Goal: Task Accomplishment & Management: Manage account settings

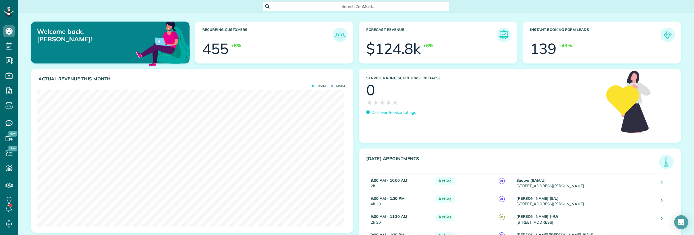
scroll to position [136, 307]
click at [295, 5] on span "Search ZenMaid…" at bounding box center [357, 6] width 177 height 6
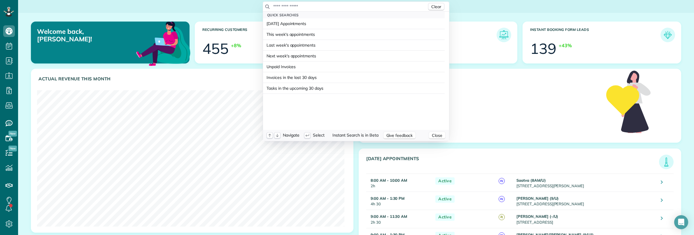
click at [289, 8] on input "text" at bounding box center [350, 6] width 154 height 6
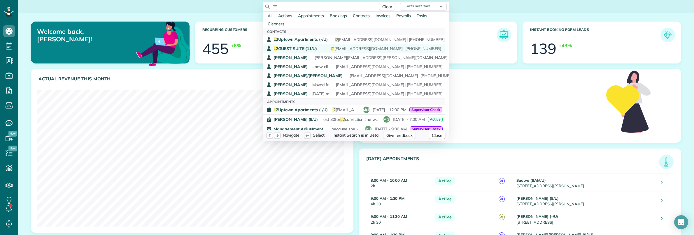
type input "**"
click at [296, 48] on span "L2 GUEST SUITE (11/U)" at bounding box center [294, 48] width 43 height 5
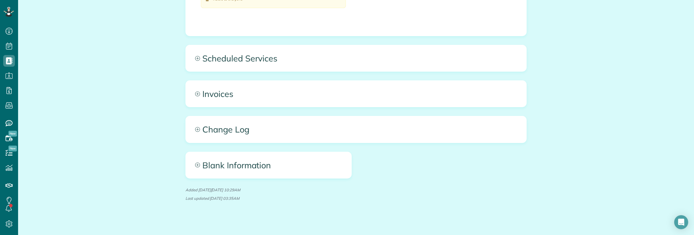
scroll to position [404, 0]
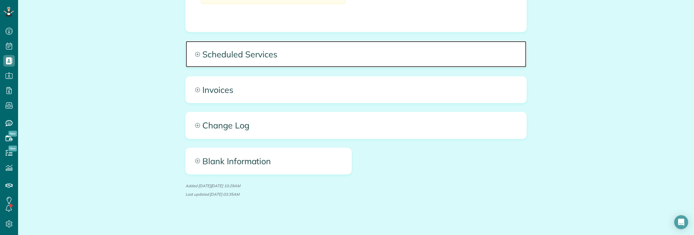
click at [284, 49] on span "Scheduled Services" at bounding box center [356, 54] width 340 height 26
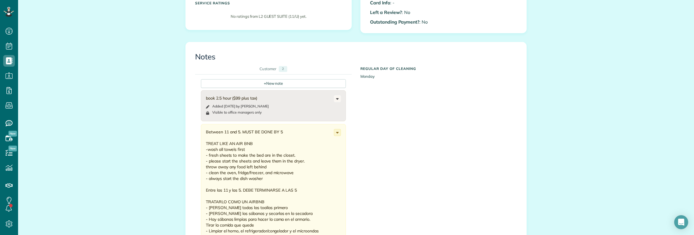
scroll to position [151, 0]
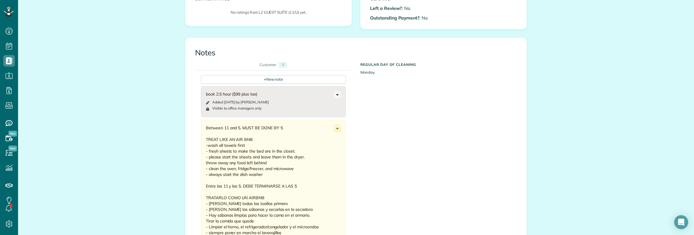
click at [149, 144] on div "All Contacts Actions Edit Add Appointment Recent Activity Send Email Update Cus…" at bounding box center [356, 194] width 676 height 664
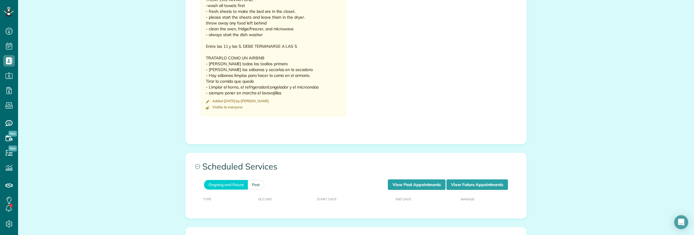
scroll to position [296, 0]
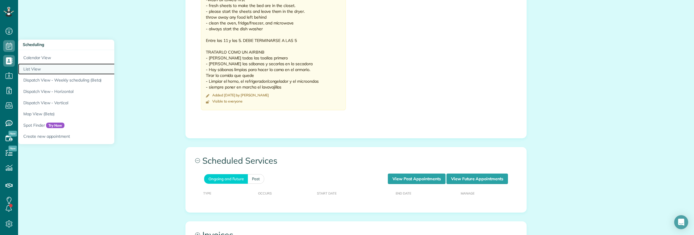
click at [40, 69] on link "List View" at bounding box center [91, 69] width 146 height 11
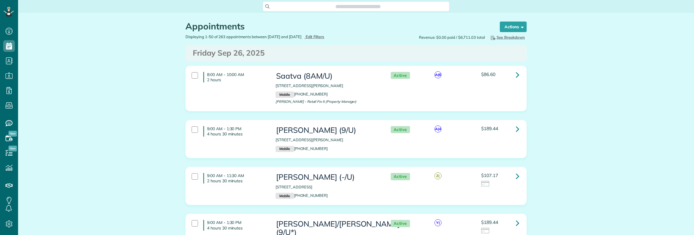
scroll to position [2, 2]
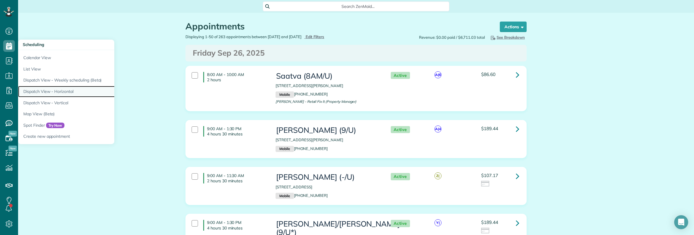
click at [61, 88] on link "Dispatch View - Horizontal" at bounding box center [91, 91] width 146 height 11
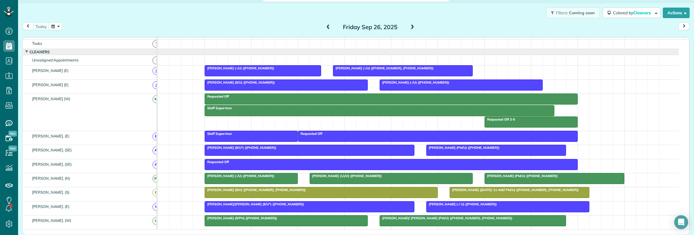
click at [409, 25] on span at bounding box center [412, 27] width 6 height 5
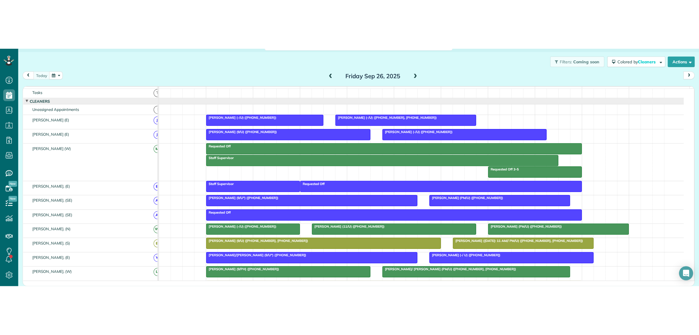
scroll to position [9, 0]
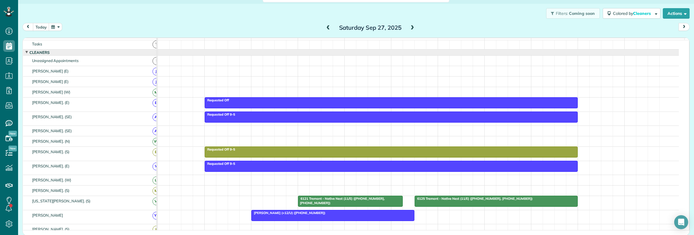
click at [409, 25] on span at bounding box center [412, 27] width 6 height 5
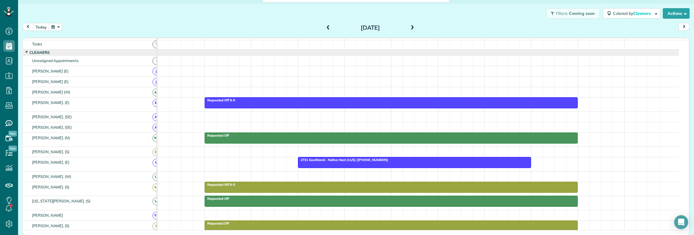
click at [409, 28] on span at bounding box center [412, 27] width 6 height 5
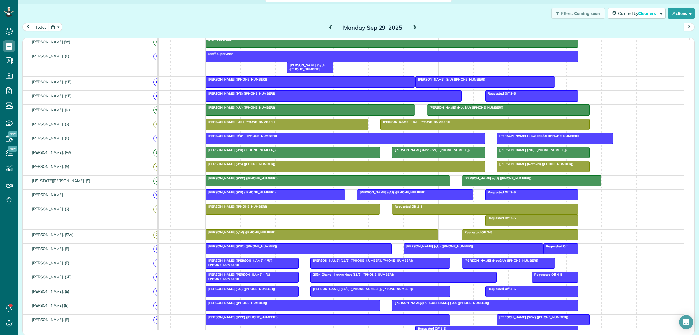
scroll to position [13, 0]
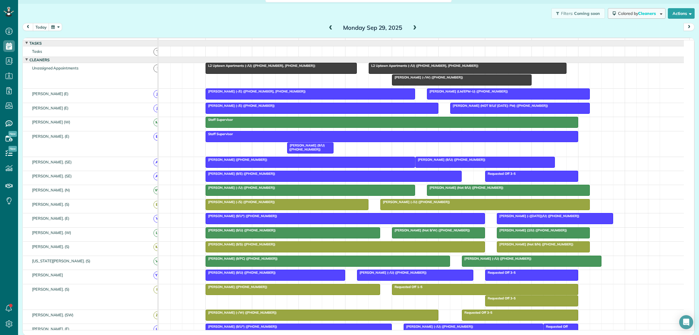
click at [639, 13] on span "Cleaners" at bounding box center [648, 13] width 19 height 5
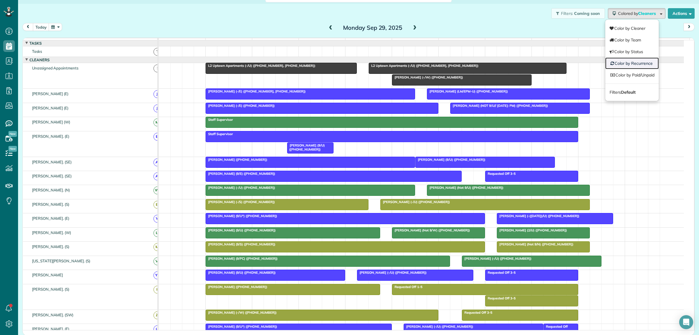
click at [620, 61] on link "Color by Recurrence" at bounding box center [633, 63] width 54 height 12
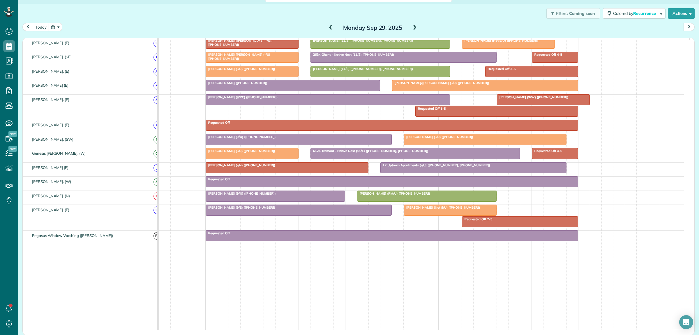
click at [307, 215] on div at bounding box center [299, 210] width 186 height 10
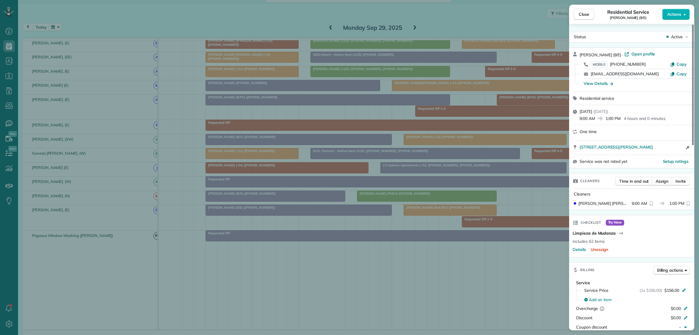
click at [290, 228] on div "Close Residential Service April Cunningham (9/E) Actions Status Active April Cu…" at bounding box center [349, 167] width 699 height 335
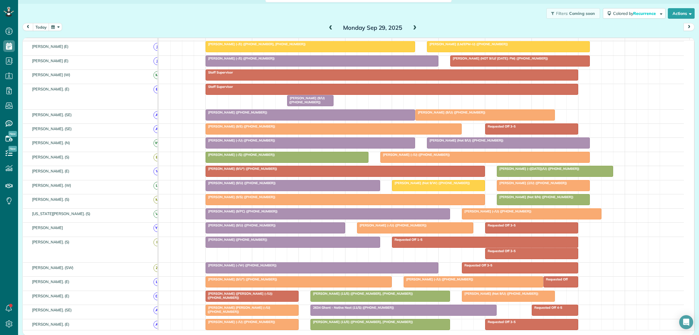
click at [414, 27] on span at bounding box center [415, 27] width 6 height 5
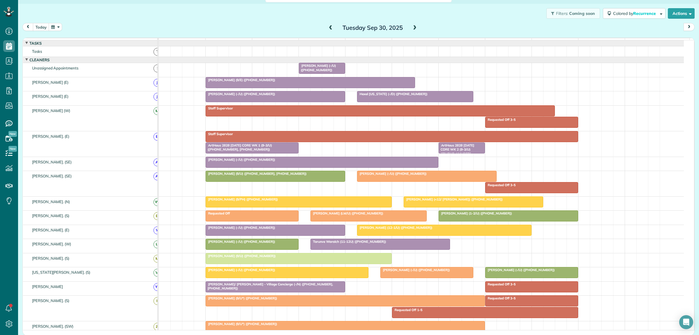
click at [330, 27] on span at bounding box center [331, 27] width 6 height 5
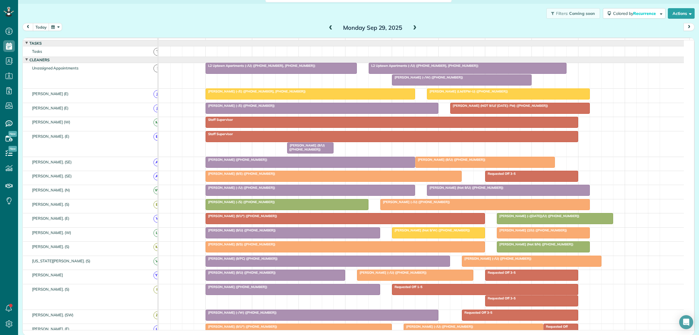
click at [340, 161] on div "Bailey Hull (+13173704698)" at bounding box center [311, 159] width 206 height 4
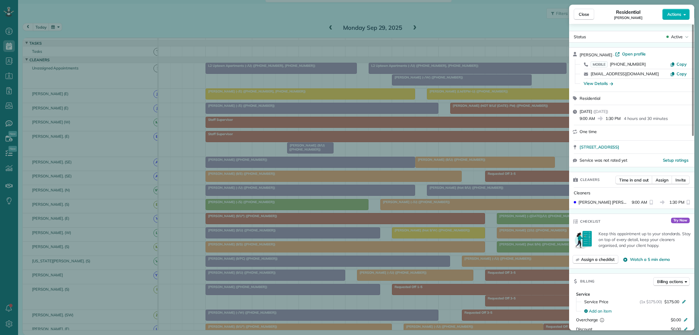
drag, startPoint x: 578, startPoint y: 147, endPoint x: 694, endPoint y: 149, distance: 116.3
click at [693, 149] on div "2901 Cityplace West Boulevard Apt 517 Dallas TX 75204" at bounding box center [631, 146] width 125 height 13
click at [628, 53] on span "Open profile" at bounding box center [635, 54] width 24 height 6
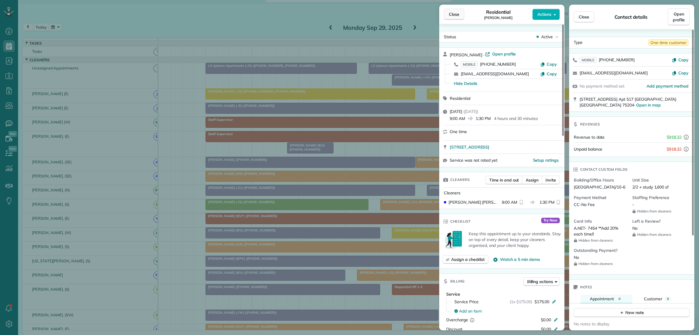
click at [448, 13] on button "Close" at bounding box center [454, 14] width 20 height 11
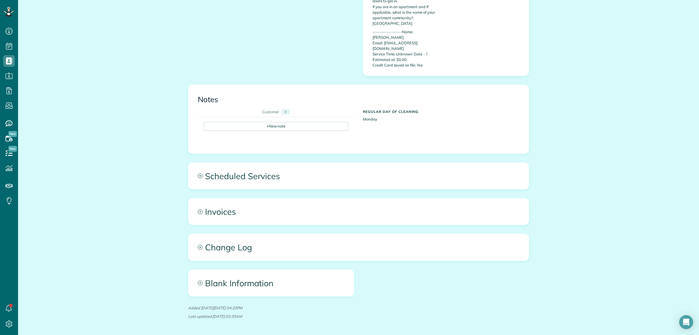
scroll to position [345, 0]
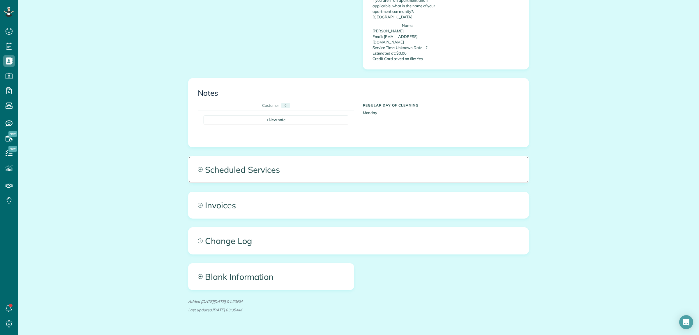
click at [322, 158] on span "Scheduled Services" at bounding box center [359, 169] width 340 height 26
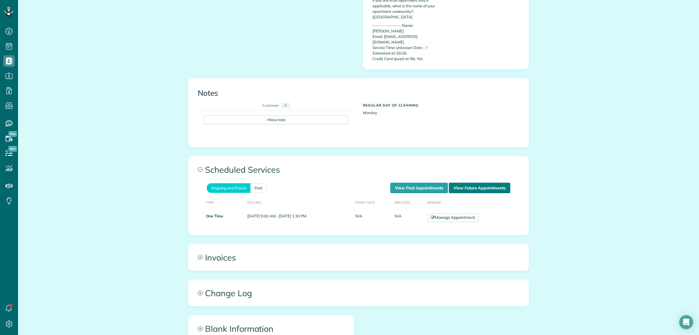
click at [483, 182] on link "View Future Appointments" at bounding box center [479, 187] width 61 height 10
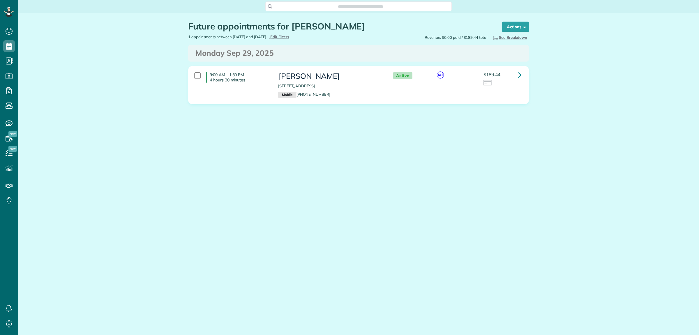
scroll to position [2, 2]
click at [519, 77] on icon at bounding box center [519, 75] width 3 height 10
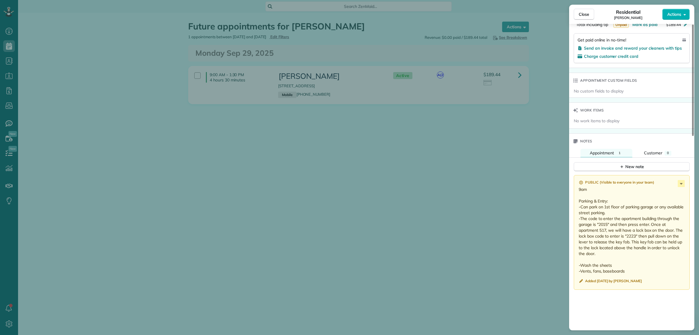
scroll to position [364, 0]
click at [584, 19] on button "Close" at bounding box center [584, 14] width 20 height 11
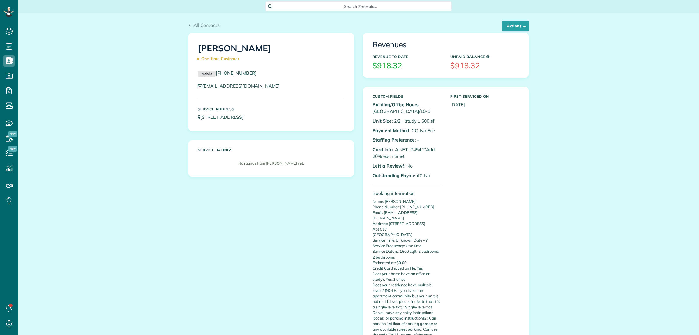
scroll to position [2, 2]
click at [515, 28] on button "Actions" at bounding box center [515, 26] width 27 height 10
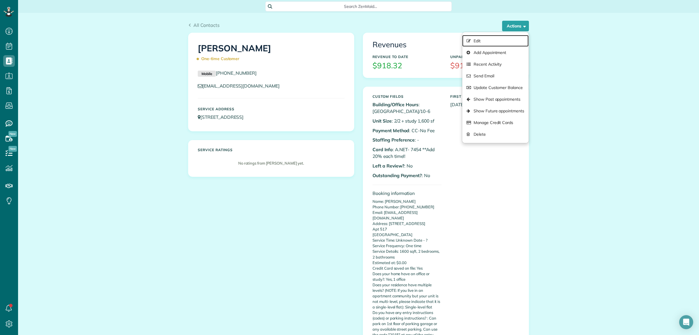
click at [482, 42] on link "Edit" at bounding box center [496, 41] width 66 height 12
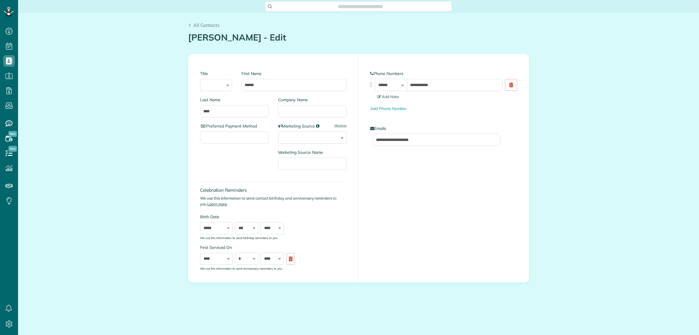
type input "**********"
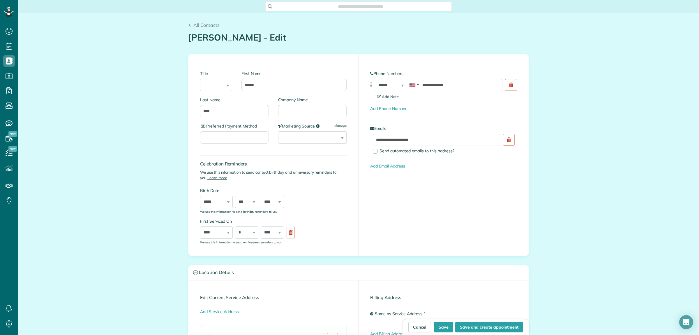
scroll to position [2, 2]
click at [310, 109] on input "Company Name" at bounding box center [312, 111] width 69 height 12
type input "***"
click at [437, 326] on button "Save" at bounding box center [443, 326] width 19 height 10
type input "**********"
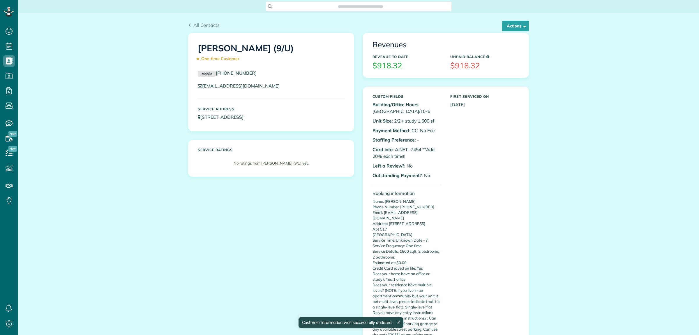
scroll to position [335, 18]
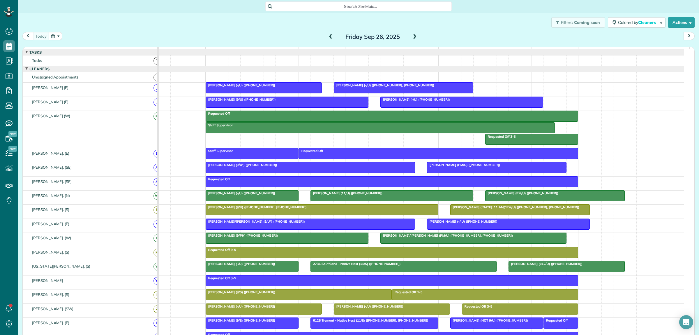
scroll to position [2, 2]
click at [412, 35] on span at bounding box center [415, 36] width 6 height 5
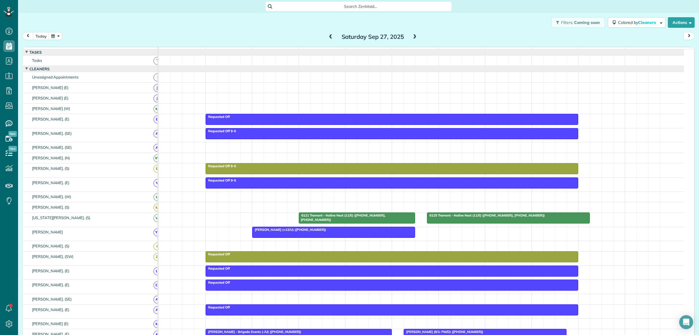
click at [412, 35] on span at bounding box center [415, 36] width 6 height 5
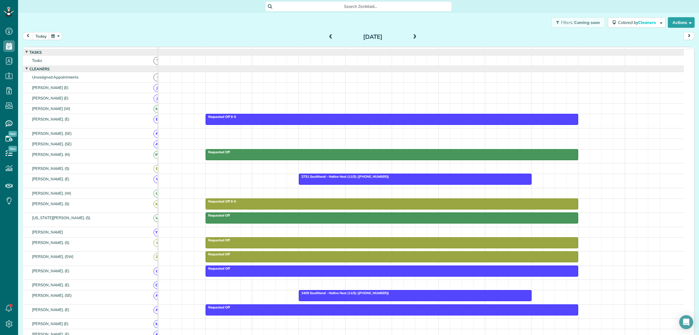
click at [412, 35] on span at bounding box center [415, 36] width 6 height 5
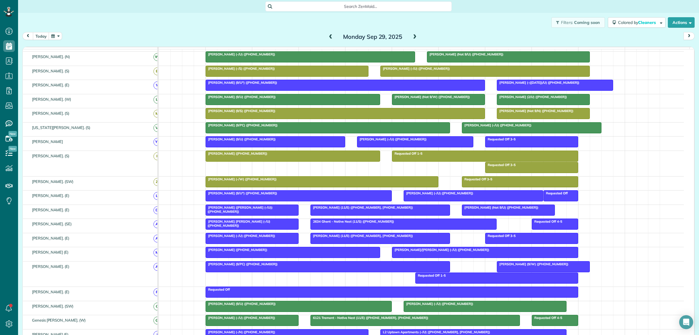
scroll to position [180, 0]
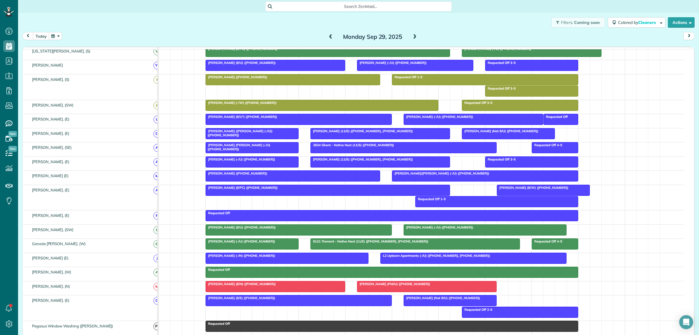
click at [413, 36] on span at bounding box center [415, 36] width 6 height 5
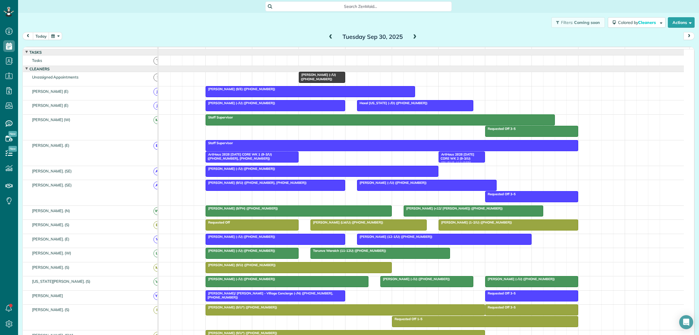
click at [329, 36] on span at bounding box center [331, 36] width 6 height 5
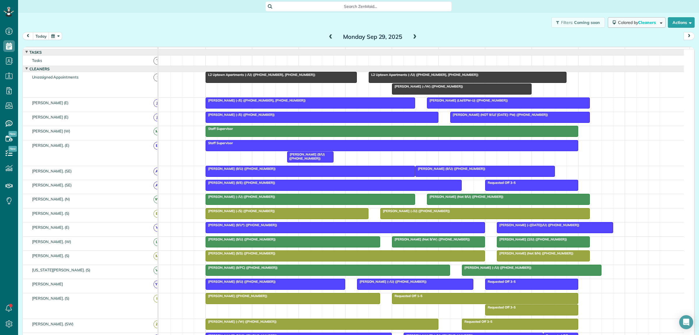
click at [639, 20] on span "Cleaners" at bounding box center [648, 22] width 19 height 5
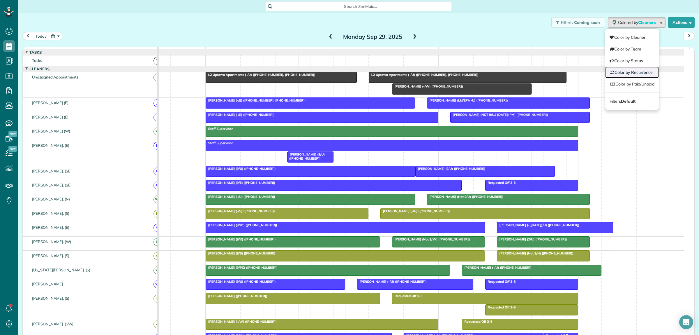
click at [631, 71] on link "Color by Recurrence" at bounding box center [633, 72] width 54 height 12
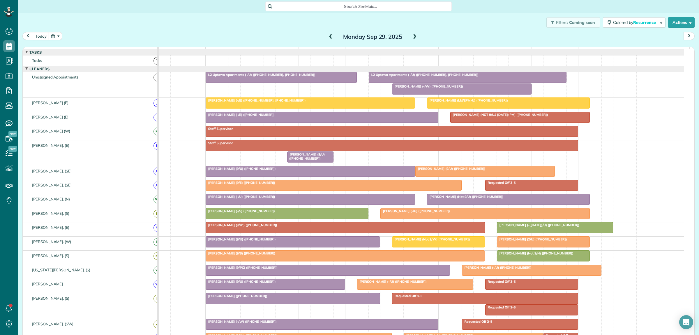
click at [311, 269] on div "Becky Gould (9/PC) (+12149247186)" at bounding box center [328, 267] width 241 height 4
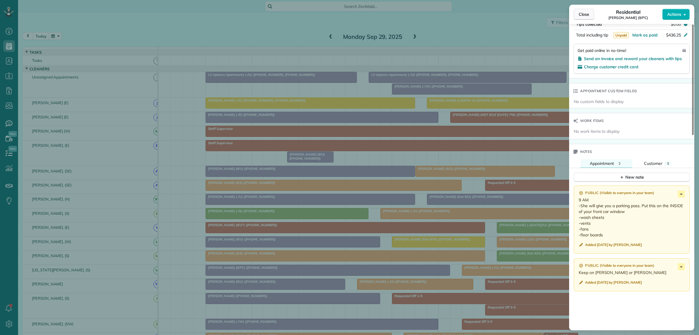
click at [583, 15] on span "Close" at bounding box center [584, 14] width 10 height 6
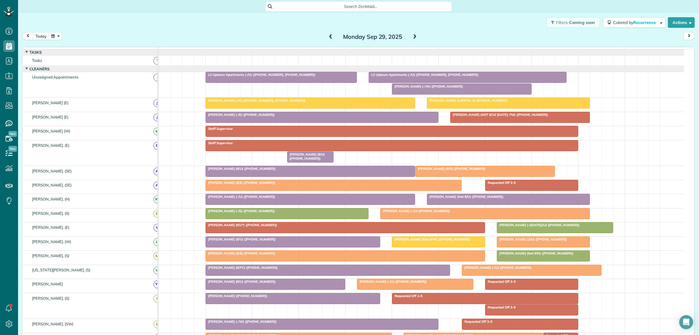
click at [314, 303] on div at bounding box center [293, 298] width 174 height 10
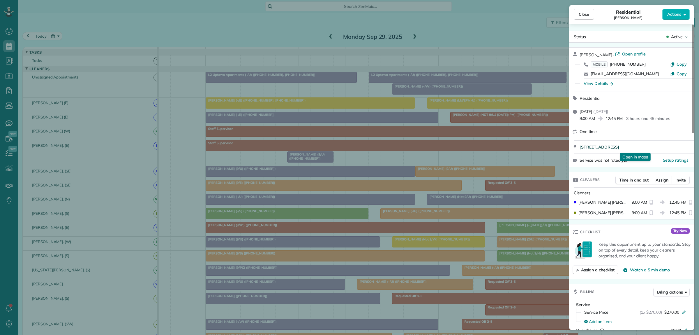
drag, startPoint x: 578, startPoint y: 150, endPoint x: 655, endPoint y: 149, distance: 76.9
click at [655, 149] on div "3736 Stanford Ave Dallas TX 75225 Open in maps Open in maps" at bounding box center [631, 146] width 125 height 13
click at [632, 56] on span "Open profile" at bounding box center [635, 54] width 24 height 6
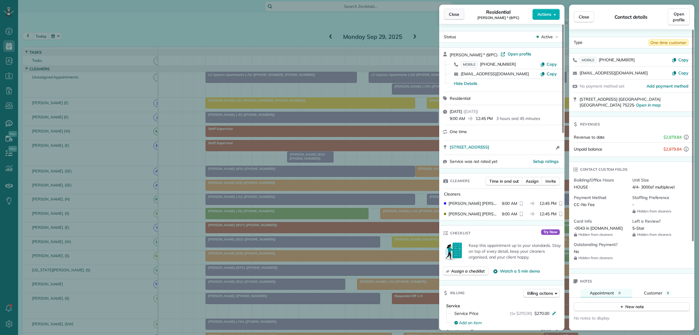
click at [457, 13] on span "Close" at bounding box center [454, 14] width 10 height 6
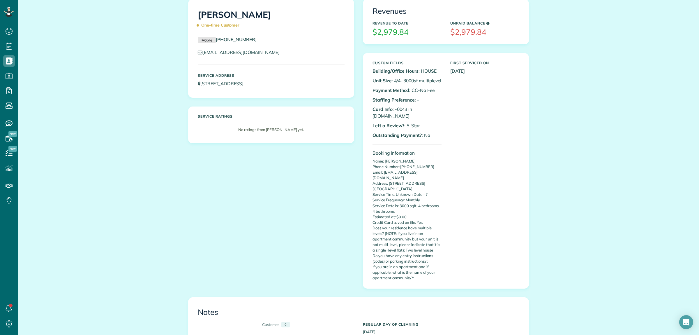
scroll to position [219, 0]
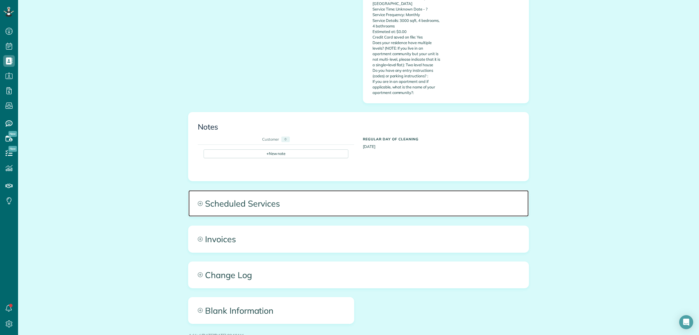
click at [469, 193] on span "Scheduled Services" at bounding box center [359, 203] width 340 height 26
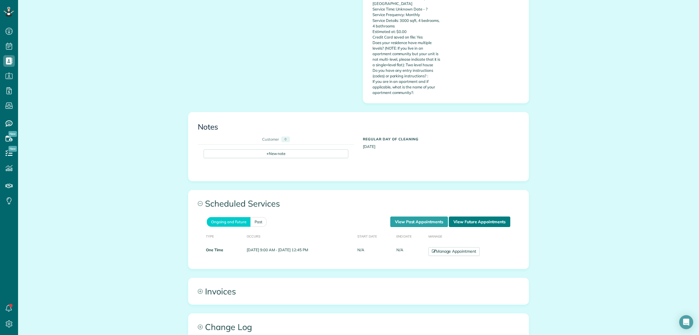
click at [495, 216] on link "View Future Appointments" at bounding box center [479, 221] width 61 height 10
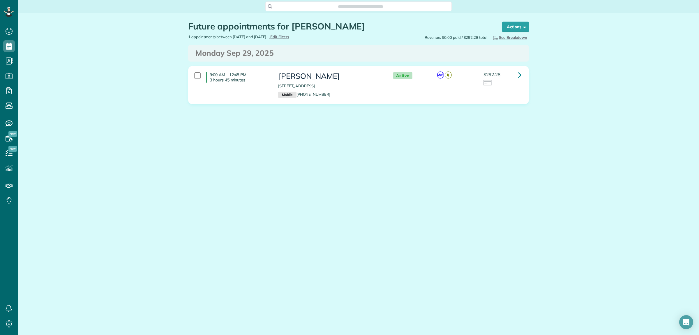
scroll to position [2, 2]
drag, startPoint x: 519, startPoint y: 75, endPoint x: 519, endPoint y: 78, distance: 3.2
click at [519, 75] on icon at bounding box center [519, 75] width 3 height 10
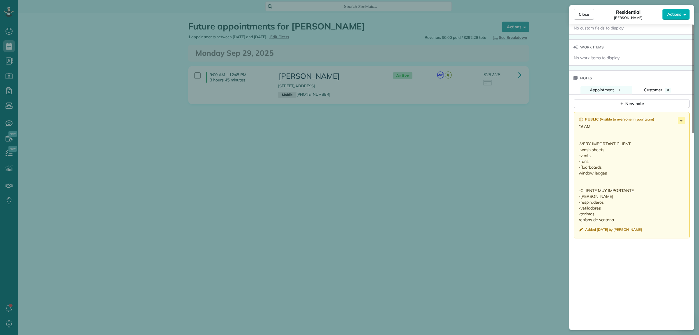
scroll to position [474, 0]
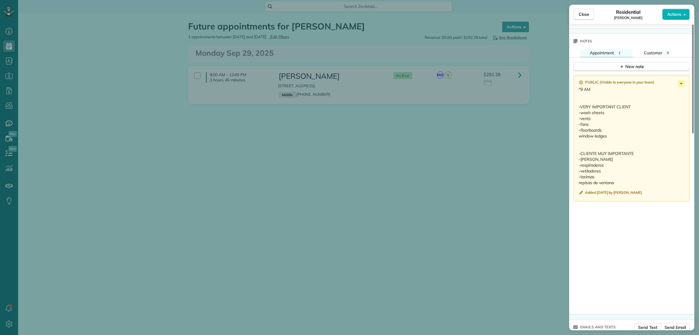
click at [541, 54] on div "Close Residential Kara Berger Actions Status Active Kara Berger · Open profile …" at bounding box center [349, 167] width 699 height 335
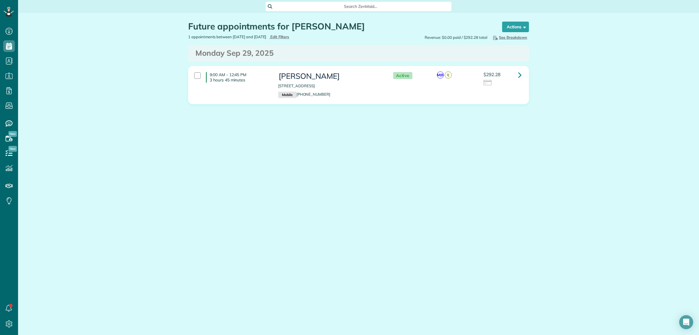
drag, startPoint x: 119, startPoint y: 92, endPoint x: 112, endPoint y: 84, distance: 11.0
click at [119, 92] on div "Future appointments for Kara Berger Schedule Changes Actions Create Appointment…" at bounding box center [358, 80] width 681 height 135
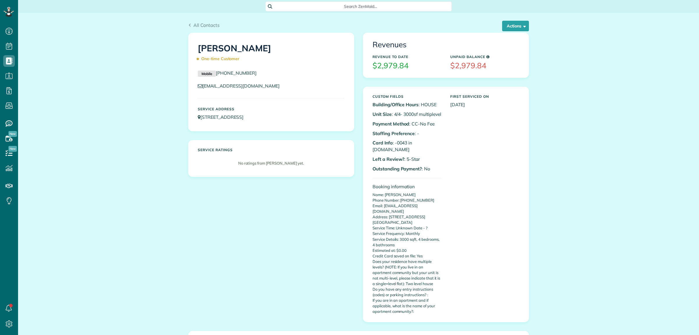
scroll to position [2, 2]
click at [506, 29] on button "Actions" at bounding box center [515, 26] width 27 height 10
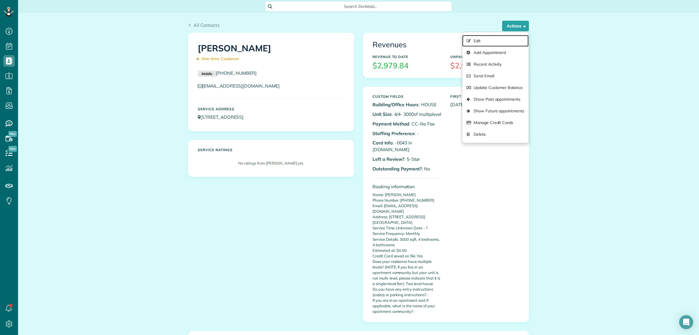
click at [482, 40] on link "Edit" at bounding box center [496, 41] width 66 height 12
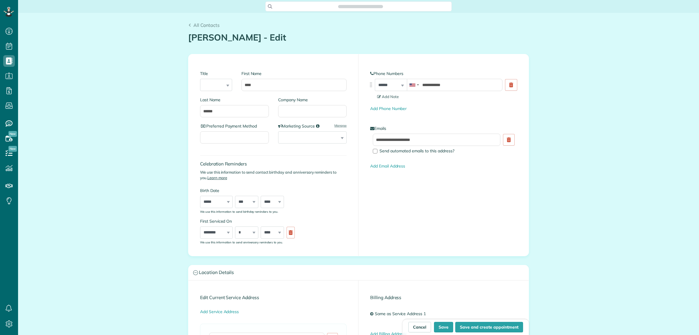
scroll to position [2, 2]
type input "**********"
click at [242, 107] on input "******" at bounding box center [234, 111] width 69 height 12
type input "********"
click at [298, 115] on input "Company Name" at bounding box center [312, 111] width 69 height 12
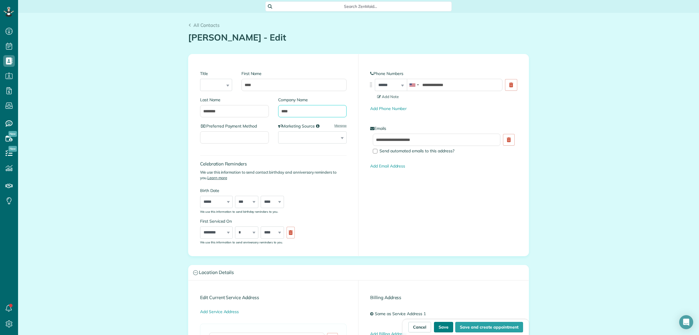
type input "****"
click at [444, 328] on button "Save" at bounding box center [443, 326] width 19 height 10
type input "**********"
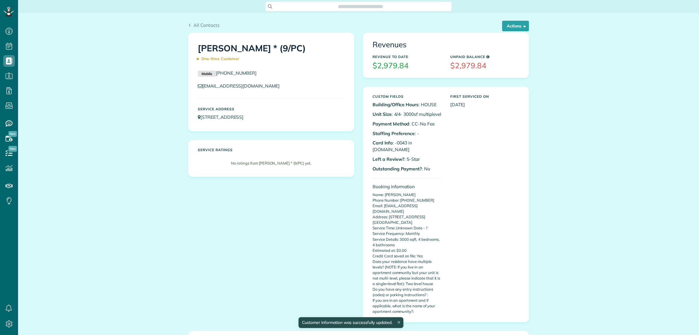
scroll to position [2, 2]
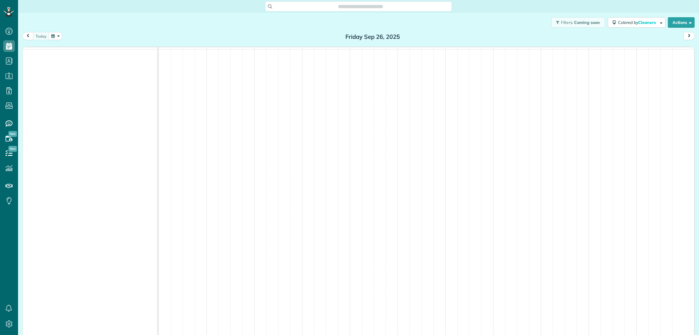
scroll to position [335, 18]
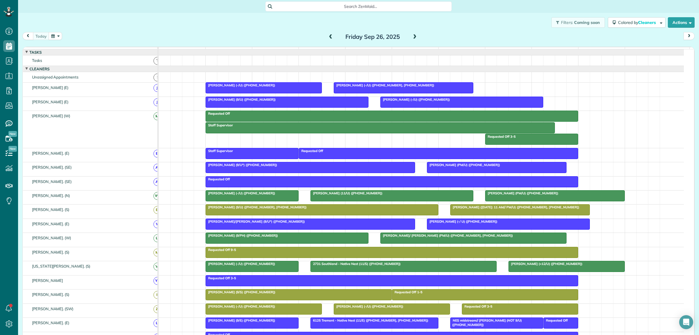
click at [412, 36] on span at bounding box center [415, 36] width 6 height 5
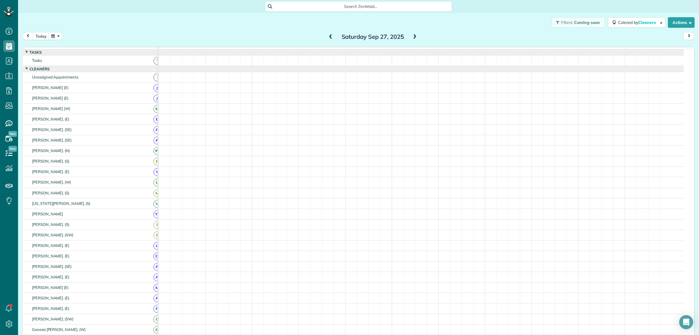
click at [412, 36] on span at bounding box center [415, 36] width 6 height 5
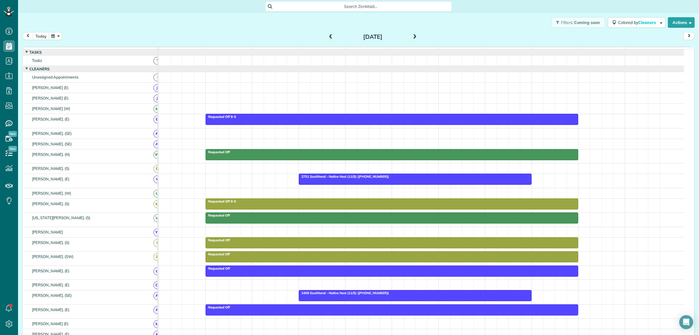
click at [412, 36] on span at bounding box center [415, 36] width 6 height 5
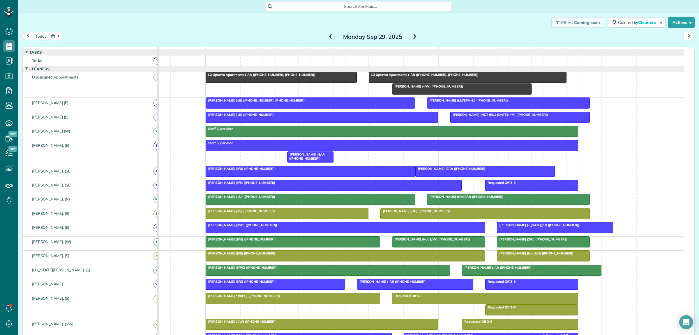
click at [267, 303] on div at bounding box center [293, 298] width 174 height 10
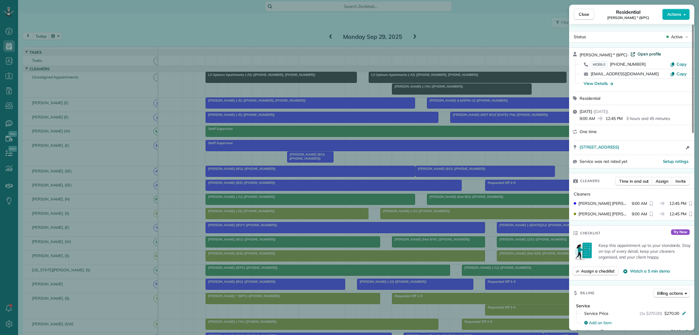
click at [647, 52] on span "Open profile" at bounding box center [650, 54] width 24 height 6
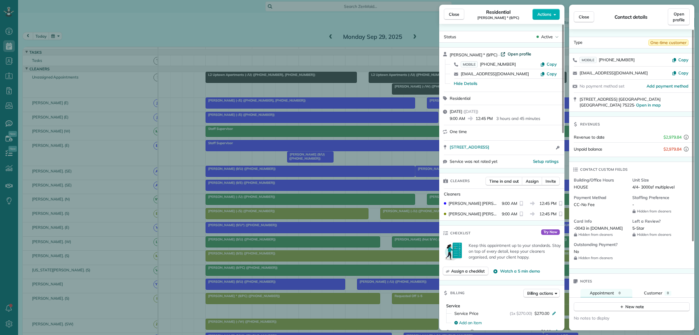
click at [514, 52] on span "Open profile" at bounding box center [520, 54] width 24 height 6
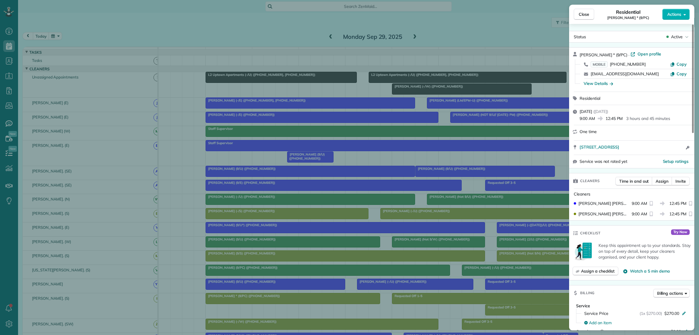
drag, startPoint x: 472, startPoint y: 35, endPoint x: 461, endPoint y: 37, distance: 11.3
click at [472, 34] on div "Close Residential Kara Berger * (9/PC) Actions Status Active Kara Berger * (9/P…" at bounding box center [349, 167] width 699 height 335
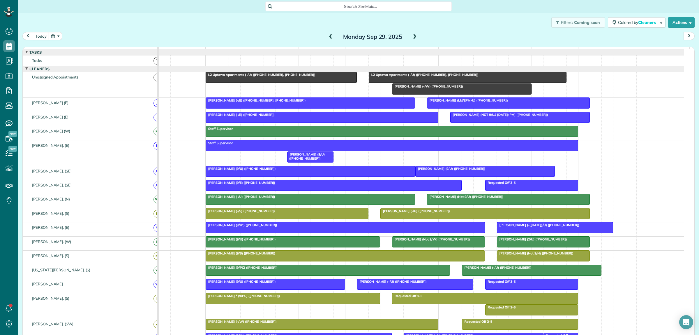
click at [416, 35] on div "Monday Sep 29, 2025" at bounding box center [372, 36] width 93 height 9
click at [412, 36] on span at bounding box center [415, 36] width 6 height 5
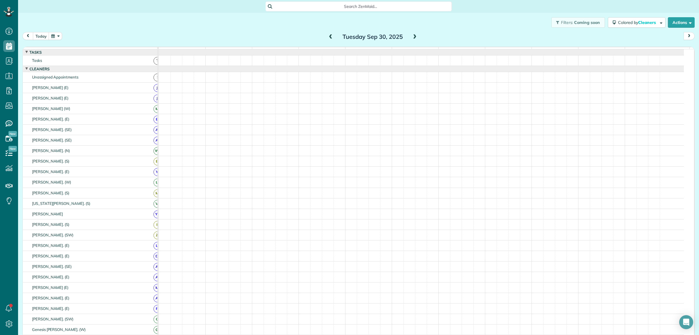
click at [328, 36] on span at bounding box center [331, 36] width 6 height 5
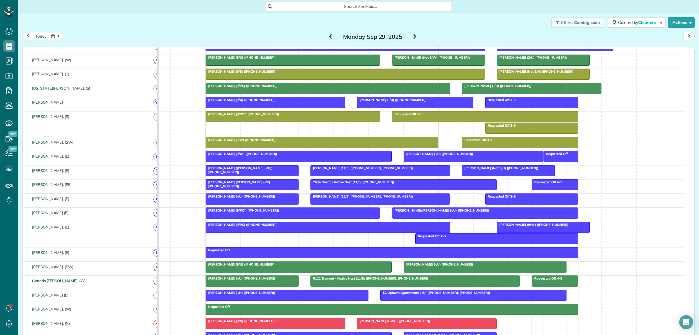
scroll to position [182, 0]
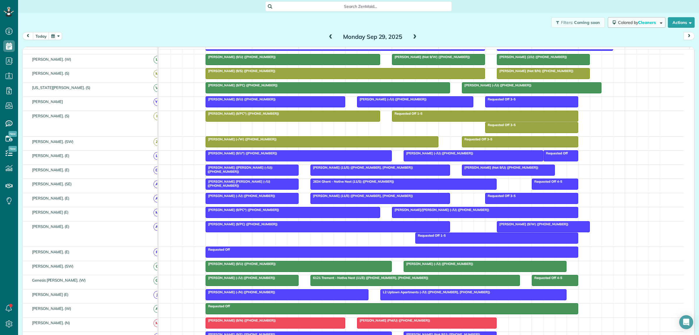
click at [639, 22] on span "Cleaners" at bounding box center [648, 22] width 19 height 5
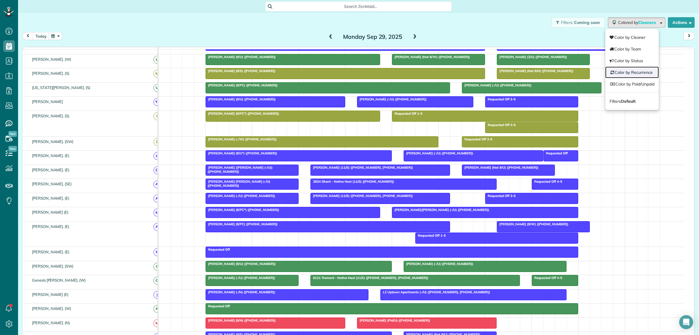
click at [622, 71] on link "Color by Recurrence" at bounding box center [633, 72] width 54 height 12
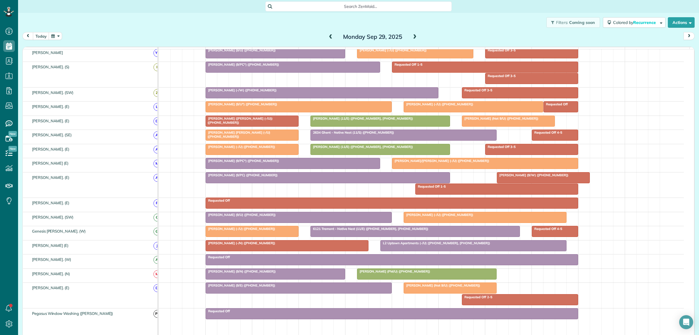
scroll to position [255, 0]
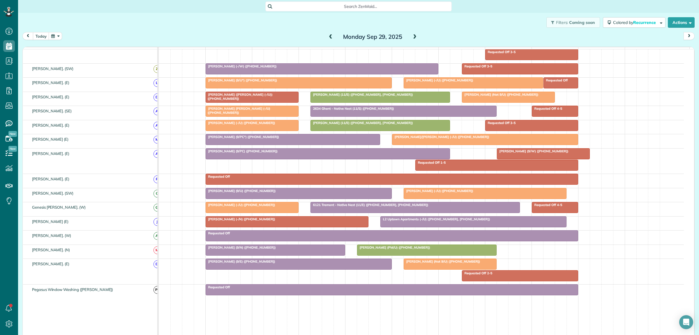
click at [277, 255] on div at bounding box center [275, 250] width 139 height 10
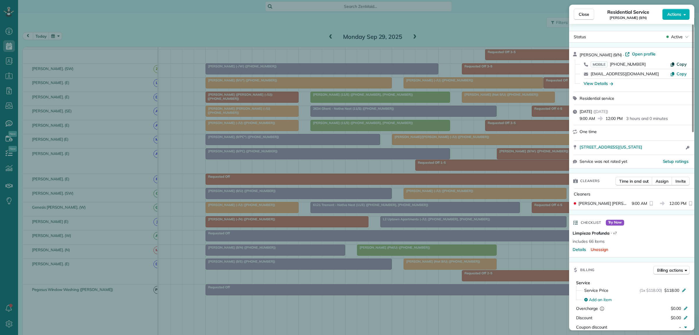
click at [685, 63] on span "Copy" at bounding box center [682, 63] width 10 height 5
drag, startPoint x: 579, startPoint y: 55, endPoint x: 610, endPoint y: 55, distance: 30.9
click at [610, 55] on div "Ye Jee Kim (9/N) · Open profile MOBILE (972) 896-7296 Copy nothamk0@gmail.com C…" at bounding box center [631, 70] width 125 height 44
drag, startPoint x: 584, startPoint y: 18, endPoint x: 567, endPoint y: 25, distance: 18.4
click at [584, 17] on button "Close" at bounding box center [584, 14] width 20 height 11
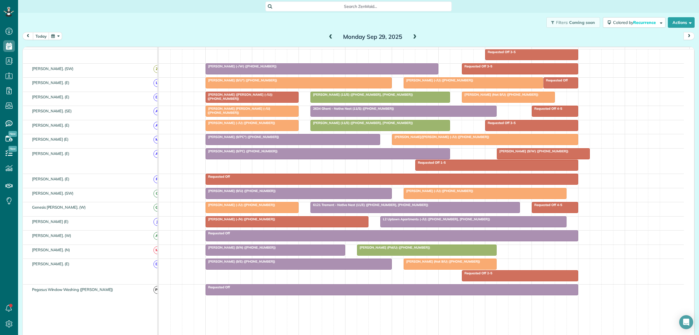
click at [276, 198] on div at bounding box center [299, 193] width 186 height 10
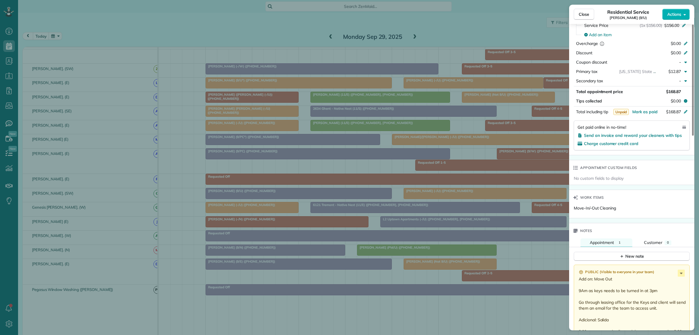
scroll to position [291, 0]
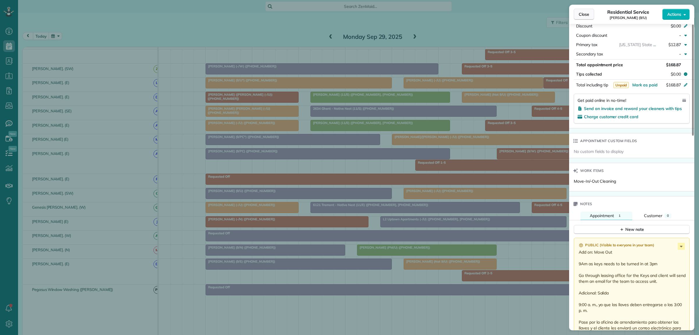
click at [582, 12] on span "Close" at bounding box center [584, 14] width 10 height 6
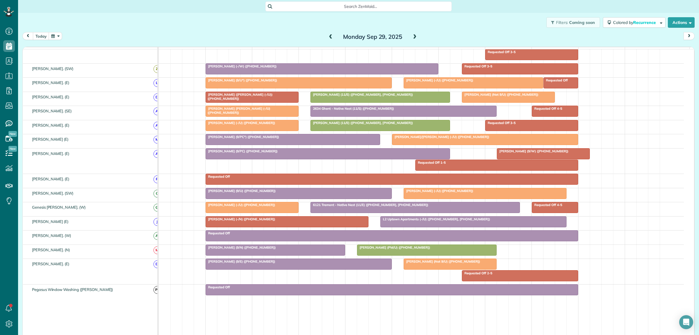
click at [429, 193] on div "Sebastian Barahal (-/U) (+18087282123)" at bounding box center [485, 191] width 159 height 4
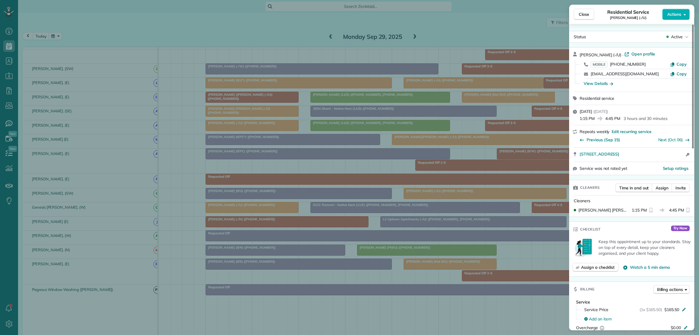
drag, startPoint x: 580, startPoint y: 54, endPoint x: 616, endPoint y: 54, distance: 35.3
click at [616, 54] on span "Sebastian Barahal (-/U)" at bounding box center [601, 54] width 42 height 5
click at [582, 17] on span "Close" at bounding box center [584, 14] width 10 height 6
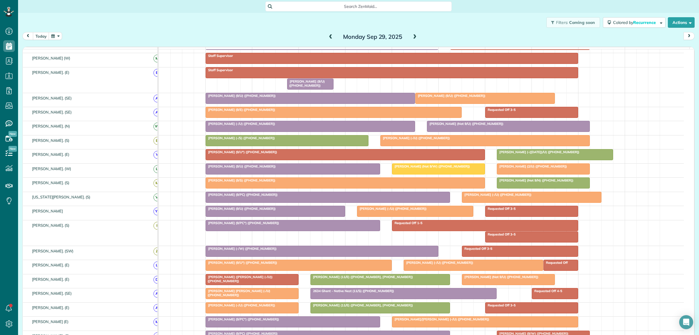
scroll to position [61, 0]
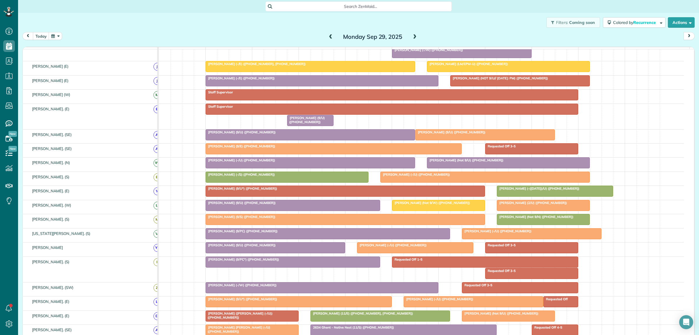
click at [497, 140] on div at bounding box center [485, 134] width 139 height 10
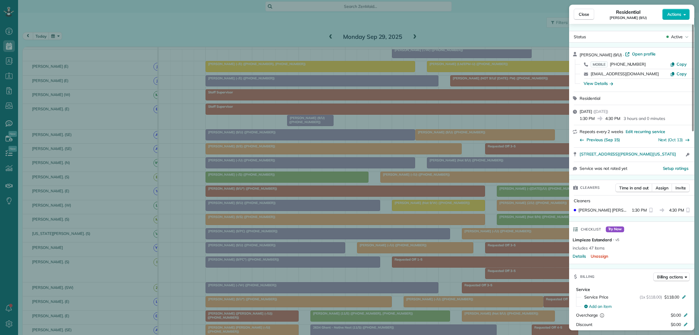
click at [480, 79] on div "Close Residential Sonia Van Meter (9/U) Actions Status Active Sonia Van Meter (…" at bounding box center [349, 167] width 699 height 335
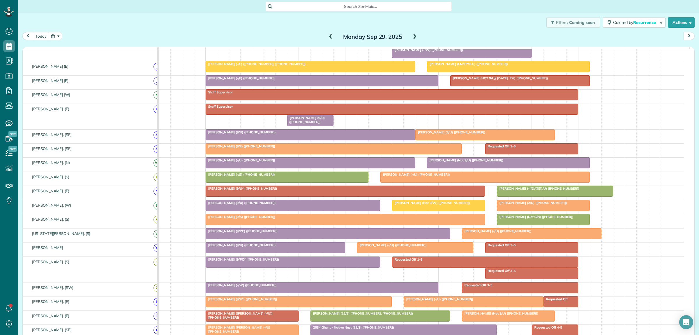
click at [480, 72] on div at bounding box center [509, 66] width 162 height 10
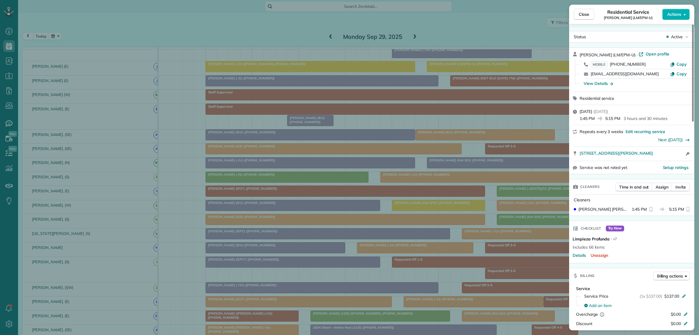
click at [527, 225] on div "Close Residential Service Caroline Perren (LM/EPM-U) Actions Status Active Caro…" at bounding box center [349, 167] width 699 height 335
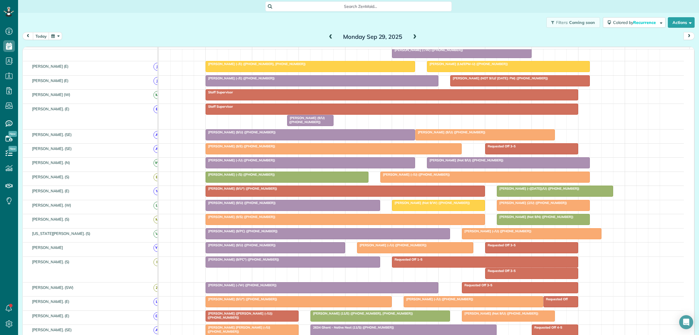
click at [525, 224] on div at bounding box center [543, 219] width 92 height 10
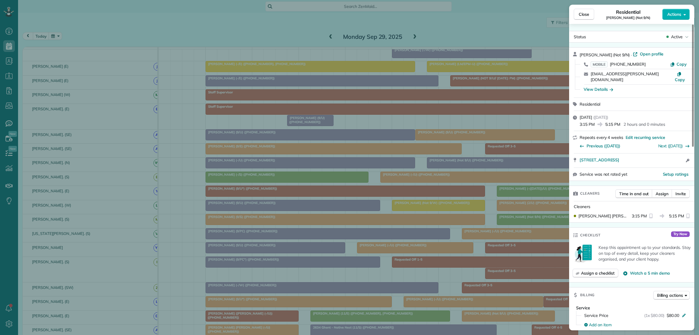
click at [495, 219] on div "Close Residential Divvayya Kakarla (Not 9/N) Actions Status Active Divvayya Kak…" at bounding box center [349, 167] width 699 height 335
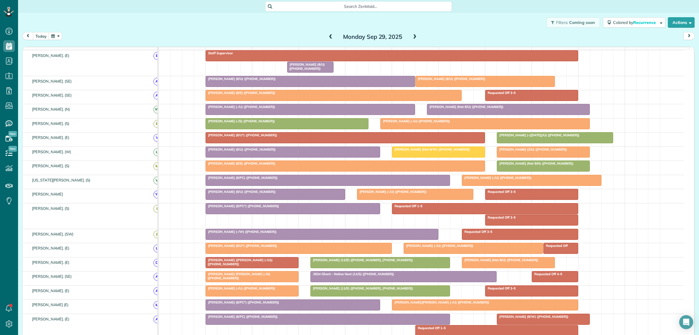
scroll to position [109, 0]
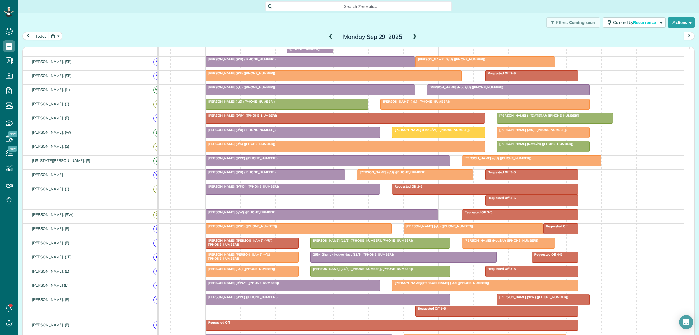
click at [507, 117] on span "Brigette Zuhdi (-(8/26/25)/U) (+12148437915)" at bounding box center [538, 115] width 83 height 4
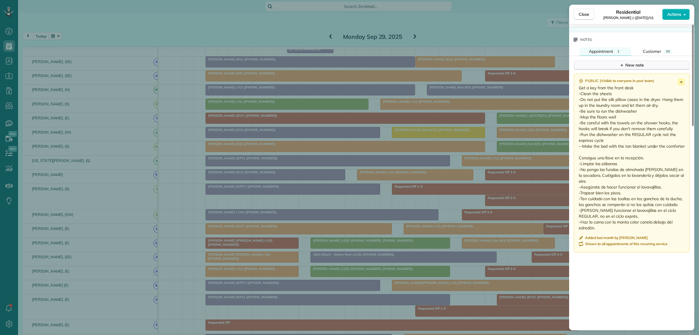
scroll to position [510, 0]
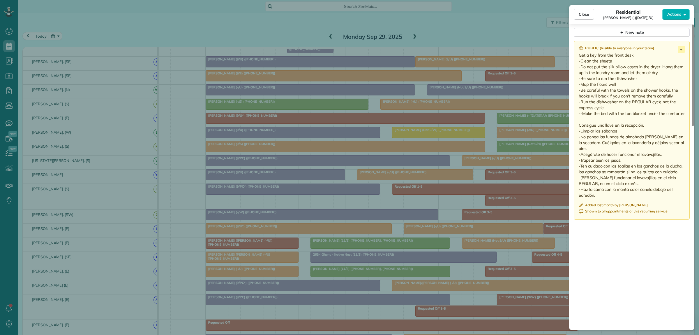
click at [516, 128] on div "Close Residential Brigette Zuhdi (-(8/26/25)/U) Actions Status Active Brigette …" at bounding box center [349, 167] width 699 height 335
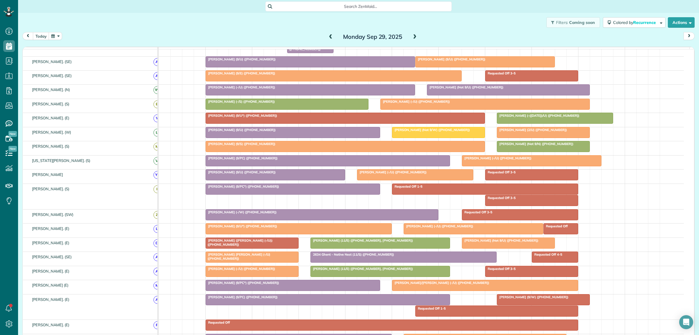
click at [296, 109] on div at bounding box center [287, 104] width 162 height 10
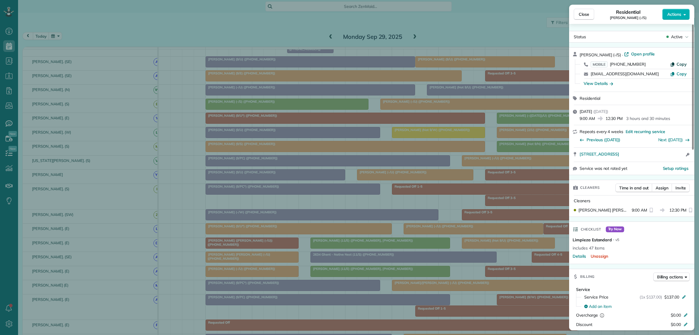
click at [680, 63] on span "Copy" at bounding box center [682, 63] width 10 height 5
drag, startPoint x: 587, startPoint y: 10, endPoint x: 588, endPoint y: 15, distance: 5.6
click at [587, 11] on button "Close" at bounding box center [584, 14] width 20 height 11
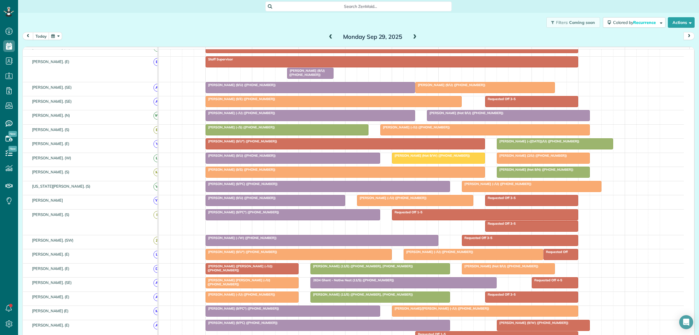
scroll to position [302, 0]
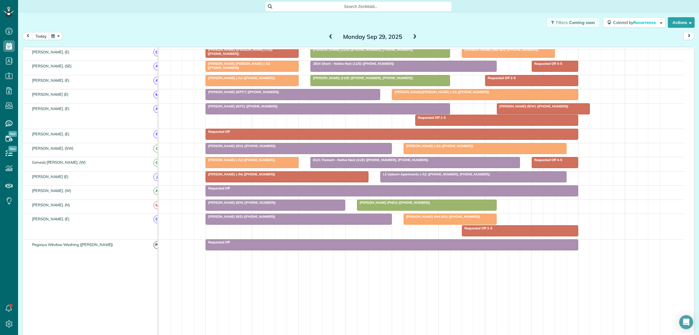
click at [394, 210] on link "Grant Shewmaker (PM/U) (+15126733604)" at bounding box center [427, 204] width 140 height 11
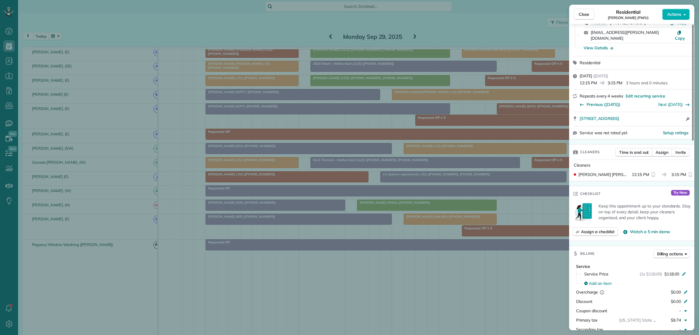
scroll to position [36, 0]
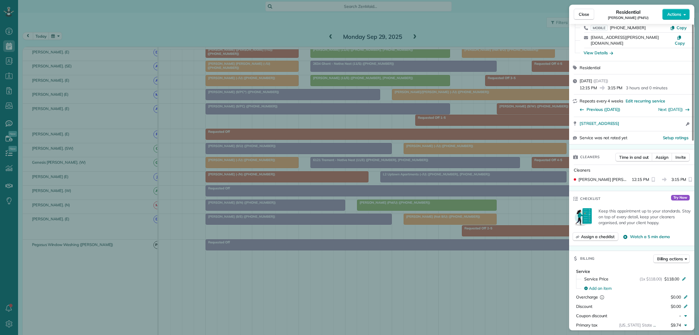
drag, startPoint x: 516, startPoint y: 213, endPoint x: 518, endPoint y: 210, distance: 3.0
click at [516, 212] on div "Close Residential Grant Shewmaker (PM/U) Actions Status Active Grant Shewmaker …" at bounding box center [349, 167] width 699 height 335
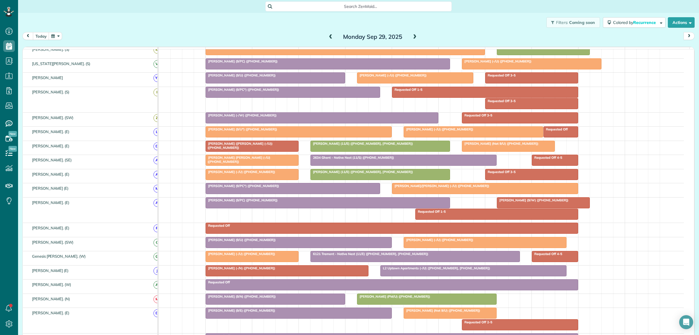
scroll to position [89, 0]
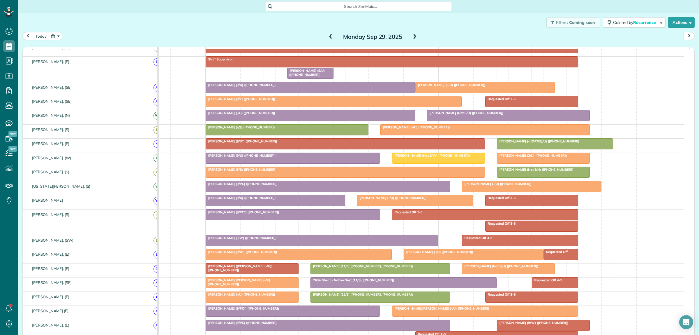
click at [526, 177] on div at bounding box center [543, 172] width 92 height 10
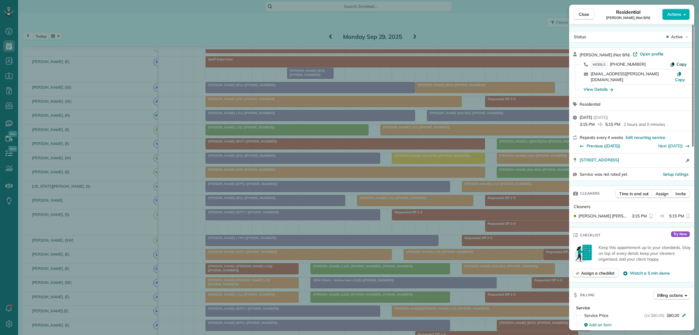
click at [678, 65] on span "Copy" at bounding box center [682, 63] width 10 height 5
click at [582, 18] on button "Close" at bounding box center [584, 14] width 20 height 11
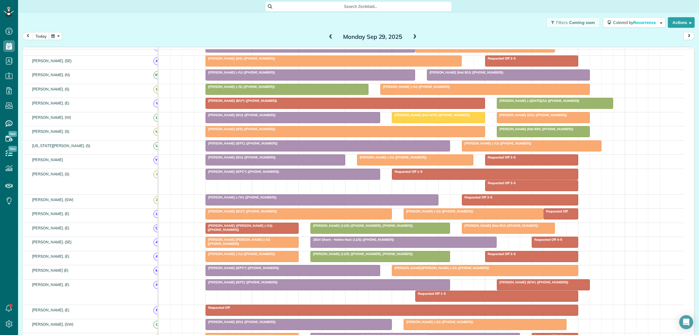
scroll to position [157, 0]
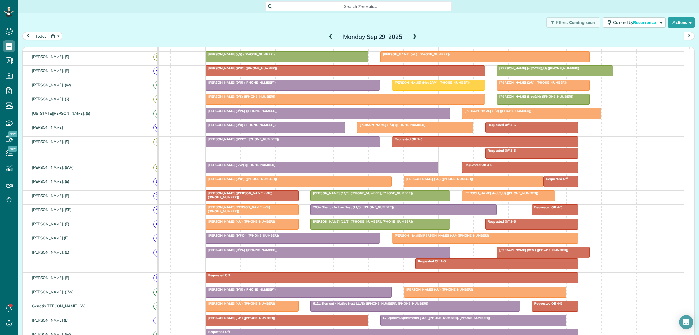
click at [397, 195] on div "Otto Aratow (11/E) (+19736528827, +16315120096)" at bounding box center [380, 193] width 136 height 4
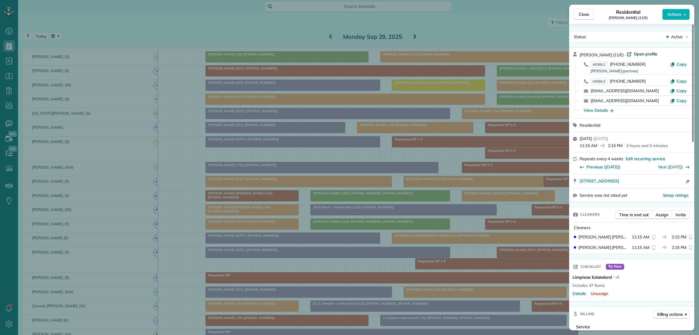
click at [641, 54] on span "Open profile" at bounding box center [646, 54] width 24 height 6
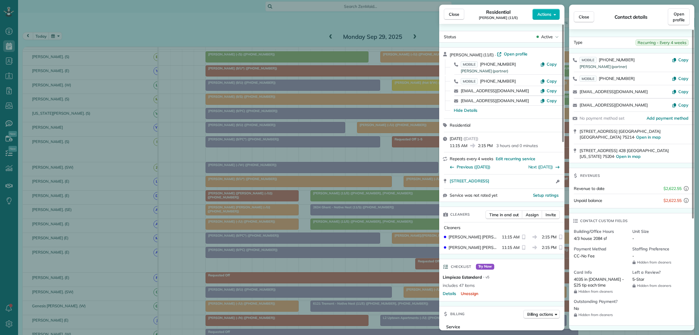
drag, startPoint x: 456, startPoint y: 17, endPoint x: 448, endPoint y: 26, distance: 12.0
click at [456, 17] on span "Close" at bounding box center [454, 14] width 10 height 6
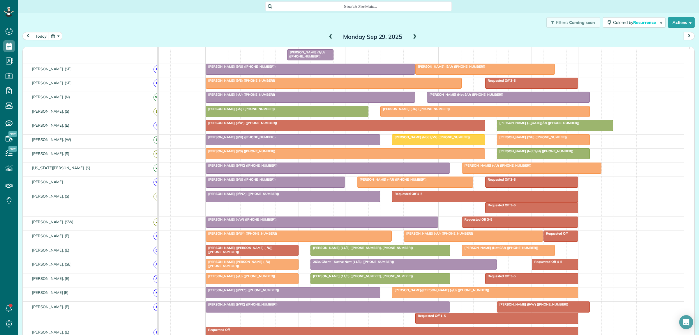
scroll to position [84, 0]
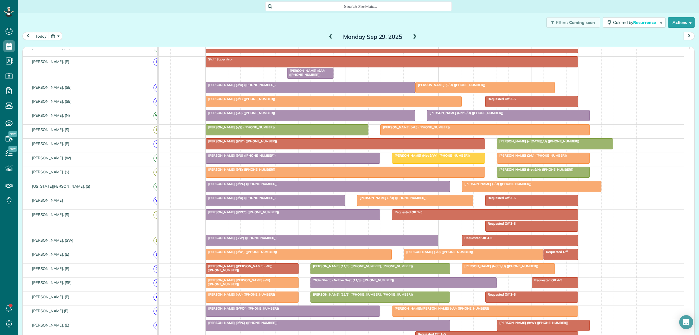
click at [299, 135] on div at bounding box center [287, 129] width 162 height 10
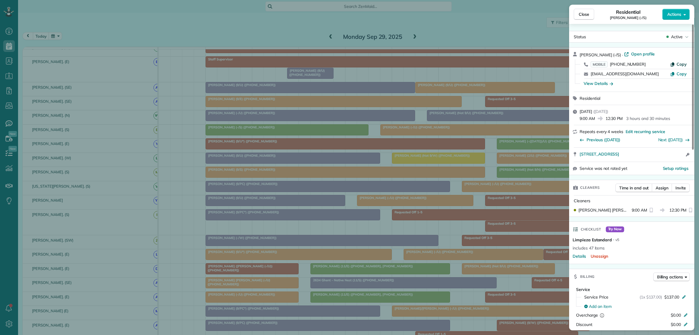
click at [682, 63] on span "Copy" at bounding box center [682, 63] width 10 height 5
drag, startPoint x: 582, startPoint y: 15, endPoint x: 577, endPoint y: 15, distance: 5.2
click at [582, 14] on span "Close" at bounding box center [584, 14] width 10 height 6
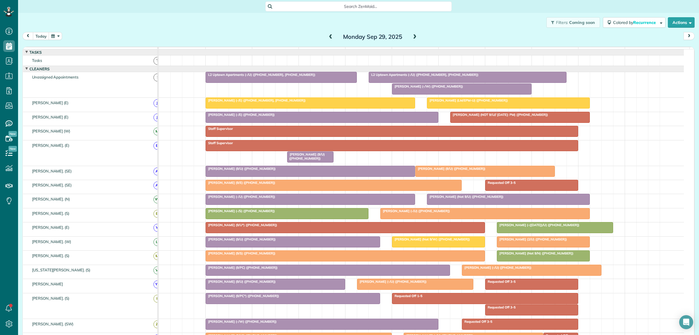
click at [335, 102] on div "Madison Alexander (-/E) (+14055703222, +14059734349)" at bounding box center [311, 100] width 206 height 4
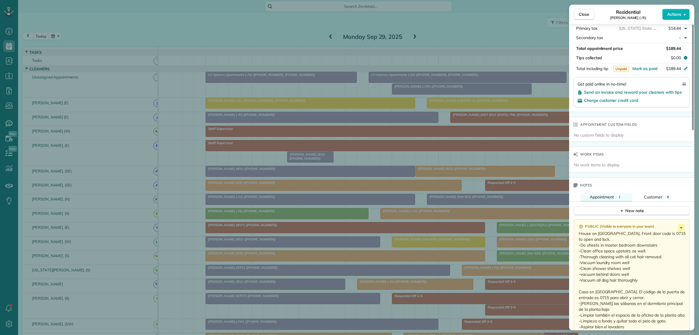
scroll to position [328, 0]
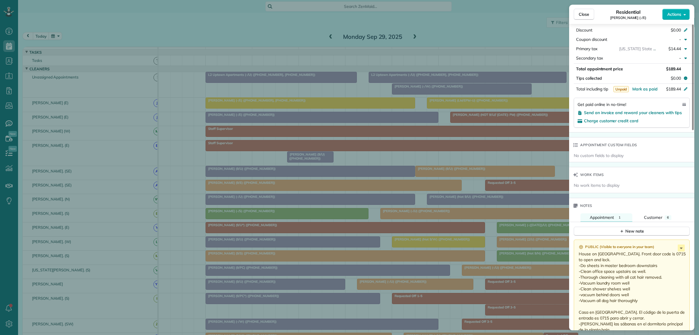
click at [519, 267] on div "Close Residential Madison Alexander (-/E) Actions Status Active Madison Alexand…" at bounding box center [349, 167] width 699 height 335
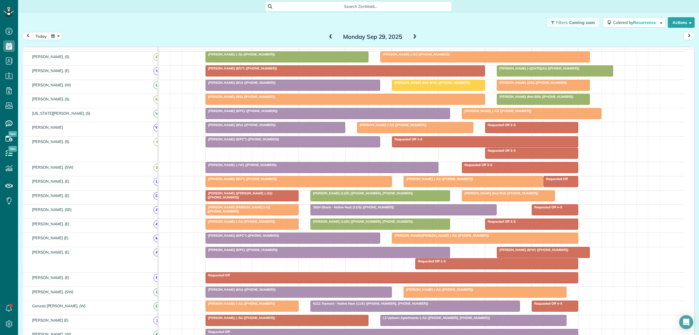
scroll to position [18, 0]
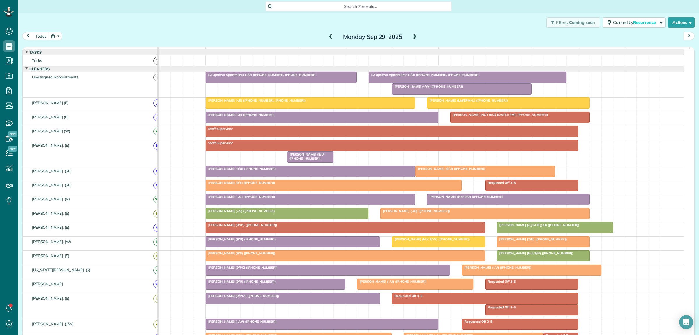
click at [442, 102] on div "Caroline Perren (LM/EPM-U) (+15126276067)" at bounding box center [508, 100] width 159 height 4
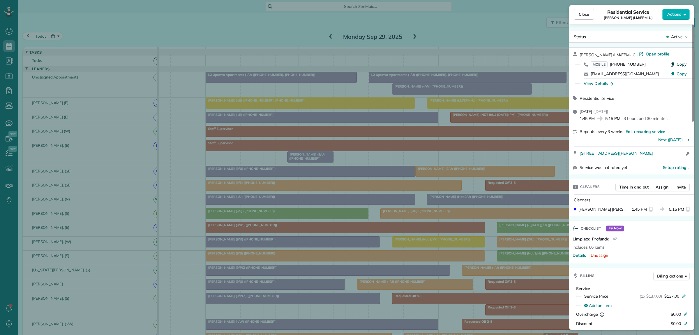
click at [683, 63] on span "Copy" at bounding box center [682, 63] width 10 height 5
click at [609, 28] on div "Status Active Caroline Perren (LM/EPM-U) · Open profile MOBILE (512) 627-6067 C…" at bounding box center [631, 177] width 125 height 306
click at [653, 54] on span "Open profile" at bounding box center [658, 54] width 24 height 6
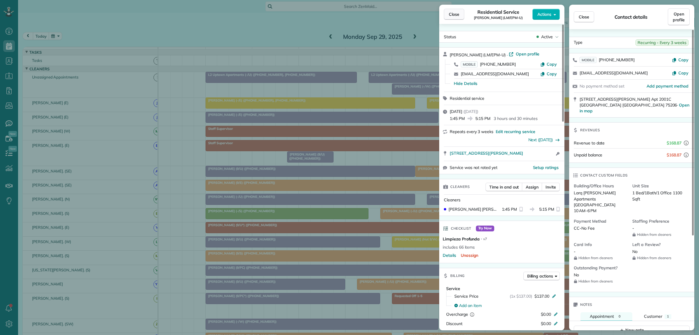
click at [449, 17] on button "Close" at bounding box center [454, 14] width 20 height 11
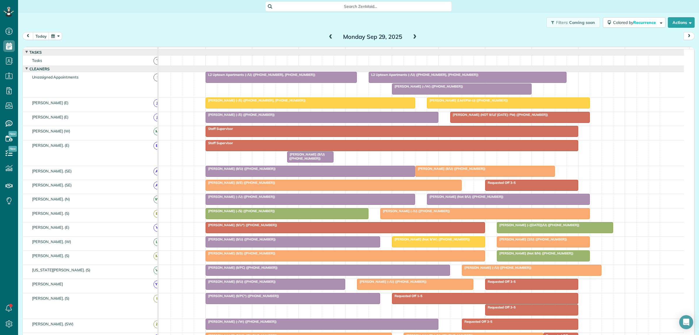
click at [260, 177] on link "Bailey Hull (9/U) (+13173704698)" at bounding box center [311, 171] width 210 height 11
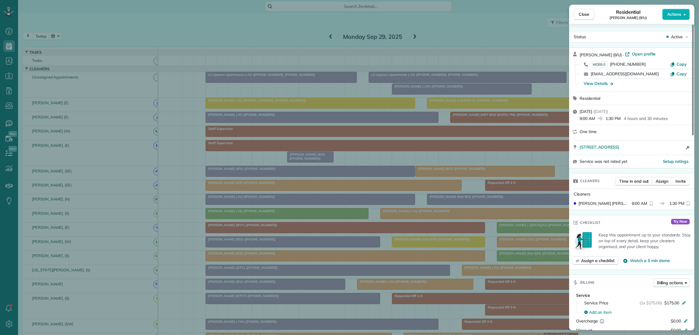
click at [523, 163] on div "Close Residential Bailey Hull (9/U) Actions Status Active Bailey Hull (9/U) · O…" at bounding box center [349, 167] width 699 height 335
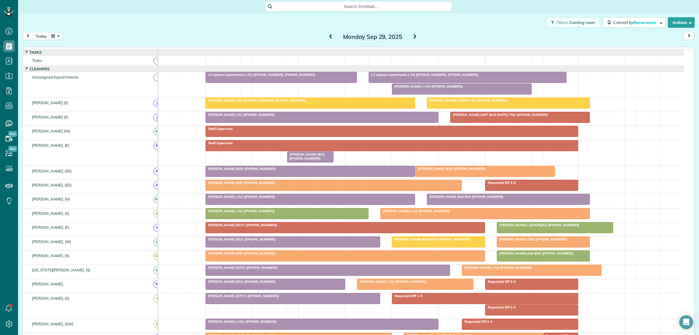
click at [327, 184] on div "Tatum Lowe (9/E) (+18067892294)" at bounding box center [334, 182] width 253 height 4
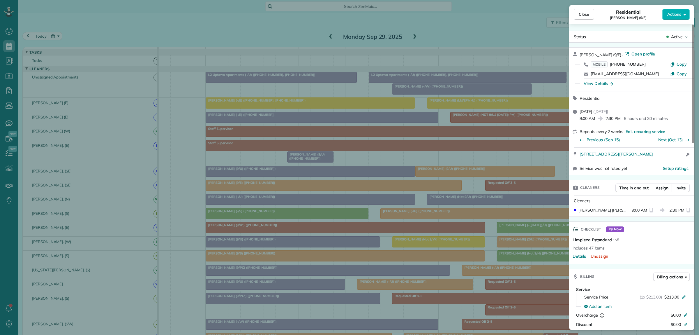
click at [364, 178] on div "Close Residential Tatum Lowe (9/E) Actions Status Active Tatum Lowe (9/E) · Ope…" at bounding box center [349, 167] width 699 height 335
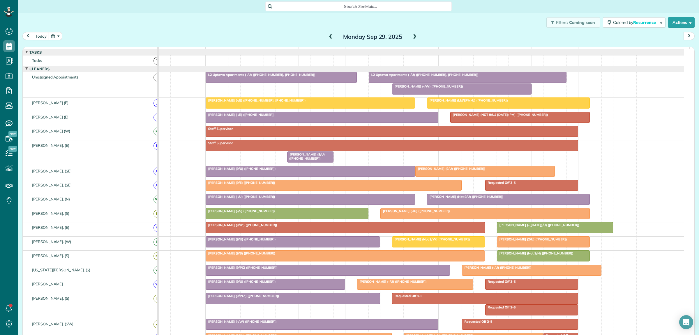
click at [340, 184] on div "Tatum Lowe (9/E) (+18067892294)" at bounding box center [334, 182] width 253 height 4
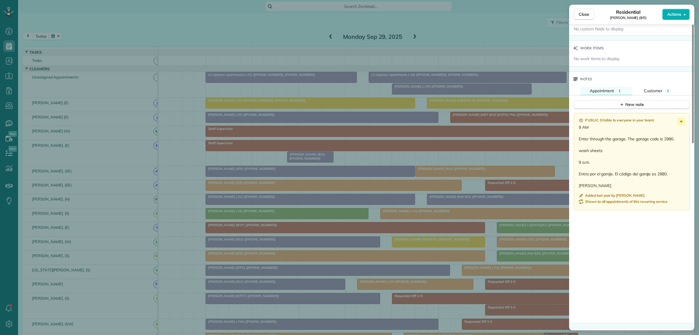
scroll to position [437, 0]
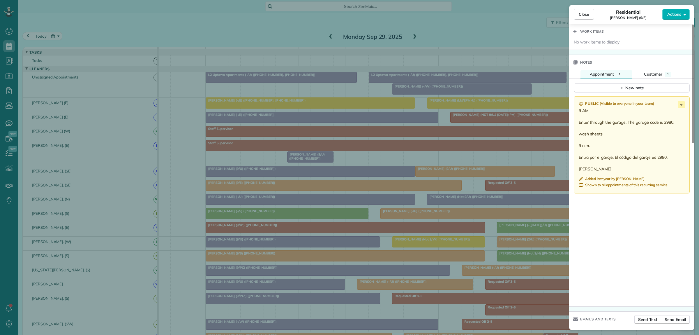
click at [339, 192] on div "Close Residential Tatum Lowe (9/E) Actions Status Active Tatum Lowe (9/E) · Ope…" at bounding box center [349, 167] width 699 height 335
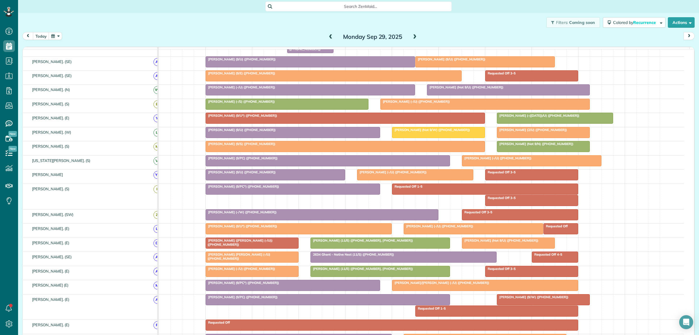
scroll to position [198, 0]
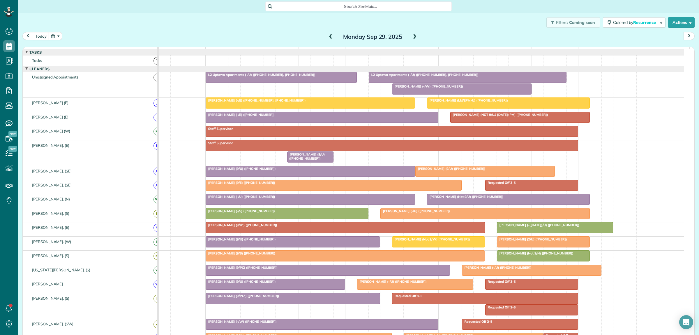
click at [281, 190] on div at bounding box center [334, 185] width 256 height 10
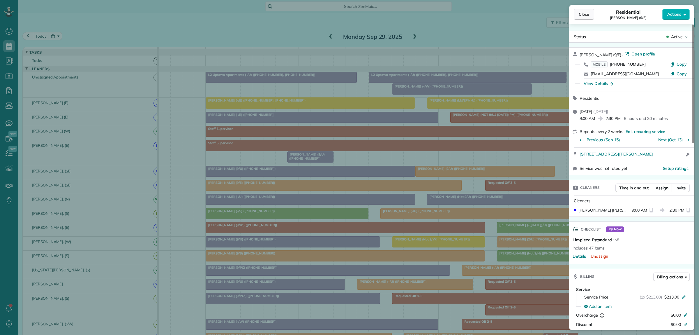
click at [581, 13] on span "Close" at bounding box center [584, 14] width 10 height 6
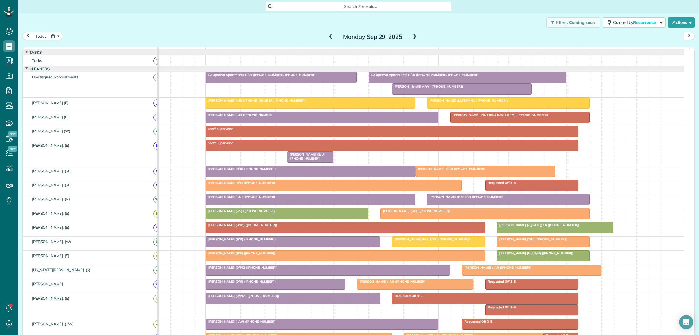
click at [390, 6] on span "Search ZenMaid…" at bounding box center [360, 6] width 177 height 6
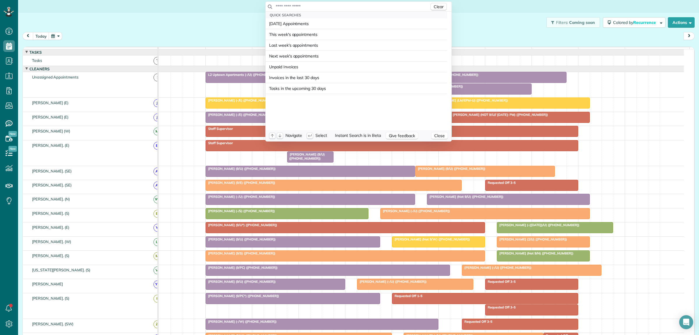
click at [390, 6] on input "text" at bounding box center [353, 6] width 154 height 6
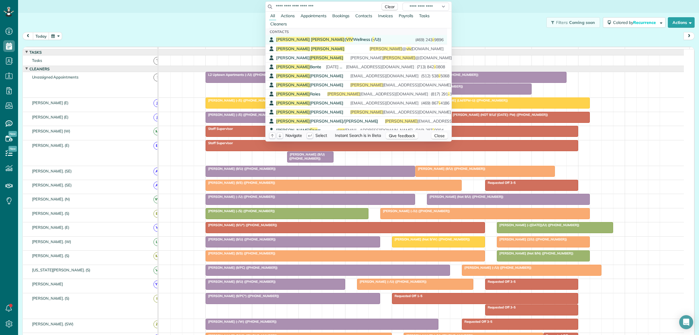
type input "**********"
click at [335, 39] on span "Alexis Jacobs ( VIV Wellness ( - /U))" at bounding box center [328, 39] width 105 height 5
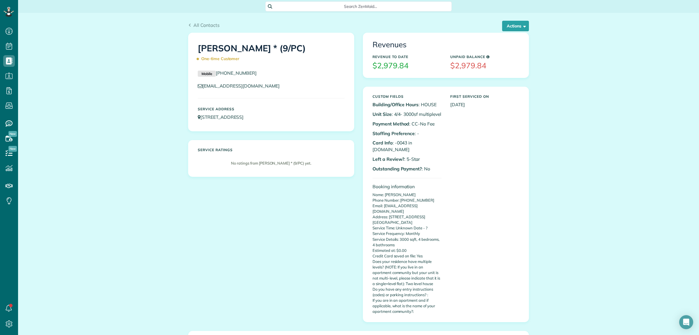
scroll to position [2, 2]
click at [515, 23] on button "Actions" at bounding box center [515, 26] width 27 height 10
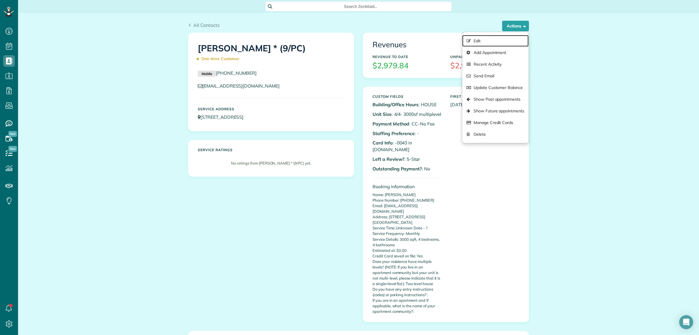
click at [474, 38] on link "Edit" at bounding box center [496, 41] width 66 height 12
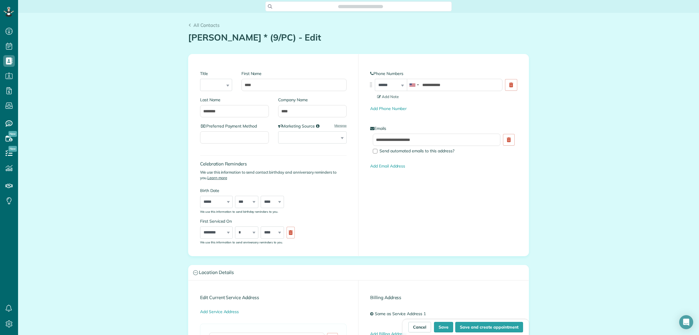
type input "**********"
click at [296, 112] on input "****" at bounding box center [312, 111] width 69 height 12
type input "*****"
click at [249, 110] on input "********" at bounding box center [234, 111] width 69 height 12
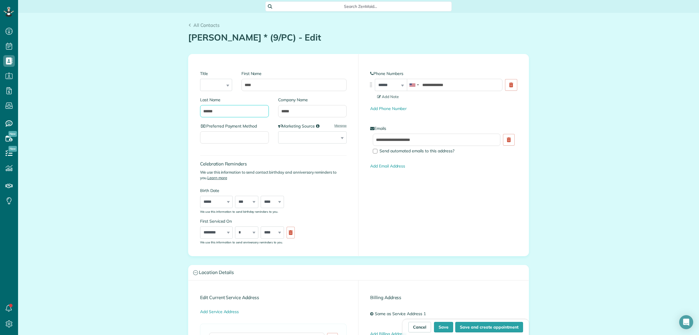
type input "******"
click at [442, 326] on button "Save" at bounding box center [443, 326] width 19 height 10
type input "**********"
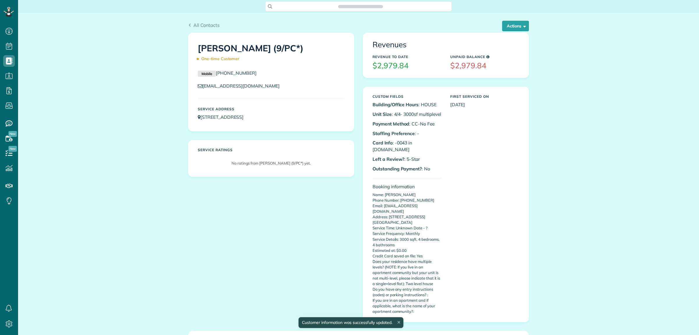
scroll to position [335, 18]
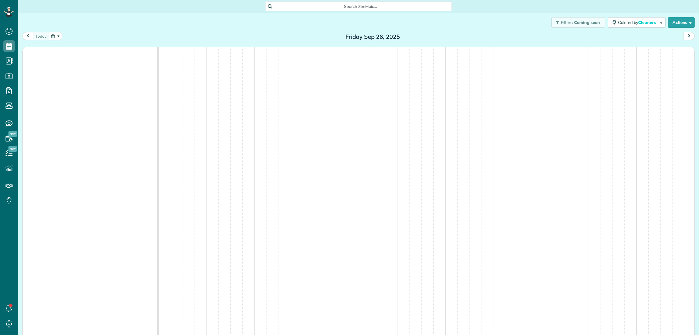
scroll to position [2, 2]
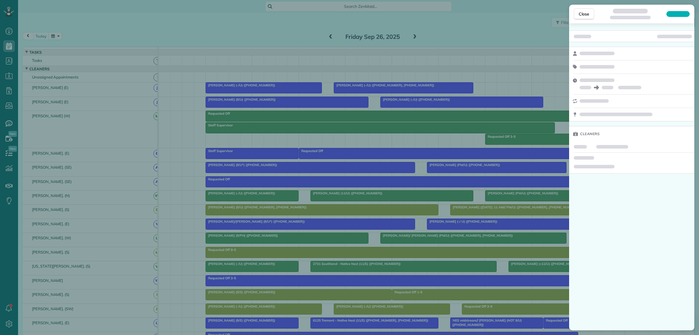
click at [347, 6] on div "Close Cleaners" at bounding box center [349, 167] width 699 height 335
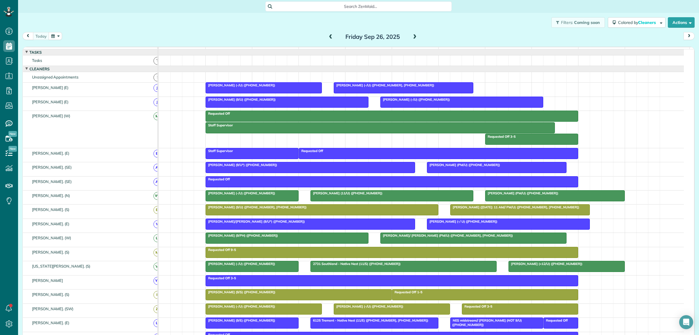
click at [350, 7] on span "Search ZenMaid…" at bounding box center [360, 6] width 177 height 6
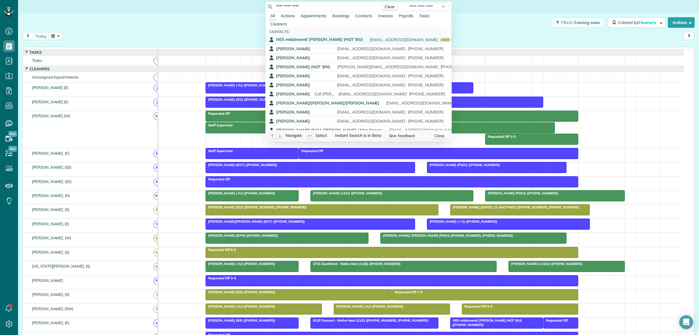
type input "**********"
click at [320, 39] on span "NES midstream// Ashley Garcia (NOT 9/U)" at bounding box center [319, 39] width 87 height 5
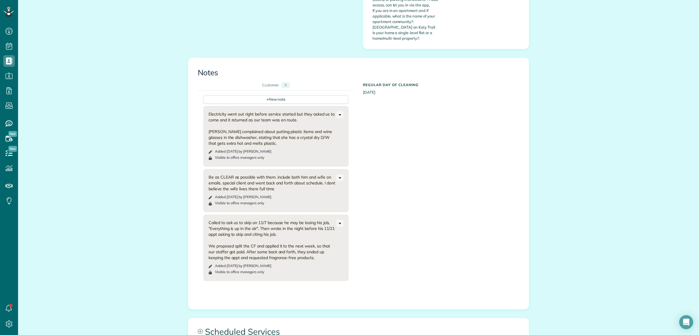
scroll to position [291, 0]
drag, startPoint x: 240, startPoint y: 93, endPoint x: 293, endPoint y: 98, distance: 53.8
click at [293, 111] on div "Electricity went out right before service started but they asked us to come and…" at bounding box center [273, 128] width 128 height 35
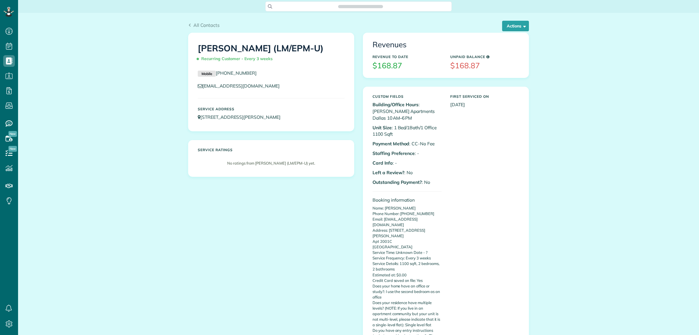
scroll to position [2, 2]
click at [506, 29] on button "Actions" at bounding box center [515, 26] width 27 height 10
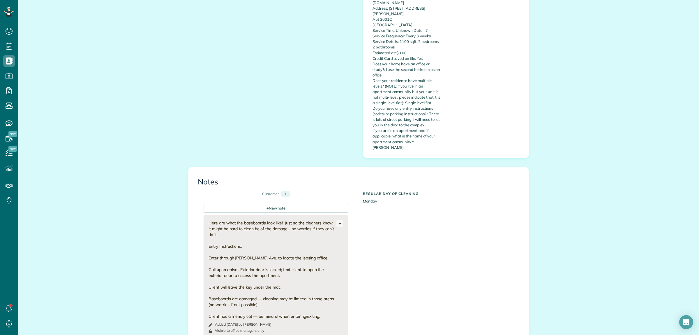
scroll to position [437, 0]
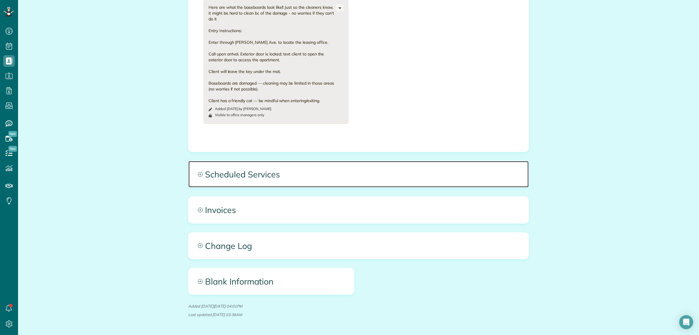
click at [397, 168] on span "Scheduled Services" at bounding box center [359, 174] width 340 height 26
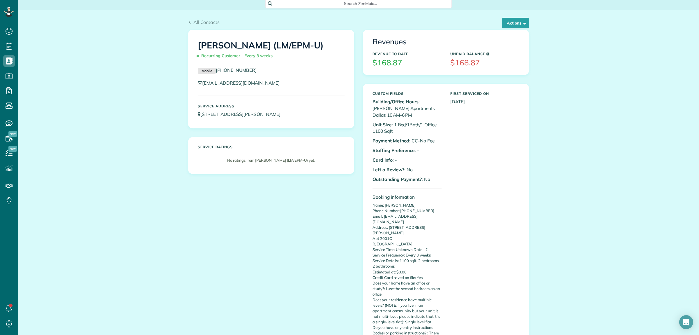
scroll to position [0, 0]
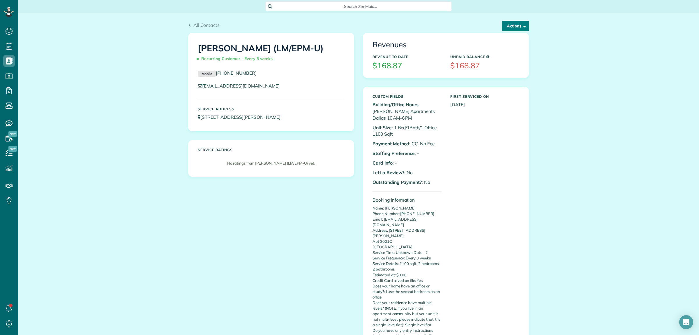
click at [509, 27] on button "Actions" at bounding box center [515, 26] width 27 height 10
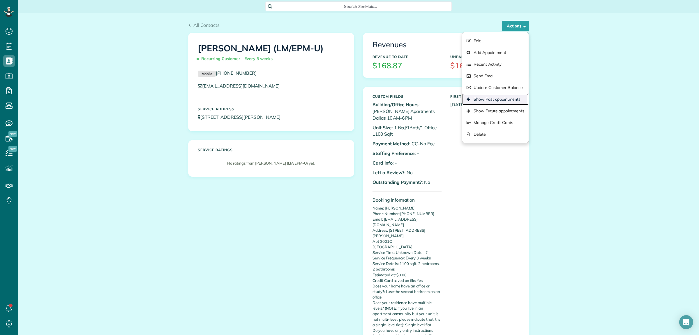
click at [500, 101] on link "Show Past appointments" at bounding box center [496, 99] width 66 height 12
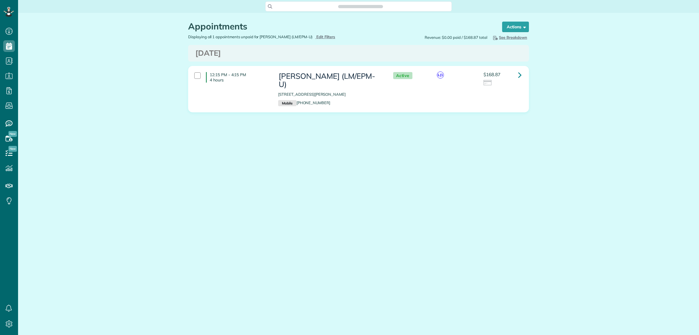
scroll to position [2, 2]
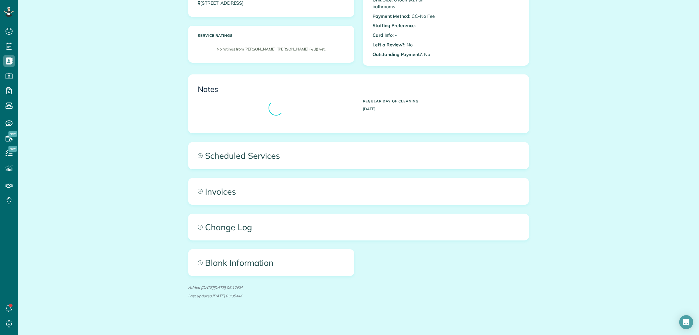
scroll to position [117, 0]
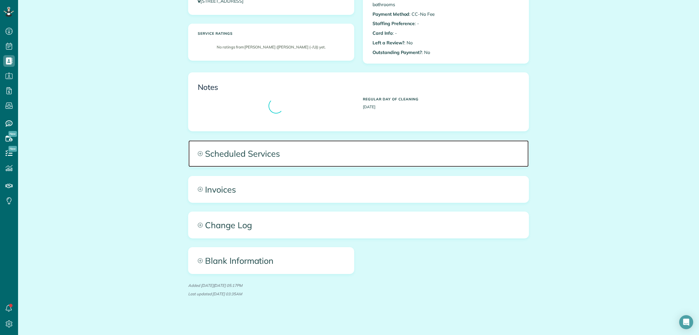
click at [394, 159] on span "Scheduled Services" at bounding box center [359, 153] width 340 height 26
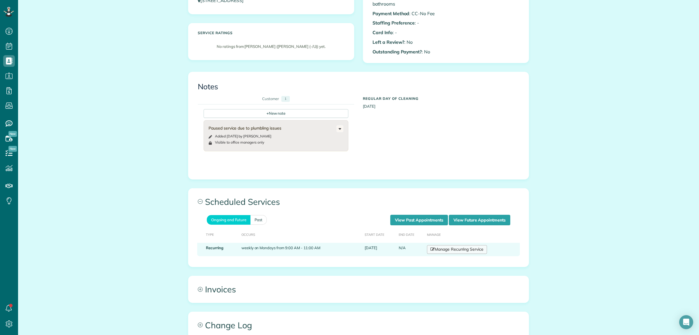
click at [464, 252] on link "Manage Recurring Service" at bounding box center [457, 249] width 60 height 9
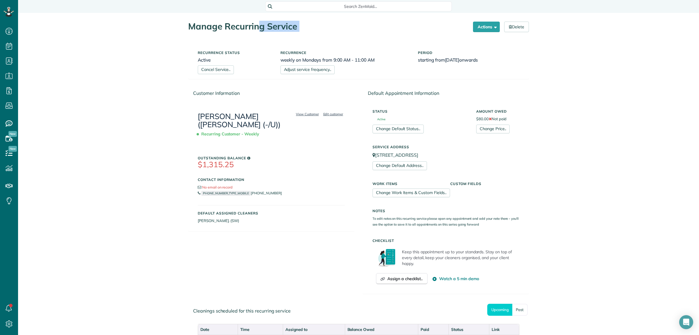
drag, startPoint x: 191, startPoint y: 37, endPoint x: 203, endPoint y: 43, distance: 12.8
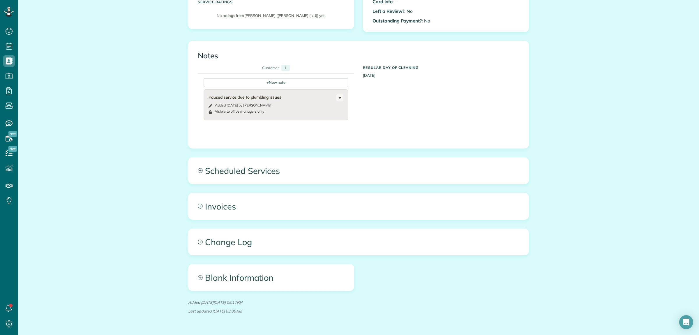
scroll to position [152, 0]
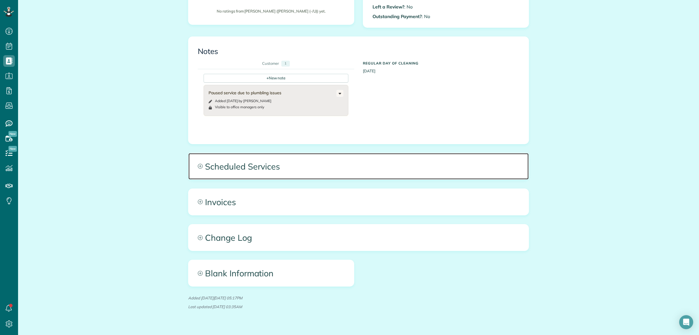
click at [410, 163] on span "Scheduled Services" at bounding box center [359, 166] width 340 height 26
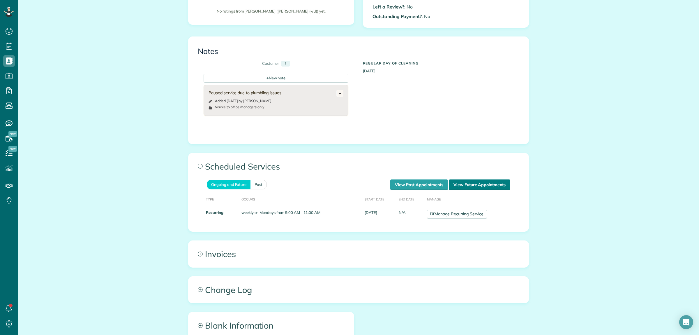
click at [468, 185] on link "View Future Appointments" at bounding box center [479, 184] width 61 height 10
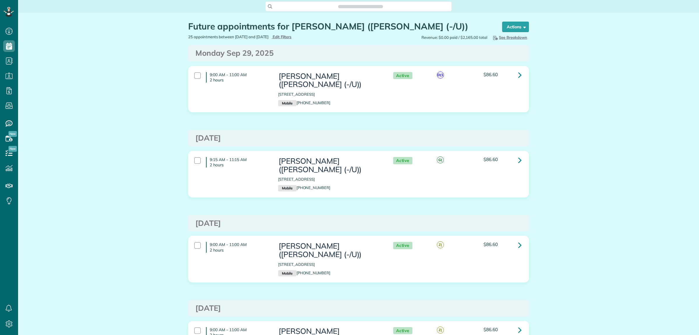
scroll to position [2, 2]
click at [518, 76] on icon at bounding box center [519, 75] width 3 height 10
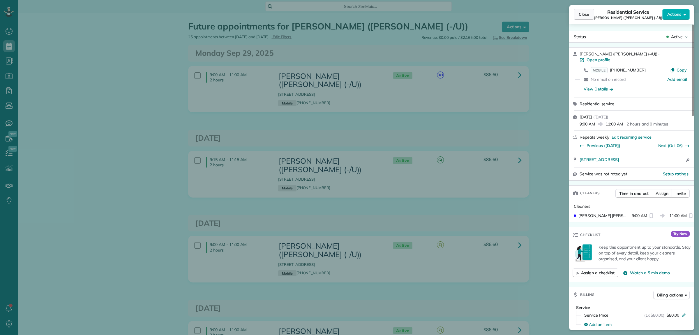
click at [583, 15] on span "Close" at bounding box center [584, 14] width 10 height 6
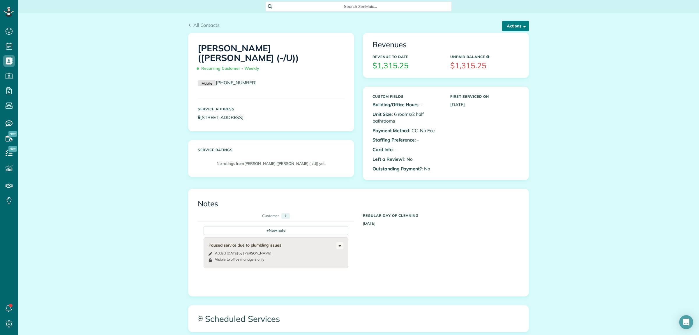
click at [509, 24] on button "Actions" at bounding box center [515, 26] width 27 height 10
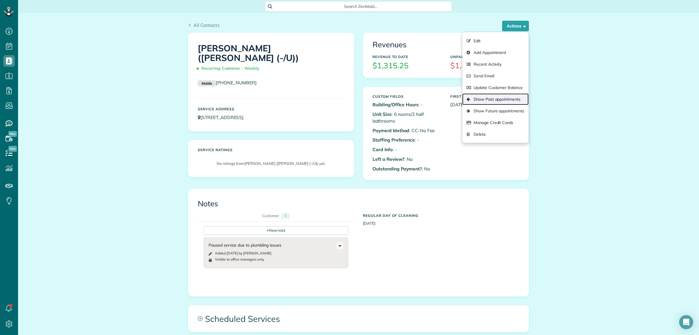
click at [495, 100] on link "Show Past appointments" at bounding box center [496, 99] width 66 height 12
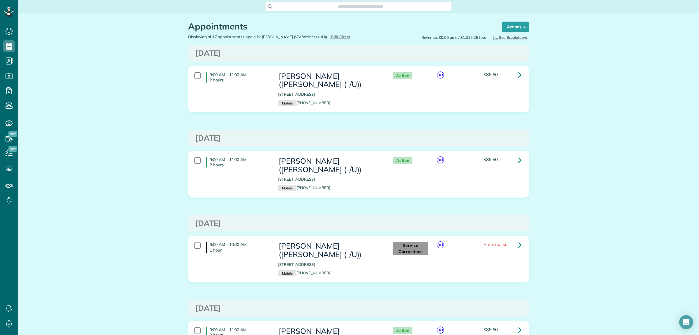
scroll to position [2, 2]
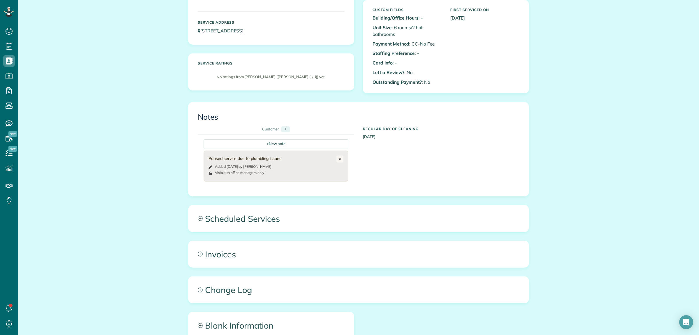
scroll to position [152, 0]
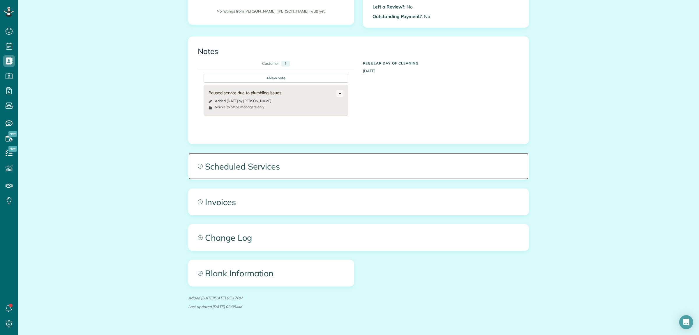
click at [451, 167] on span "Scheduled Services" at bounding box center [359, 166] width 340 height 26
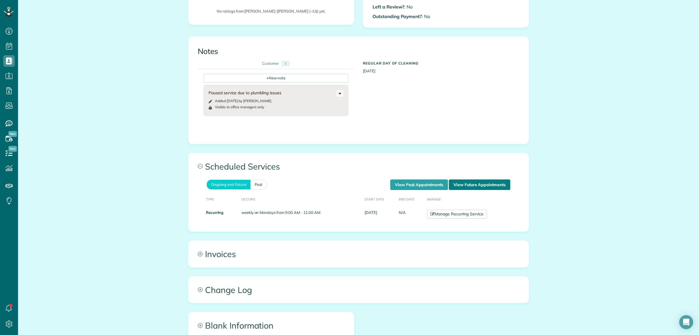
click at [486, 188] on link "View Future Appointments" at bounding box center [479, 184] width 61 height 10
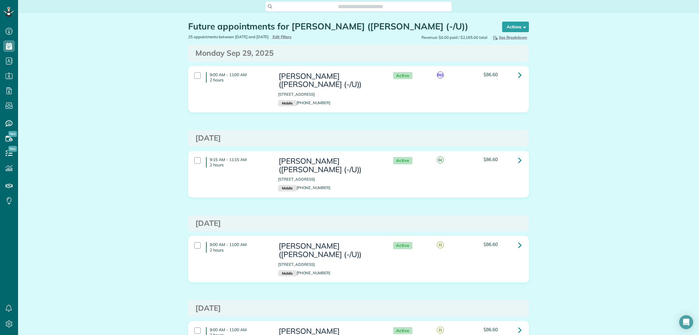
scroll to position [2, 2]
click at [514, 78] on link at bounding box center [520, 75] width 12 height 12
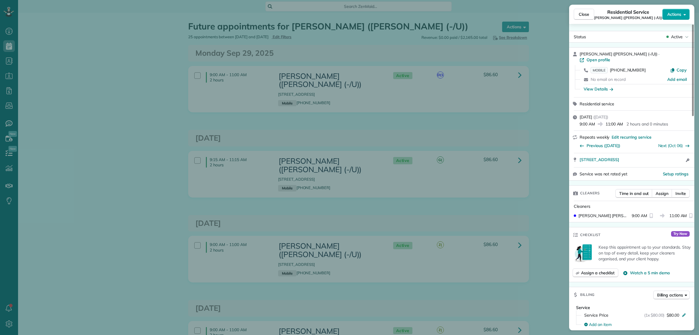
click at [675, 14] on span "Actions" at bounding box center [675, 14] width 14 height 6
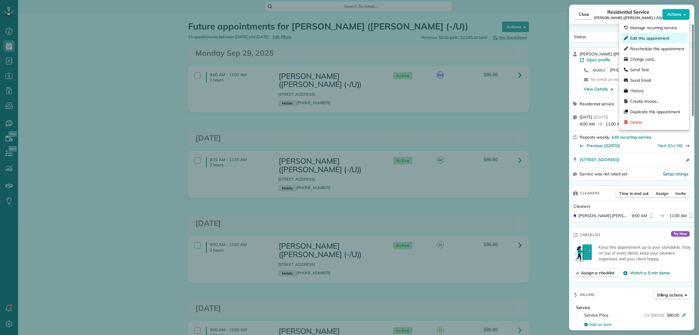
click at [651, 40] on span "Edit this appointment" at bounding box center [658, 38] width 54 height 6
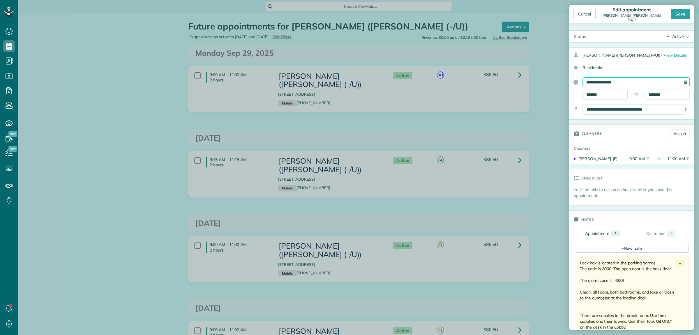
click at [641, 83] on input "**********" at bounding box center [636, 82] width 107 height 10
click at [648, 95] on link "Next" at bounding box center [647, 95] width 16 height 15
click at [601, 129] on link "13" at bounding box center [600, 129] width 9 height 9
type input "**********"
click at [677, 13] on div "Save" at bounding box center [680, 14] width 19 height 10
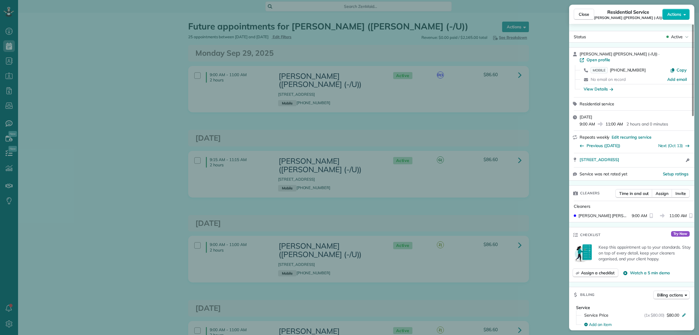
click at [534, 126] on div "Close Residential Service Alexis Jacobs (VIV Wellness (-/U)) Actions Status Act…" at bounding box center [349, 167] width 699 height 335
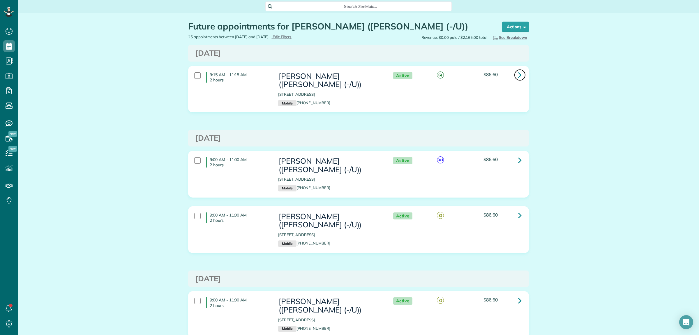
click at [518, 74] on icon at bounding box center [519, 75] width 3 height 10
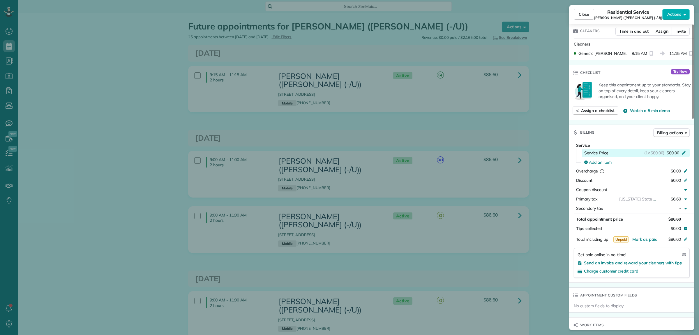
scroll to position [291, 0]
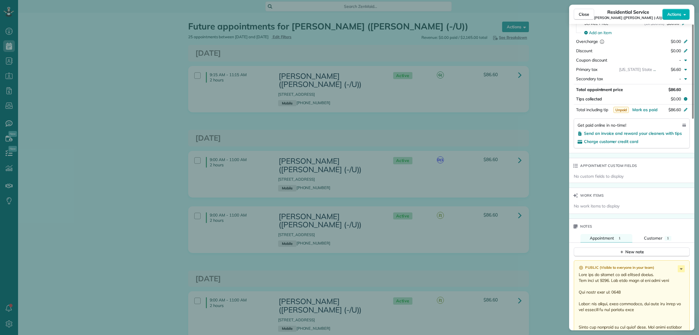
drag, startPoint x: 539, startPoint y: 98, endPoint x: 530, endPoint y: 82, distance: 18.2
click at [539, 96] on div "Close Residential Service [PERSON_NAME] (VIV Wellness (-/U)) Actions Status Act…" at bounding box center [349, 167] width 699 height 335
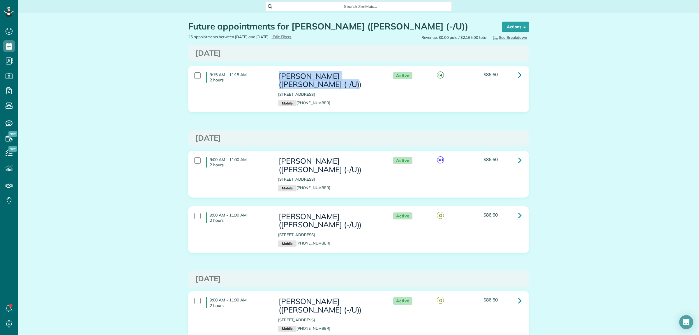
drag, startPoint x: 273, startPoint y: 75, endPoint x: 302, endPoint y: 84, distance: 29.9
click at [302, 84] on div "Alexis Jacobs (VIV Wellness (-/U)) 2401 Victory Park Lane Dallas TX 75202 Mobil…" at bounding box center [330, 89] width 112 height 40
copy h3 "[PERSON_NAME] ([PERSON_NAME] (-/U))"
click at [300, 5] on span "Search ZenMaid…" at bounding box center [360, 6] width 177 height 6
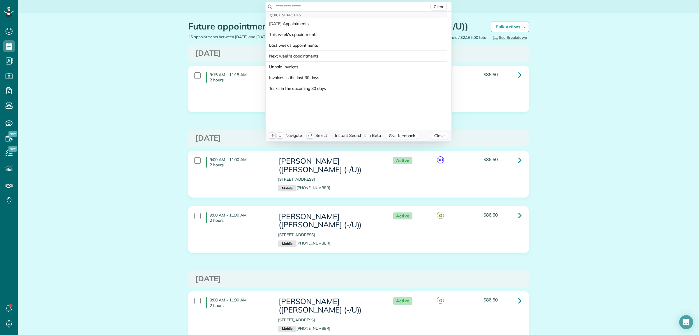
click at [300, 5] on input "text" at bounding box center [353, 6] width 154 height 6
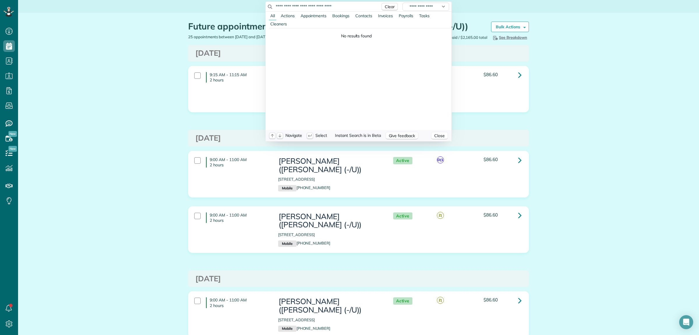
drag, startPoint x: 332, startPoint y: 7, endPoint x: 339, endPoint y: 8, distance: 6.5
click at [339, 8] on input "**********" at bounding box center [327, 6] width 102 height 6
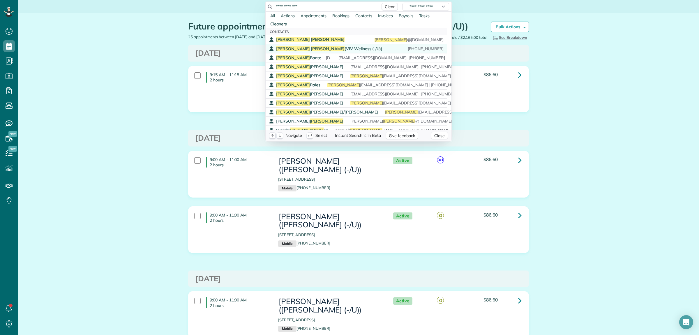
type input "**********"
click at [305, 48] on span "Alexis Jacobs (VIV Wellness (-/U))" at bounding box center [329, 48] width 106 height 5
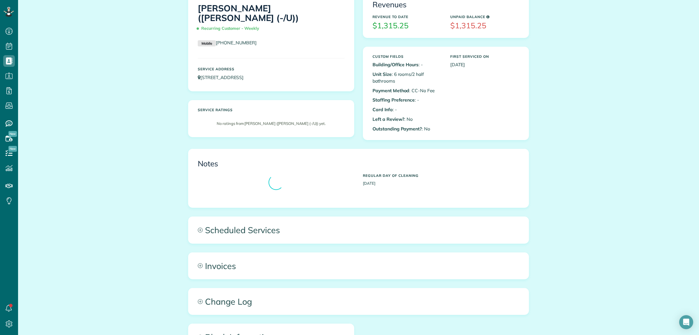
scroll to position [117, 0]
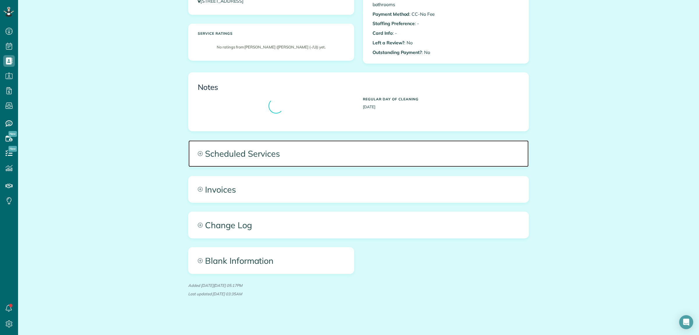
click at [336, 161] on span "Scheduled Services" at bounding box center [359, 153] width 340 height 26
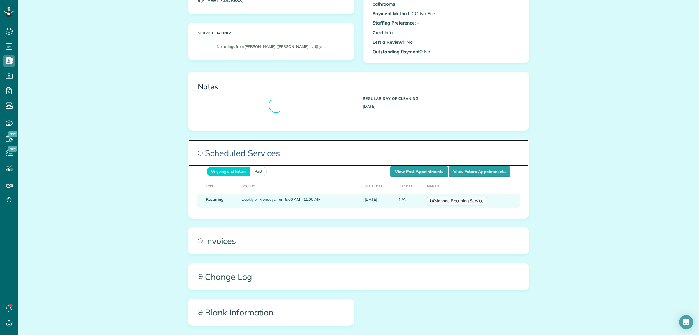
click at [436, 166] on span "Scheduled Services" at bounding box center [359, 153] width 340 height 26
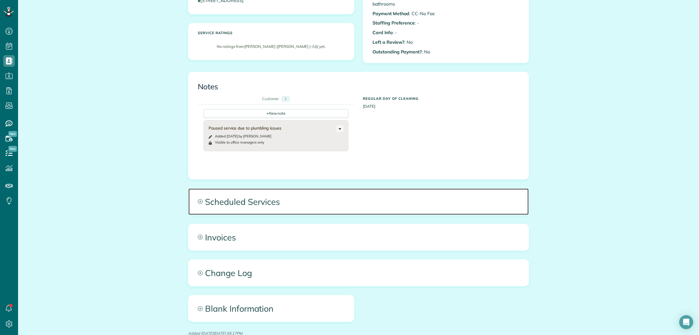
drag, startPoint x: 388, startPoint y: 190, endPoint x: 389, endPoint y: 200, distance: 10.5
click at [388, 190] on span "Scheduled Services" at bounding box center [359, 201] width 340 height 26
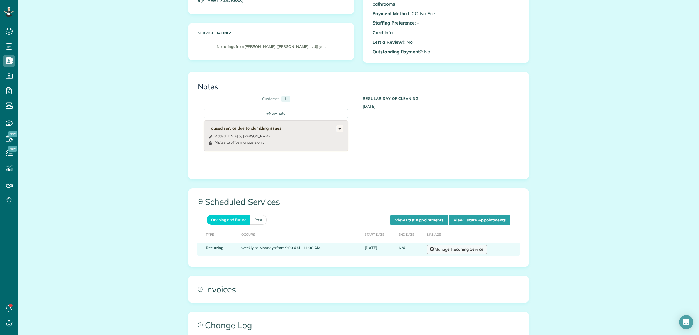
click at [446, 249] on link "Manage Recurring Service" at bounding box center [457, 249] width 60 height 9
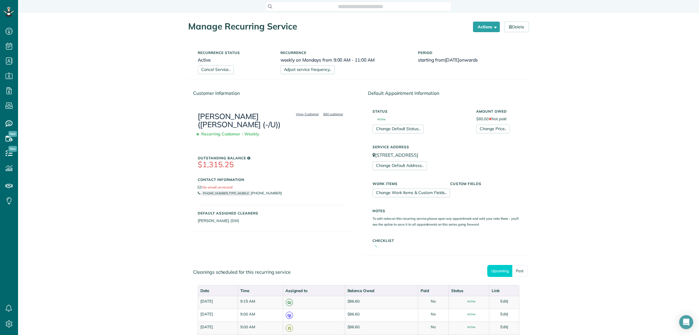
scroll to position [2, 2]
click at [299, 71] on link "Adjust service frequency.." at bounding box center [308, 69] width 54 height 9
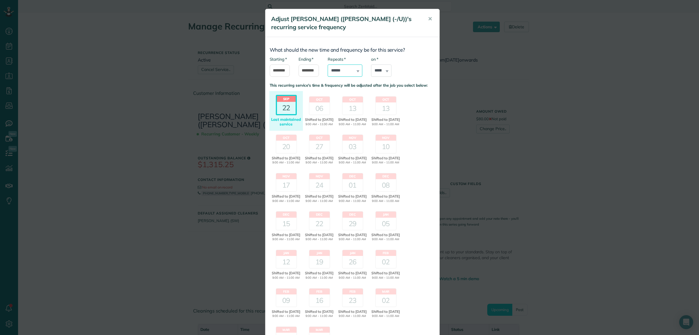
click at [340, 72] on select "**********" at bounding box center [345, 70] width 35 height 12
select select "**********"
click at [328, 64] on select "**********" at bounding box center [345, 70] width 35 height 12
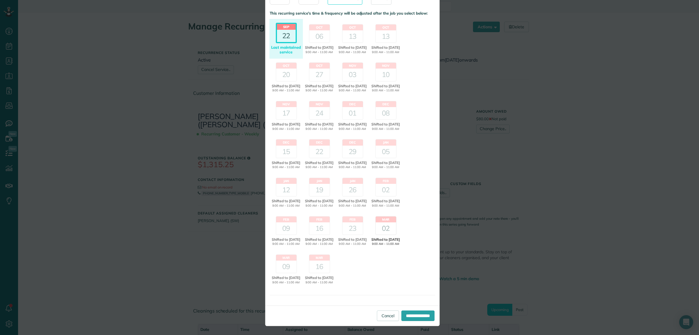
scroll to position [103, 0]
click at [402, 317] on input "**********" at bounding box center [418, 315] width 33 height 10
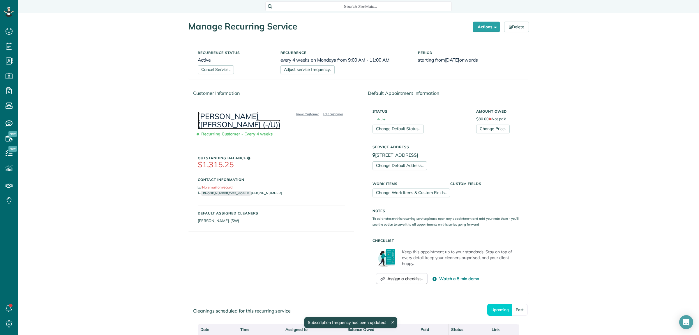
click at [230, 122] on link "[PERSON_NAME] ([PERSON_NAME] (-/U))" at bounding box center [239, 120] width 83 height 18
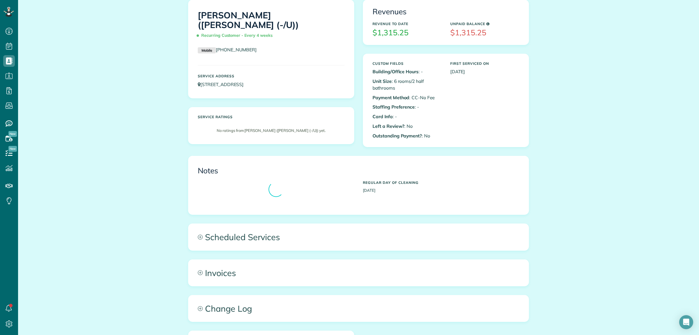
scroll to position [117, 0]
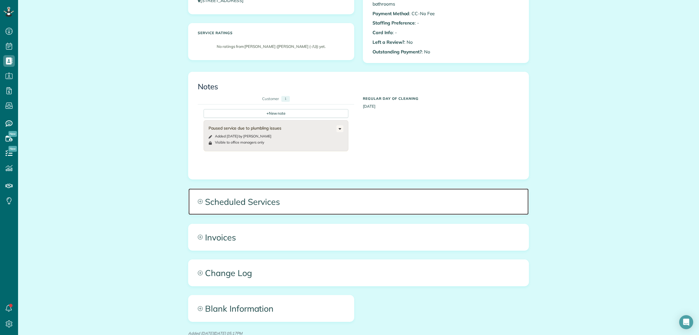
click at [430, 196] on span "Scheduled Services" at bounding box center [359, 201] width 340 height 26
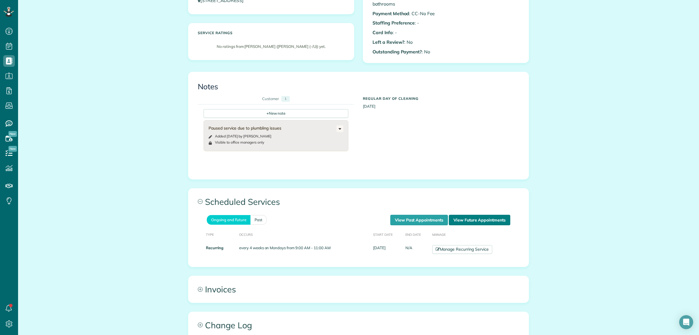
drag, startPoint x: 477, startPoint y: 219, endPoint x: 484, endPoint y: 222, distance: 7.0
click at [478, 219] on link "View Future Appointments" at bounding box center [479, 219] width 61 height 10
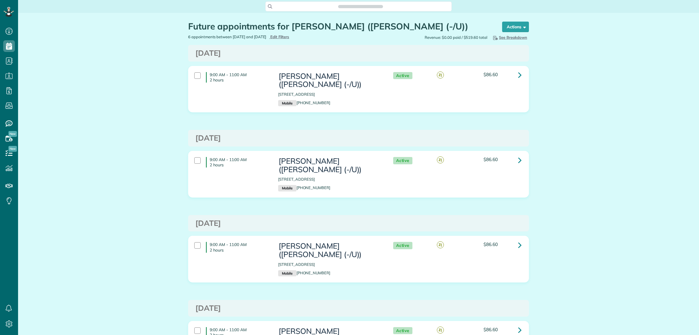
scroll to position [2, 2]
click at [518, 75] on icon at bounding box center [519, 75] width 3 height 10
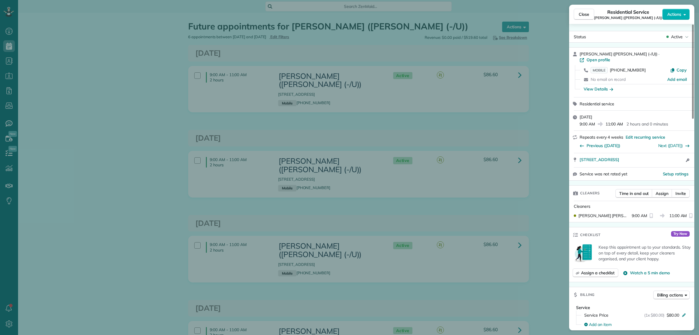
click at [672, 8] on div "Close Residential Service [PERSON_NAME] ([PERSON_NAME] (-/U)) Actions" at bounding box center [631, 14] width 125 height 19
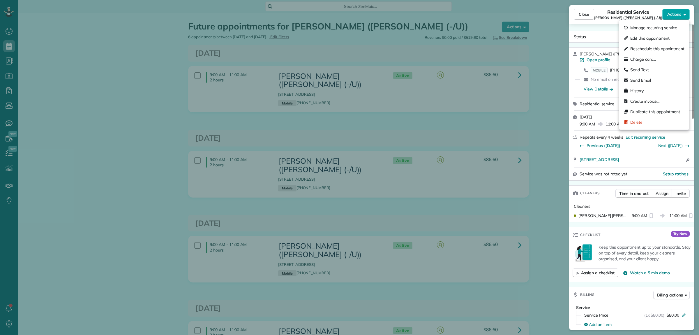
click at [674, 13] on span "Actions" at bounding box center [675, 14] width 14 height 6
click at [650, 36] on span "Edit this appointment" at bounding box center [658, 38] width 54 height 6
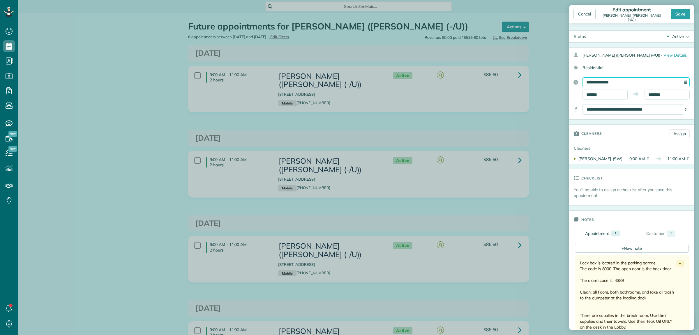
click at [629, 82] on input "**********" at bounding box center [636, 82] width 107 height 10
click at [600, 129] on link "13" at bounding box center [600, 129] width 9 height 9
type input "**********"
click at [679, 15] on div "Save" at bounding box center [680, 14] width 19 height 10
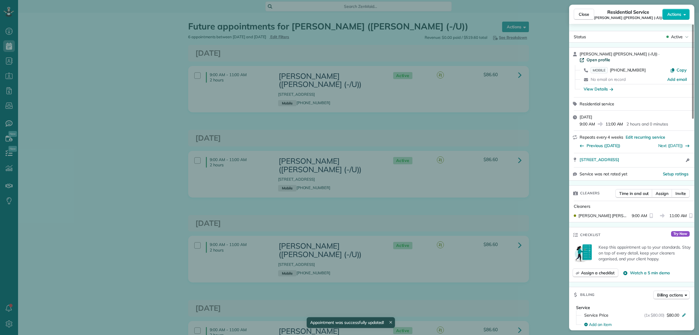
click at [611, 57] on span "Open profile" at bounding box center [599, 60] width 24 height 6
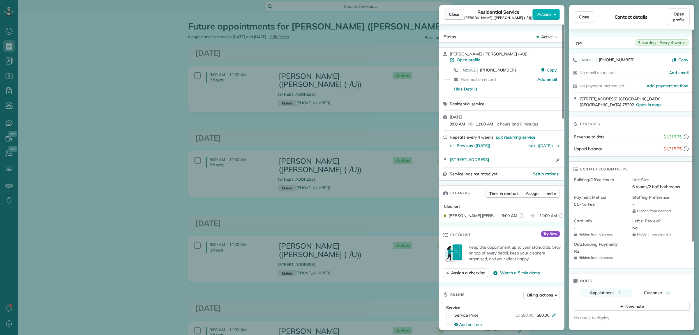
click at [457, 16] on span "Close" at bounding box center [454, 14] width 10 height 6
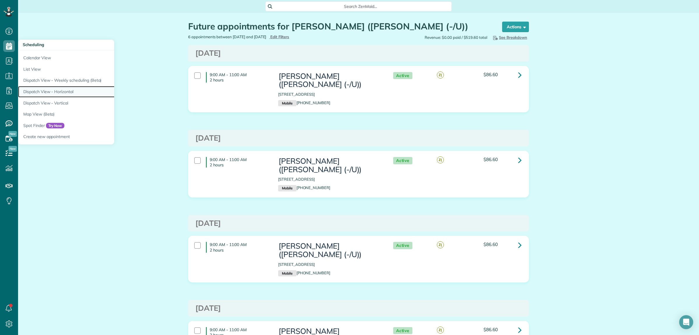
click at [53, 91] on link "Dispatch View - Horizontal" at bounding box center [91, 91] width 146 height 11
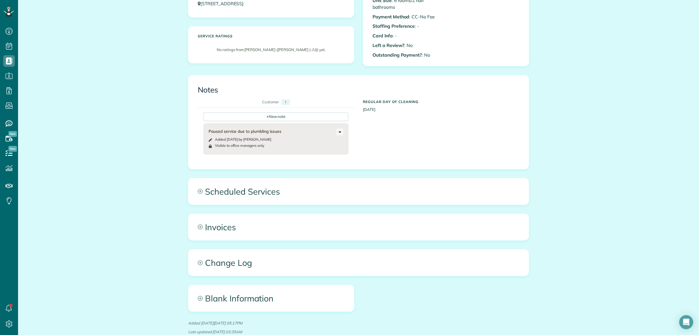
scroll to position [117, 0]
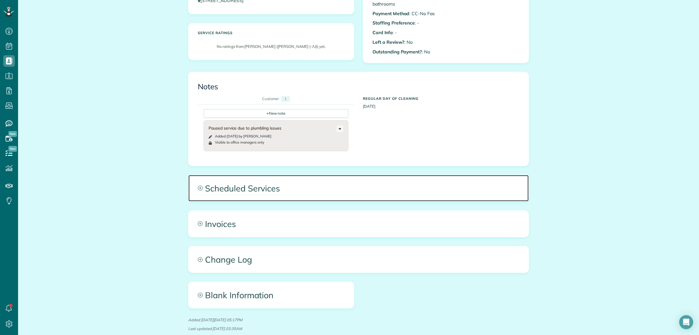
click at [334, 193] on span "Scheduled Services" at bounding box center [359, 188] width 340 height 26
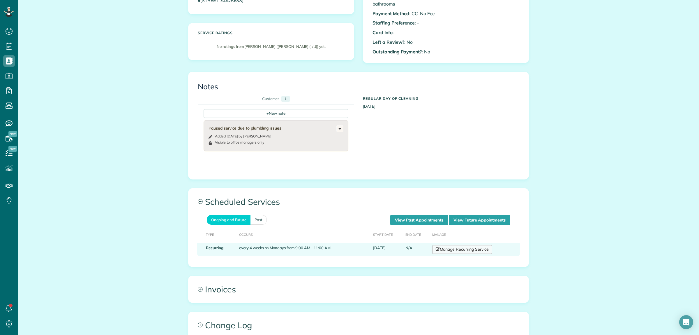
click at [453, 248] on link "Manage Recurring Service" at bounding box center [462, 249] width 60 height 9
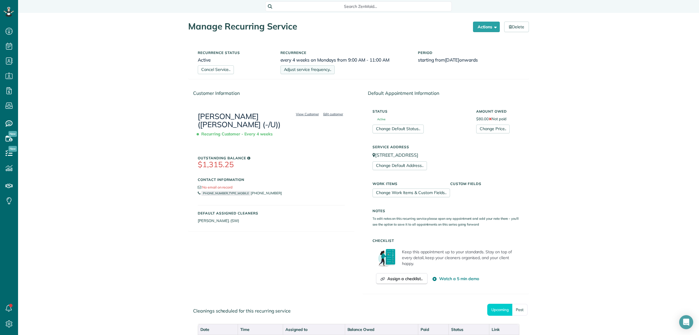
click at [315, 71] on link "Adjust service frequency.." at bounding box center [308, 69] width 54 height 9
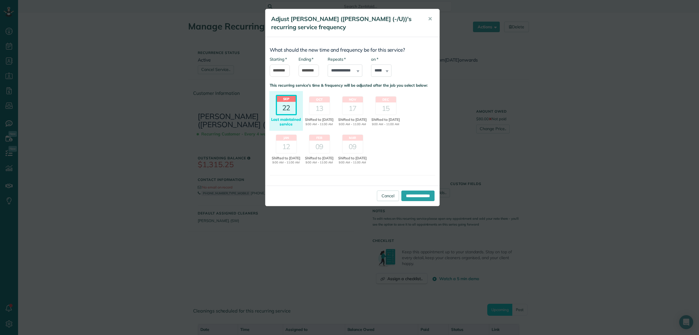
click at [287, 104] on div "22" at bounding box center [286, 108] width 19 height 12
click at [318, 110] on div "13" at bounding box center [320, 108] width 20 height 12
click at [412, 201] on input "**********" at bounding box center [418, 195] width 33 height 10
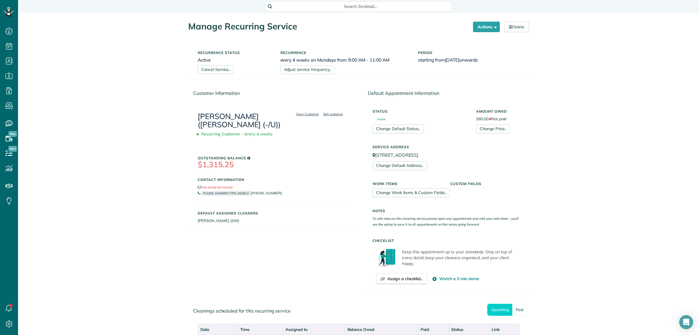
click at [617, 200] on div "Manage Recurring Service Actions Cancel Service.. Adjust service frequency.. Ch…" at bounding box center [358, 238] width 681 height 450
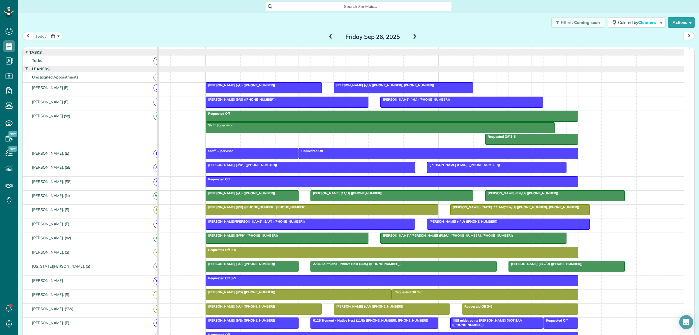
click at [412, 37] on span at bounding box center [415, 36] width 6 height 5
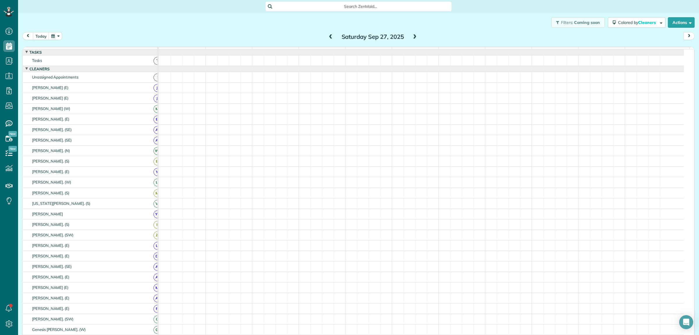
click at [412, 37] on span at bounding box center [415, 36] width 6 height 5
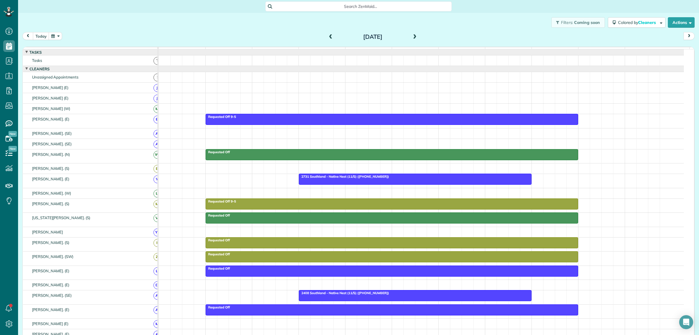
click at [412, 37] on span at bounding box center [415, 36] width 6 height 5
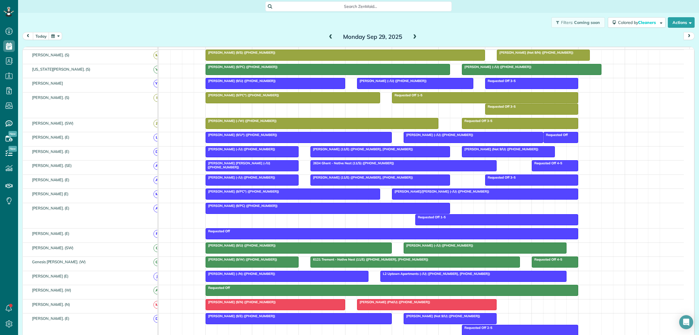
scroll to position [243, 0]
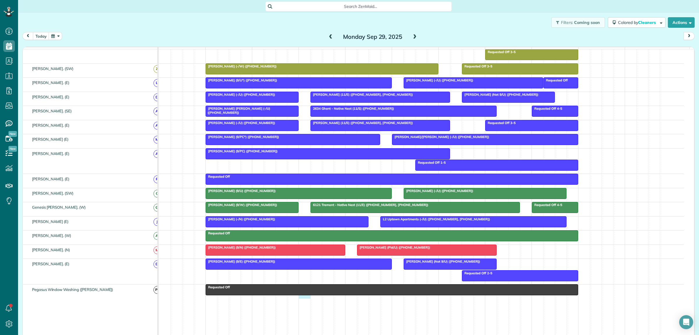
click at [309, 319] on td "Requested Off" at bounding box center [421, 333] width 525 height 99
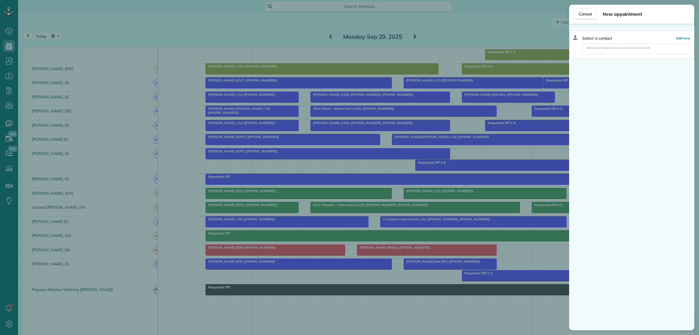
click at [349, 285] on div "Cancel New appointment Select a contact Add new" at bounding box center [349, 167] width 699 height 335
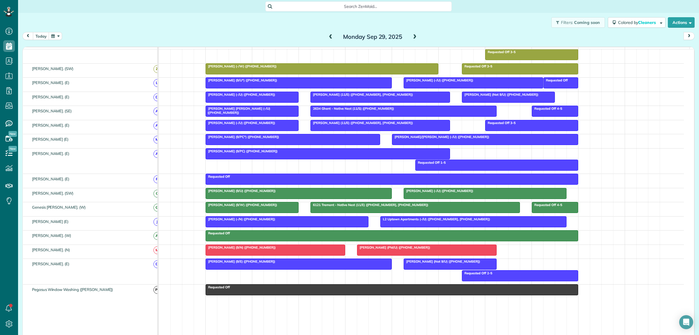
click at [179, 284] on div "Requested Off 2-5 Tori Gudmundsson (Not 9/U) (+14698343809) April Cunningham (9…" at bounding box center [421, 271] width 525 height 25
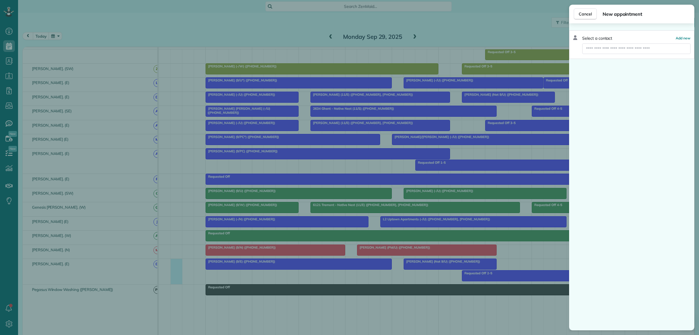
click at [232, 257] on div "Cancel New appointment Select a contact Add new" at bounding box center [349, 167] width 699 height 335
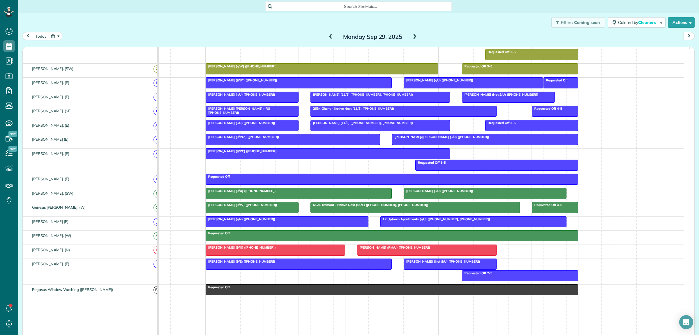
click at [259, 249] on div "Ye Jee Kim (9/N) (+19728967296)" at bounding box center [276, 247] width 136 height 4
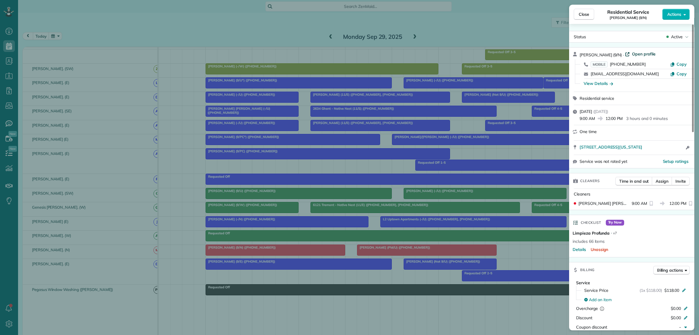
click at [637, 54] on span "Open profile" at bounding box center [644, 54] width 24 height 6
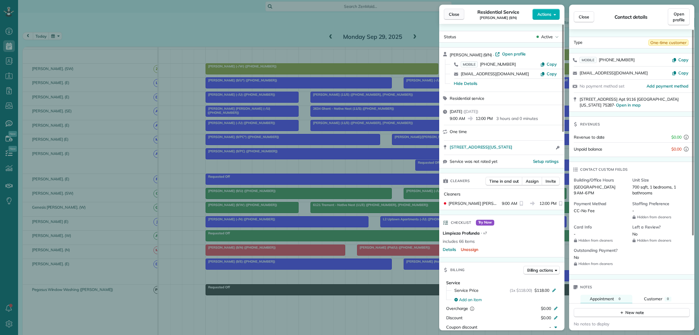
click at [453, 18] on button "Close" at bounding box center [454, 14] width 20 height 11
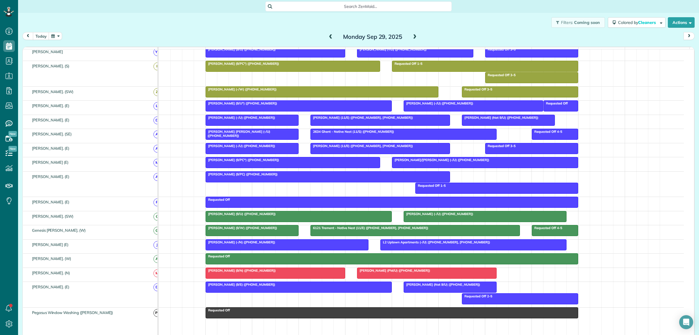
scroll to position [229, 0]
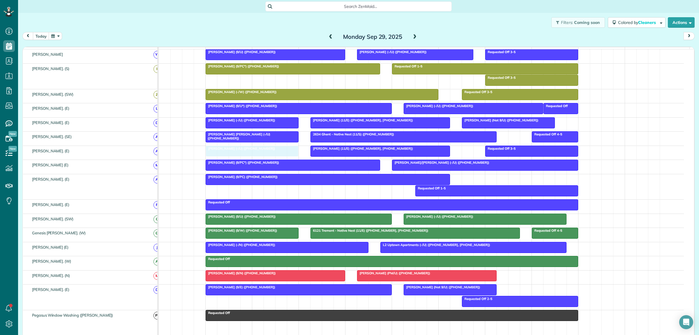
drag, startPoint x: 246, startPoint y: 157, endPoint x: 249, endPoint y: 161, distance: 5.5
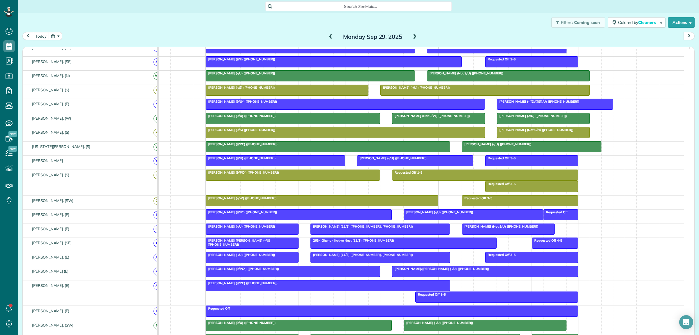
scroll to position [120, 0]
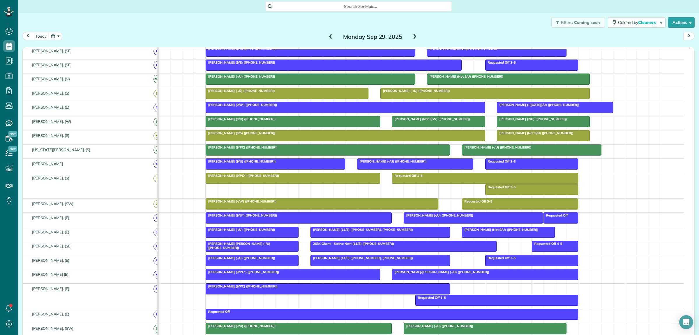
click at [459, 217] on span "Brooke Bartley (-/U) (+17138852831)" at bounding box center [439, 215] width 70 height 4
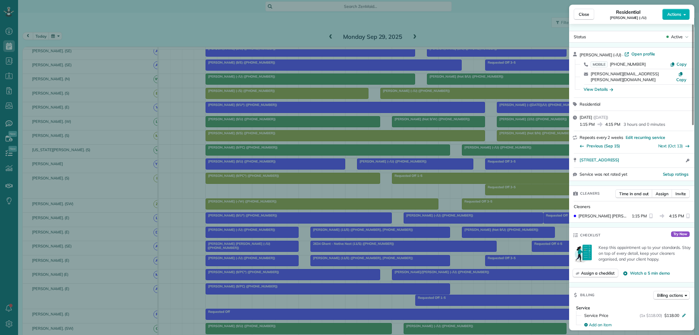
click at [450, 202] on div "Close Residential Brooke Bartley (-/U) Actions Status Active Brooke Bartley (-/…" at bounding box center [349, 167] width 699 height 335
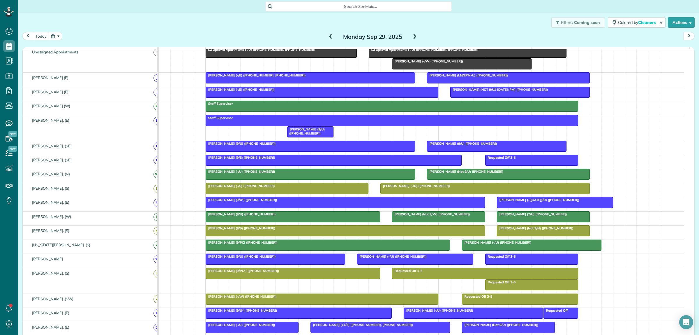
scroll to position [11, 0]
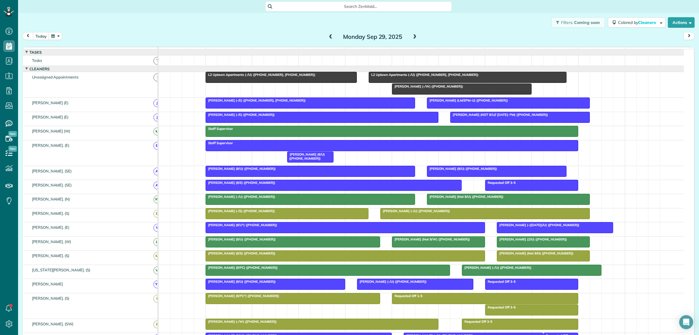
click at [387, 34] on h2 "Monday Sep 29, 2025" at bounding box center [373, 37] width 73 height 6
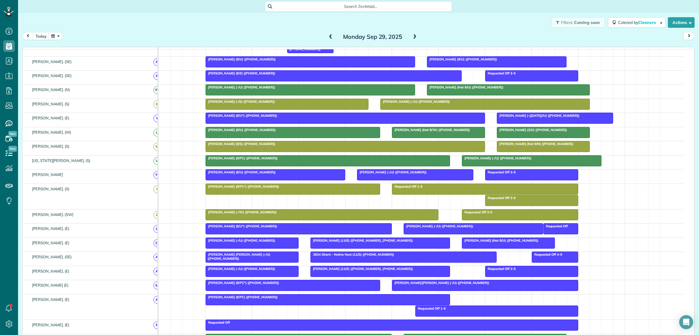
scroll to position [157, 0]
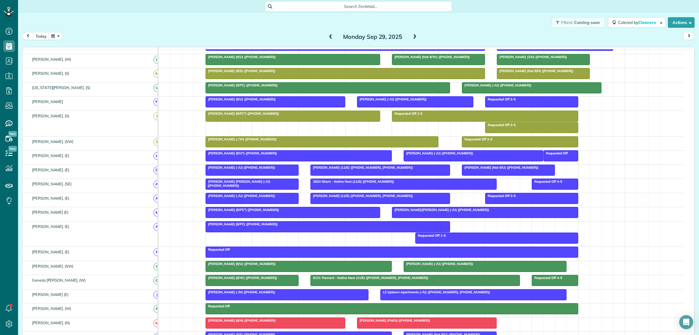
click at [261, 147] on div at bounding box center [322, 141] width 232 height 10
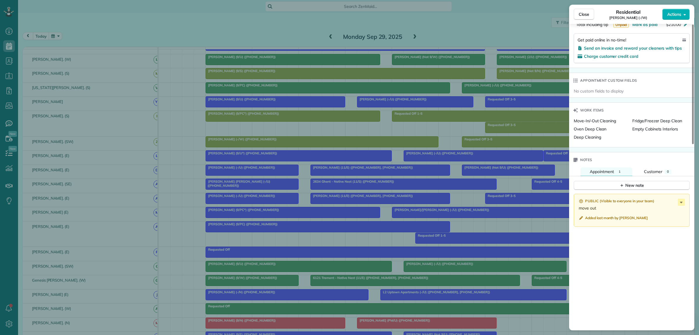
click at [448, 153] on div "Close Residential Gabriel Rios (-/W) Actions Status Active Gabriel Rios (-/W) ·…" at bounding box center [349, 167] width 699 height 335
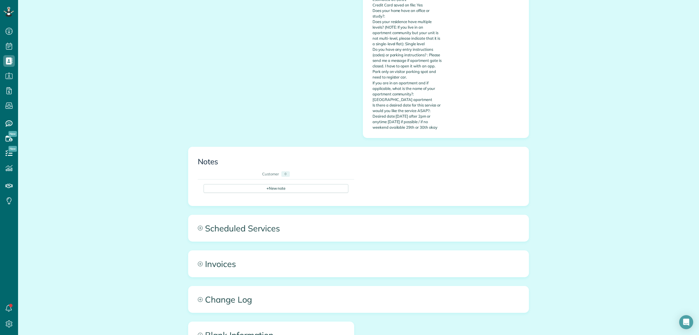
scroll to position [343, 0]
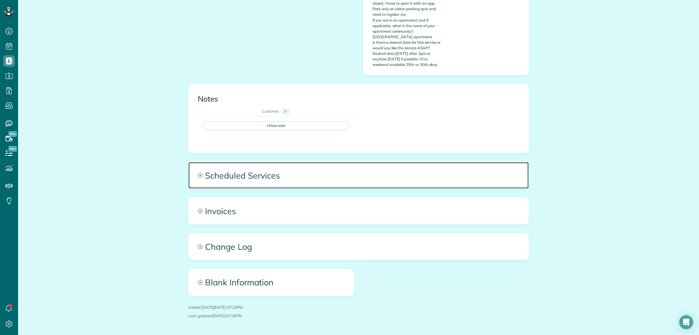
click at [439, 168] on span "Scheduled Services" at bounding box center [359, 175] width 340 height 26
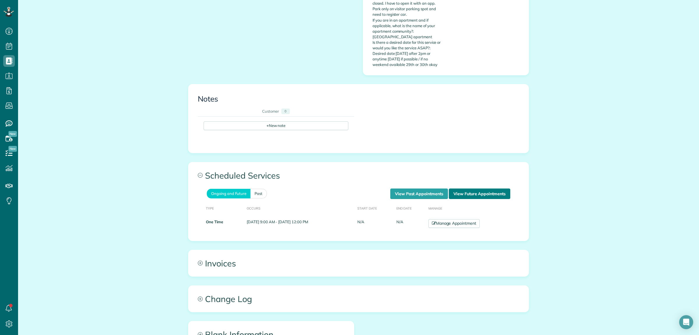
click at [483, 188] on link "View Future Appointments" at bounding box center [479, 193] width 61 height 10
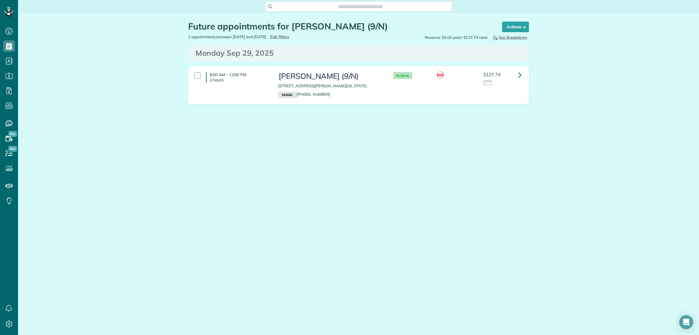
scroll to position [2, 2]
click at [521, 75] on icon at bounding box center [519, 75] width 3 height 10
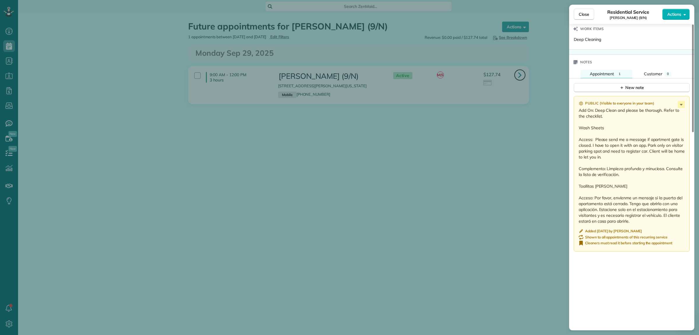
scroll to position [437, 0]
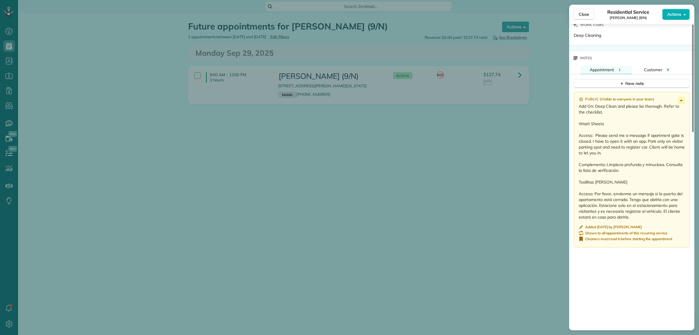
click at [627, 133] on p "Add On: Deep Clean and please be thorough. Refer to the checklist. Wash Sheets …" at bounding box center [632, 161] width 107 height 117
click at [680, 103] on icon at bounding box center [681, 100] width 7 height 7
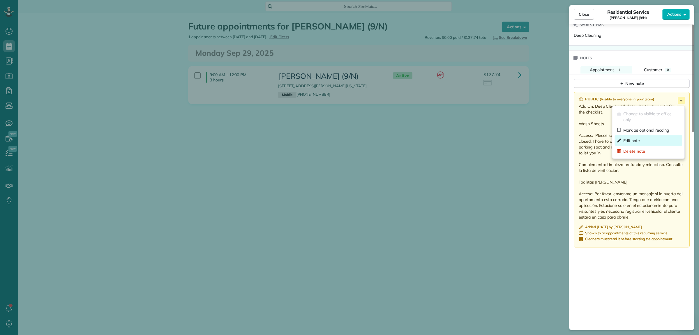
click at [636, 139] on span "Edit note" at bounding box center [652, 141] width 57 height 6
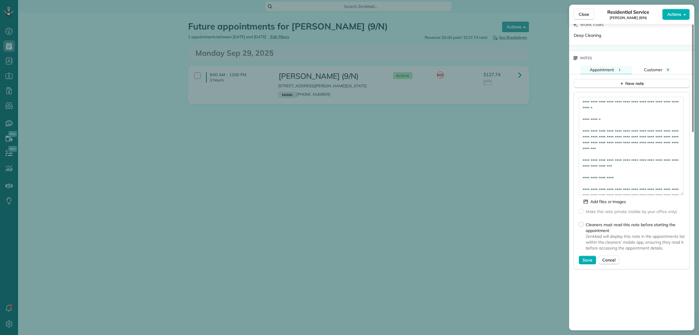
drag, startPoint x: 680, startPoint y: 112, endPoint x: 672, endPoint y: 240, distance: 127.6
click at [672, 195] on textarea "**********" at bounding box center [631, 146] width 105 height 98
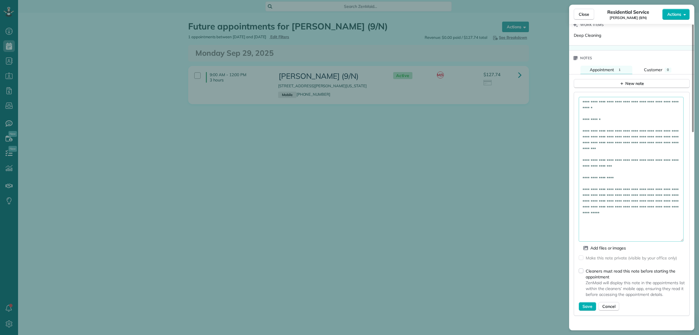
click at [623, 108] on textarea "**********" at bounding box center [631, 169] width 105 height 145
paste textarea "**********"
click at [656, 177] on textarea "**********" at bounding box center [631, 169] width 105 height 145
paste textarea "**********"
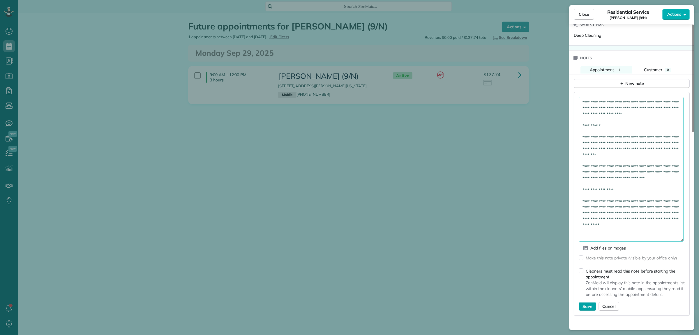
type textarea "**********"
click at [589, 306] on span "Save" at bounding box center [588, 306] width 10 height 6
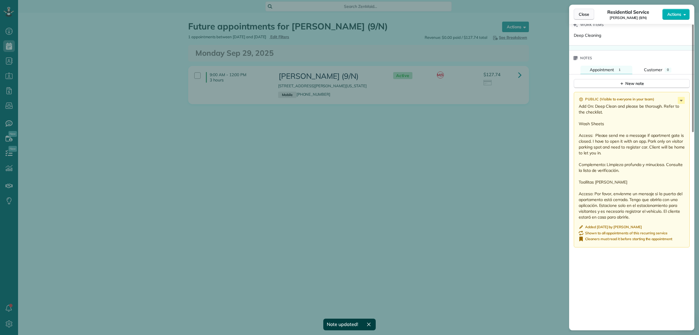
drag, startPoint x: 582, startPoint y: 16, endPoint x: 583, endPoint y: 11, distance: 5.4
click at [582, 13] on span "Close" at bounding box center [584, 14] width 10 height 6
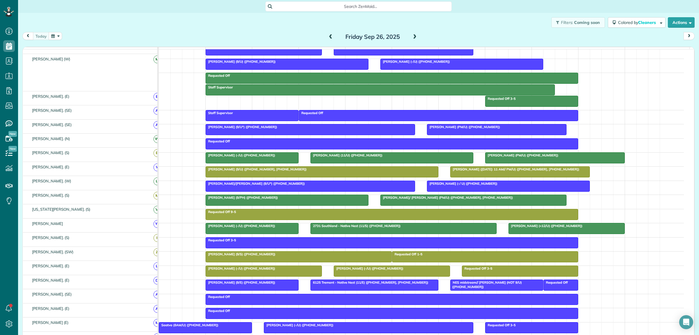
scroll to position [36, 0]
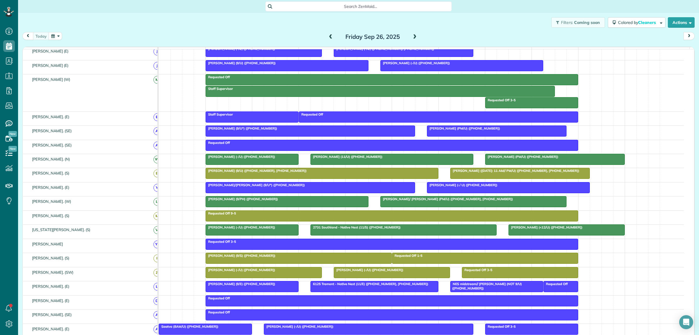
click at [414, 37] on span at bounding box center [415, 36] width 6 height 5
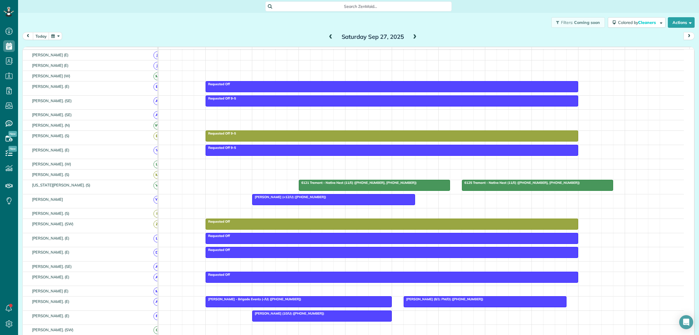
click at [414, 37] on span at bounding box center [415, 36] width 6 height 5
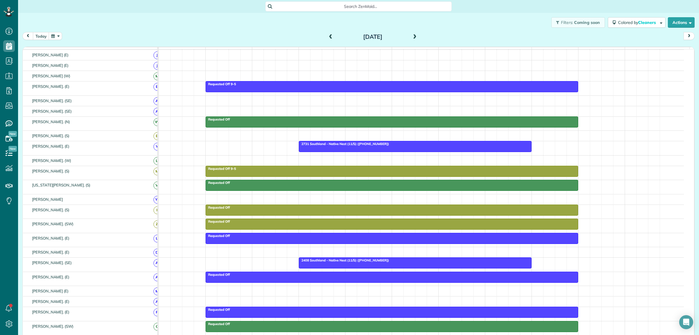
click at [414, 37] on span at bounding box center [415, 36] width 6 height 5
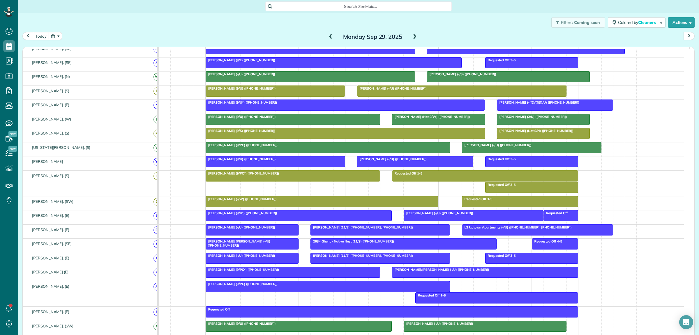
scroll to position [0, 0]
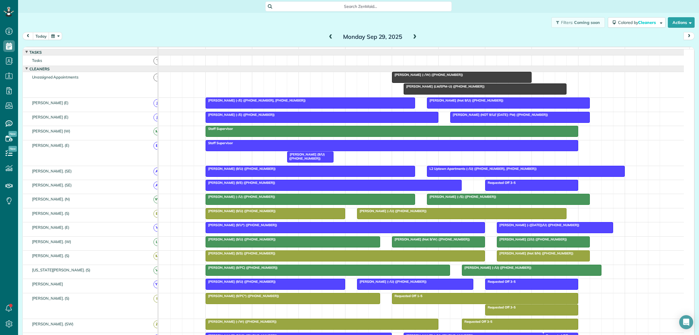
click at [416, 219] on div at bounding box center [462, 213] width 209 height 10
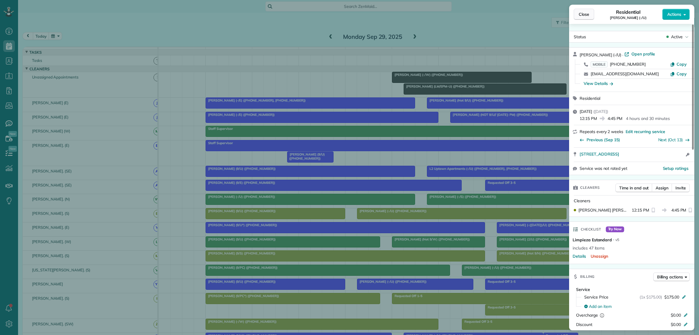
click at [585, 15] on span "Close" at bounding box center [584, 14] width 10 height 6
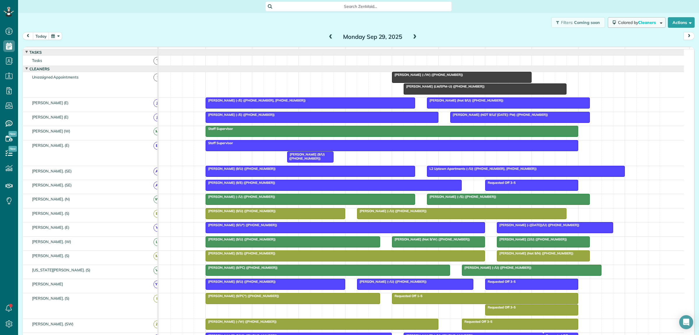
click at [624, 24] on span "Colored by Cleaners" at bounding box center [638, 22] width 40 height 5
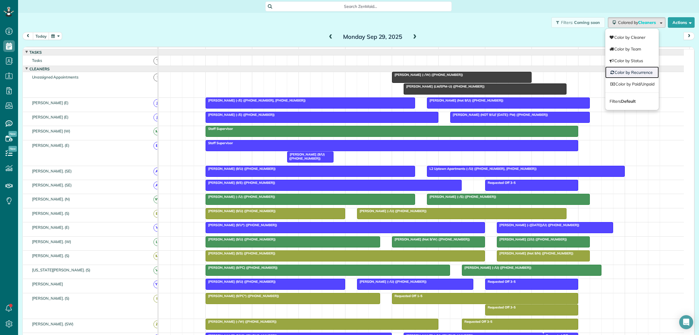
click at [621, 73] on link "Color by Recurrence" at bounding box center [633, 72] width 54 height 12
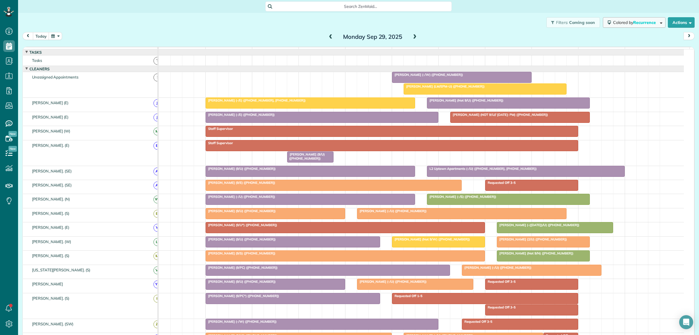
click at [619, 24] on span "Colored by Recurrence" at bounding box center [635, 22] width 45 height 5
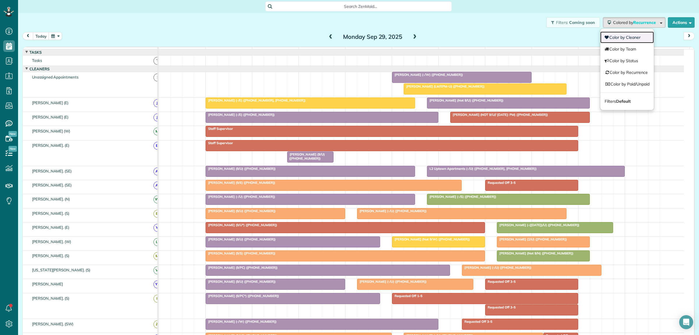
click at [610, 37] on link "Color by Cleaner" at bounding box center [628, 37] width 54 height 12
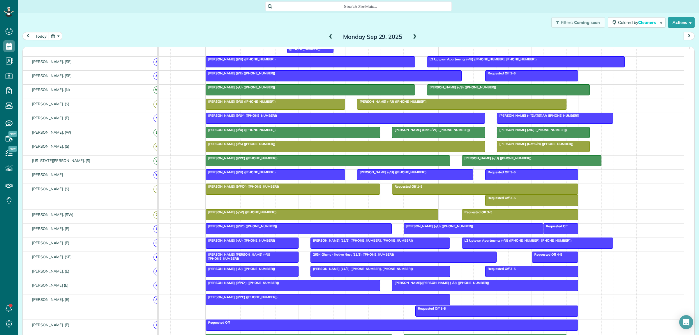
scroll to position [93, 0]
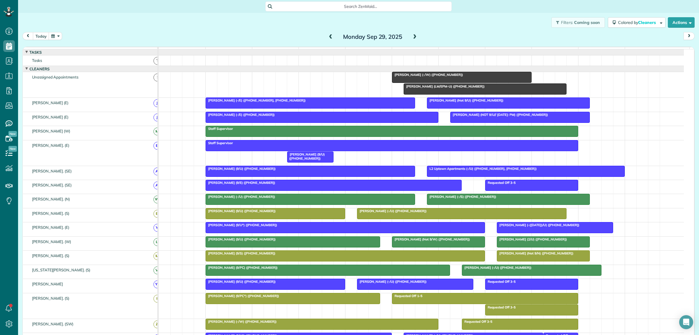
click at [412, 37] on span at bounding box center [415, 36] width 6 height 5
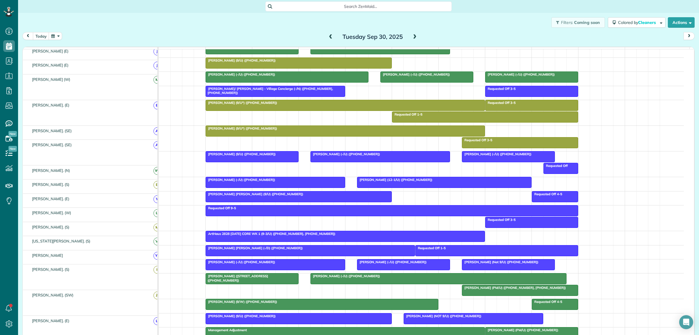
scroll to position [204, 0]
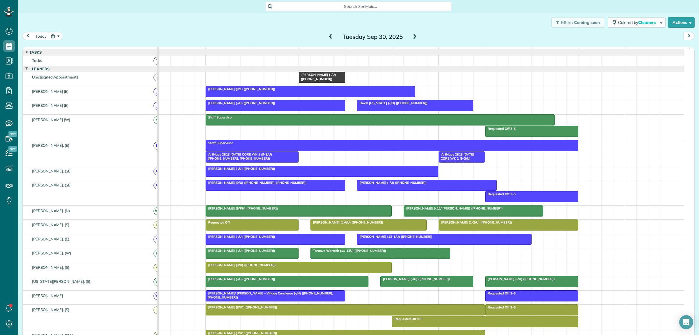
click at [412, 37] on span at bounding box center [415, 36] width 6 height 5
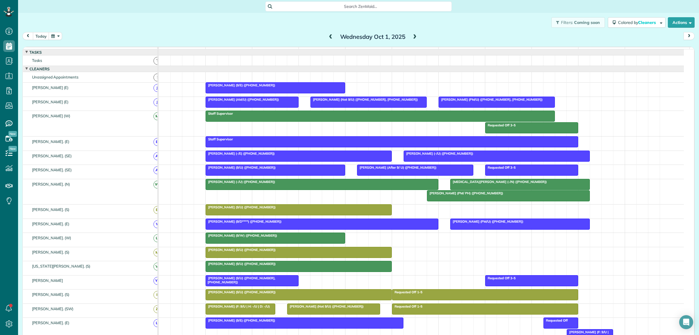
click at [414, 36] on span at bounding box center [415, 36] width 6 height 5
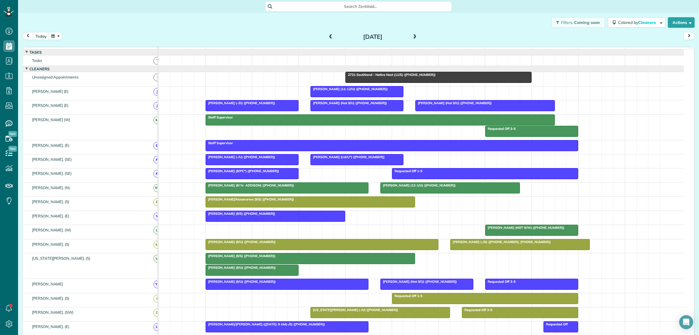
click at [412, 35] on span at bounding box center [415, 36] width 6 height 5
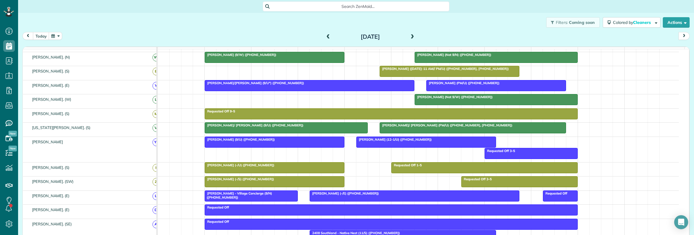
scroll to position [158, 0]
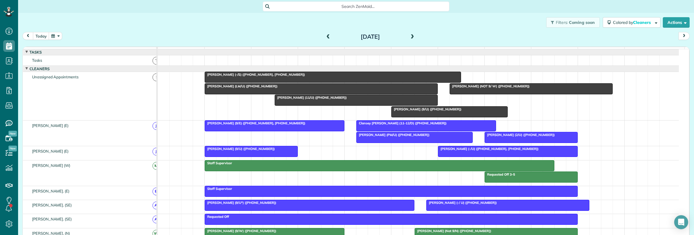
click at [325, 35] on span at bounding box center [328, 36] width 6 height 5
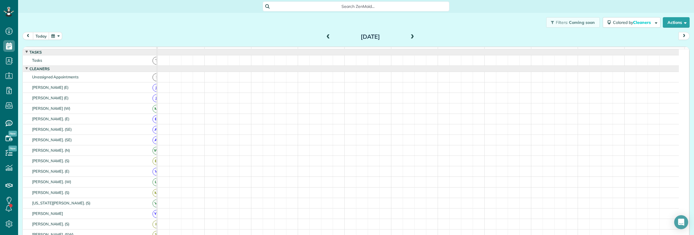
click at [325, 35] on span at bounding box center [328, 36] width 6 height 5
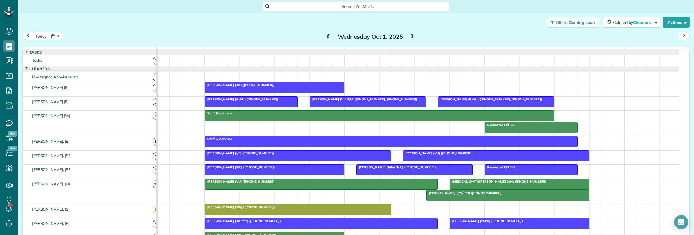
click at [410, 36] on span at bounding box center [412, 36] width 6 height 5
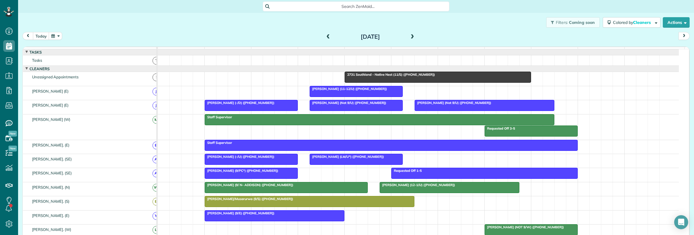
click at [409, 36] on span at bounding box center [412, 36] width 6 height 5
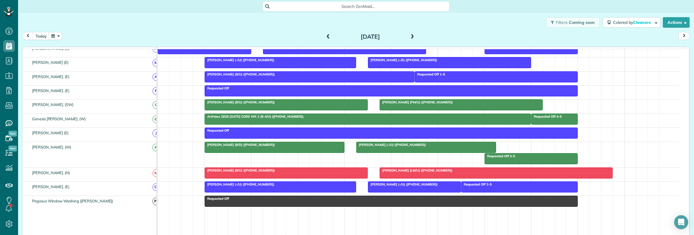
click at [59, 37] on button "button" at bounding box center [55, 36] width 13 height 8
click at [296, 32] on div "today Friday Oct 3, 2025" at bounding box center [355, 37] width 667 height 11
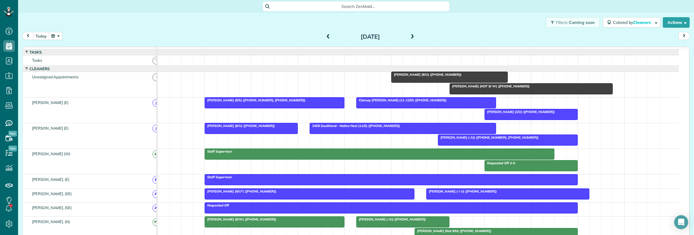
click at [325, 38] on span at bounding box center [328, 36] width 6 height 5
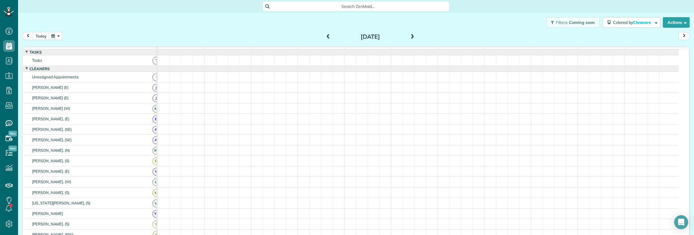
click at [409, 36] on span at bounding box center [412, 36] width 6 height 5
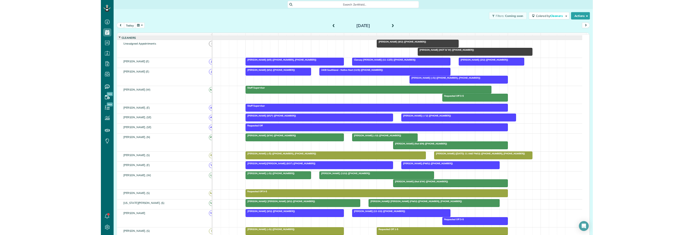
scroll to position [0, 0]
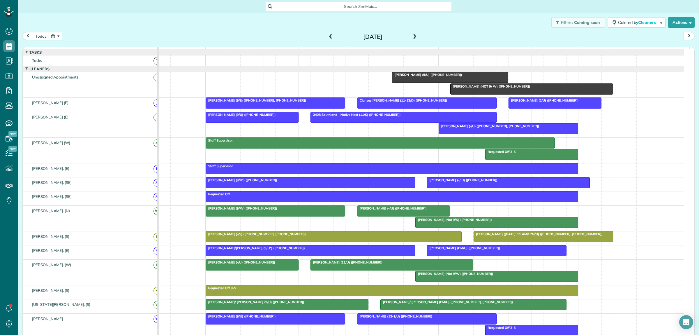
click at [413, 34] on span at bounding box center [415, 36] width 6 height 5
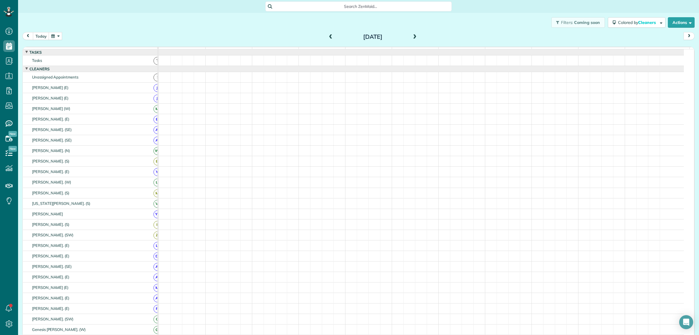
click at [412, 34] on span at bounding box center [415, 36] width 6 height 5
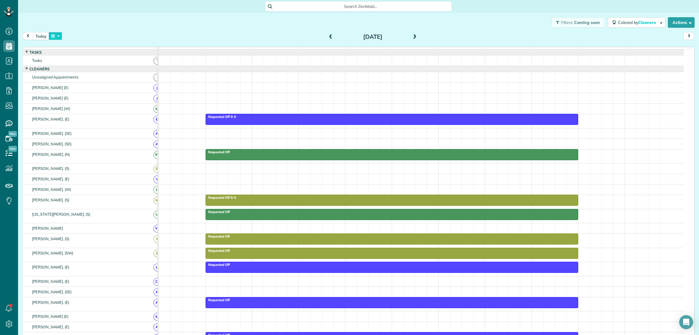
click at [57, 37] on button "button" at bounding box center [55, 36] width 13 height 8
click at [128, 40] on link "Next" at bounding box center [126, 39] width 16 height 15
click at [127, 40] on link "Next" at bounding box center [126, 39] width 16 height 15
click at [144, 20] on div "Filters: Coming soon Colored by Cleaners Color by Cleaner Color by Team Color b…" at bounding box center [358, 22] width 681 height 19
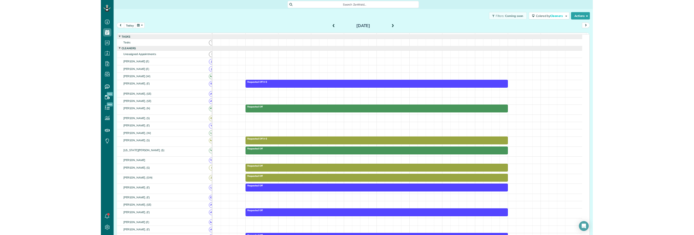
scroll to position [235, 18]
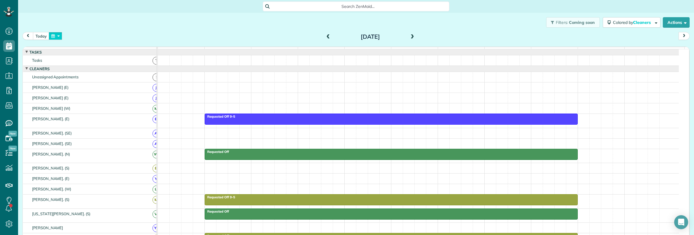
click at [59, 37] on button "button" at bounding box center [55, 36] width 13 height 8
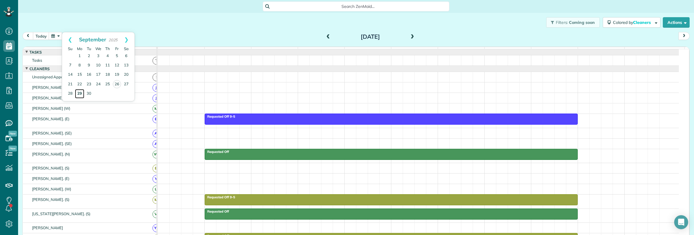
click at [81, 94] on link "29" at bounding box center [79, 93] width 9 height 9
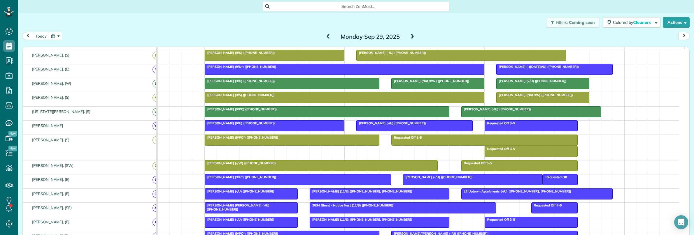
scroll to position [0, 0]
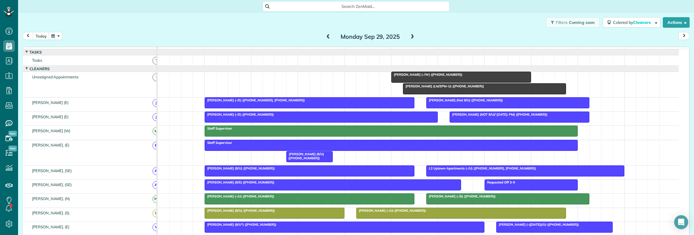
click at [409, 36] on span at bounding box center [412, 36] width 6 height 5
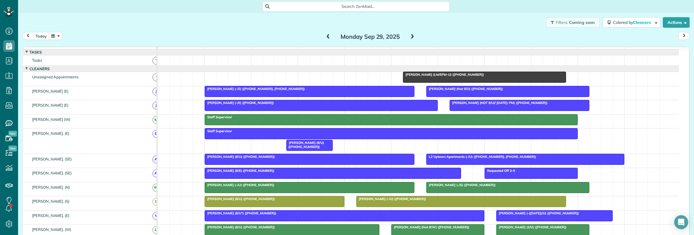
click at [444, 83] on link "Caroline Perren (LM/EPM-U) (+15126276067)" at bounding box center [484, 77] width 163 height 11
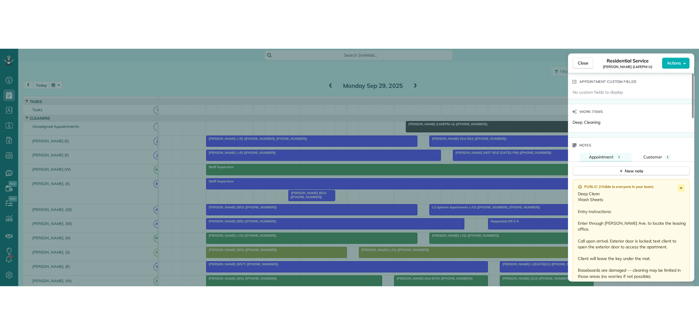
scroll to position [437, 0]
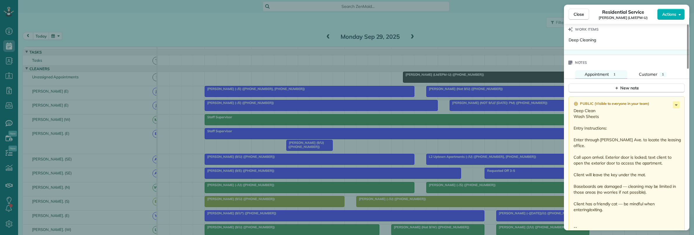
click at [450, 29] on div "Close Residential Service Caroline Perren (LM/EPM-U) Actions Status Active Caro…" at bounding box center [347, 117] width 694 height 235
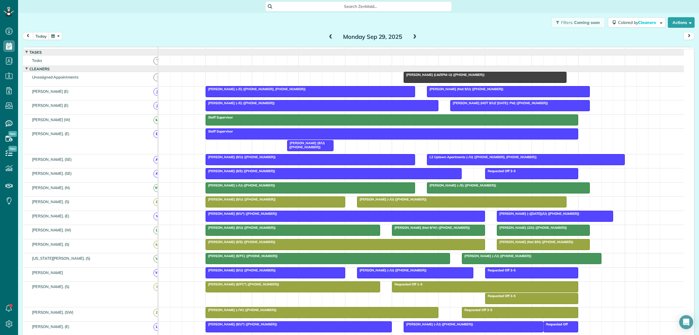
click at [412, 37] on span at bounding box center [415, 36] width 6 height 5
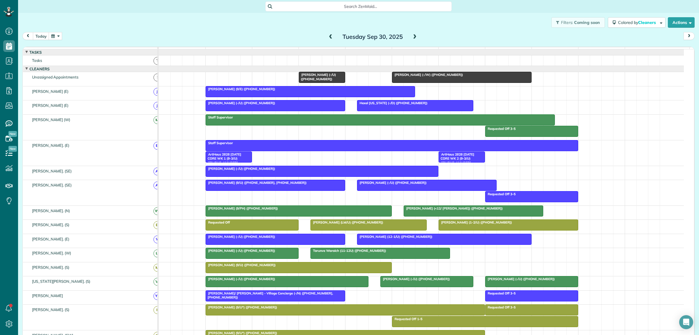
click at [330, 35] on span at bounding box center [331, 36] width 6 height 5
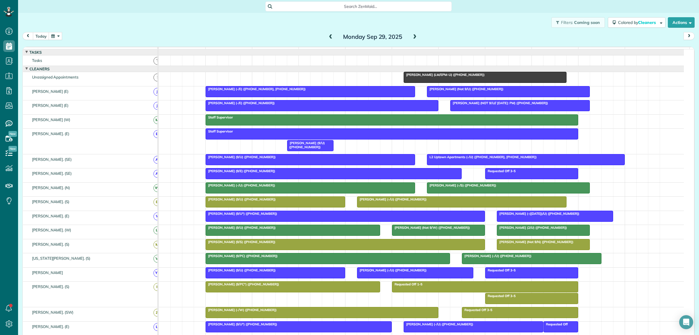
click at [328, 36] on span at bounding box center [331, 36] width 6 height 5
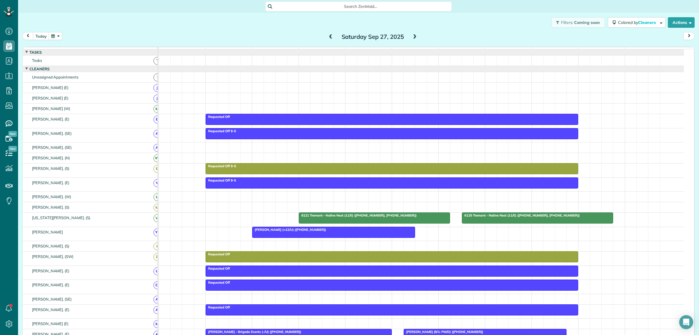
click at [328, 36] on span at bounding box center [331, 36] width 6 height 5
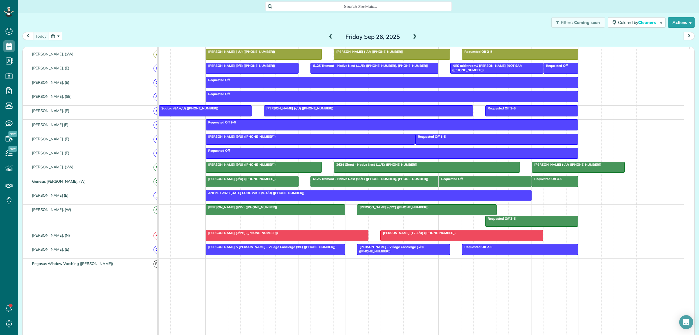
scroll to position [255, 0]
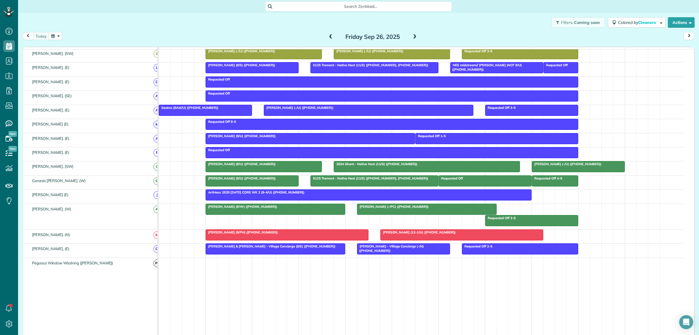
click at [300, 194] on div "ArtHaus 2828 Friday CORE WK 2 (9-4/U) (+19726558427)" at bounding box center [369, 192] width 323 height 4
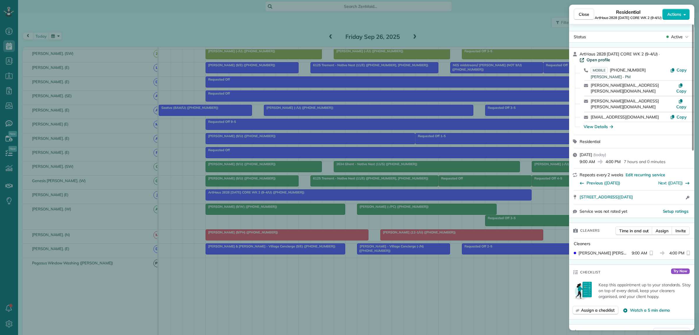
click at [611, 57] on span "Open profile" at bounding box center [599, 60] width 24 height 6
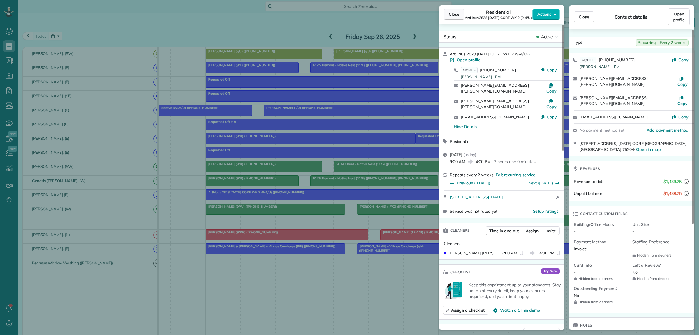
click at [446, 13] on button "Close" at bounding box center [454, 14] width 20 height 11
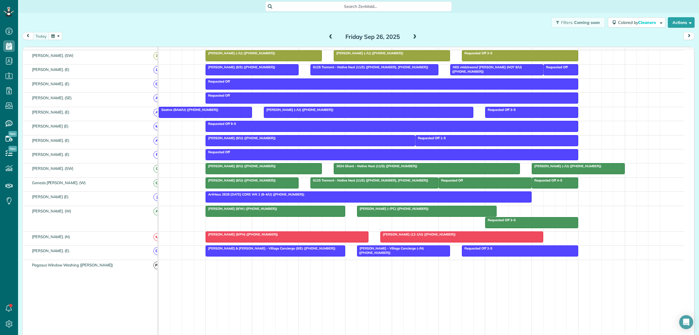
scroll to position [255, 0]
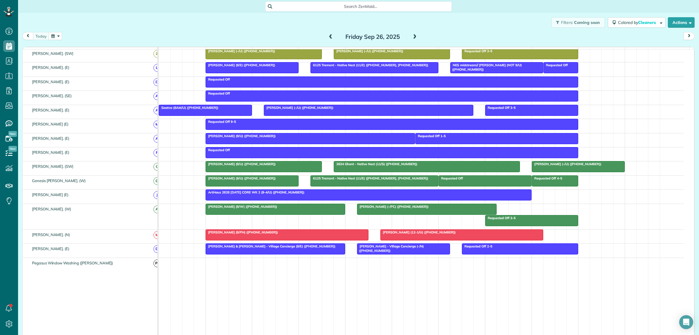
click at [412, 38] on span at bounding box center [415, 36] width 6 height 5
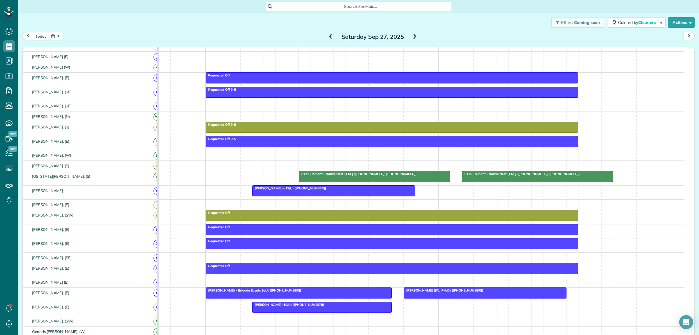
scroll to position [54, 0]
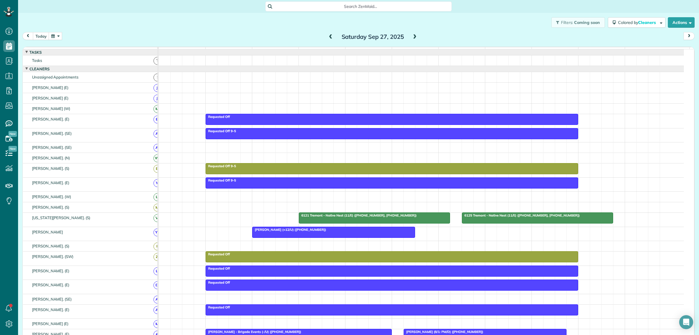
click at [415, 38] on span at bounding box center [415, 36] width 6 height 5
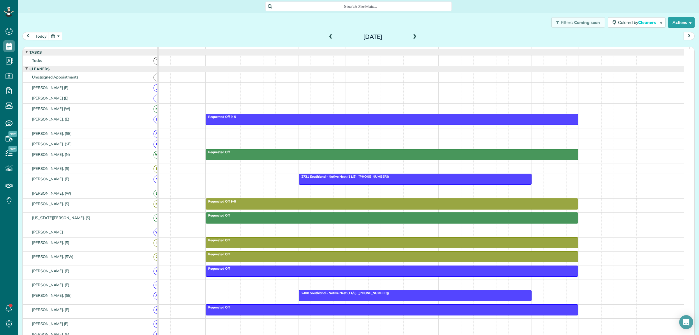
click at [328, 36] on span at bounding box center [331, 36] width 6 height 5
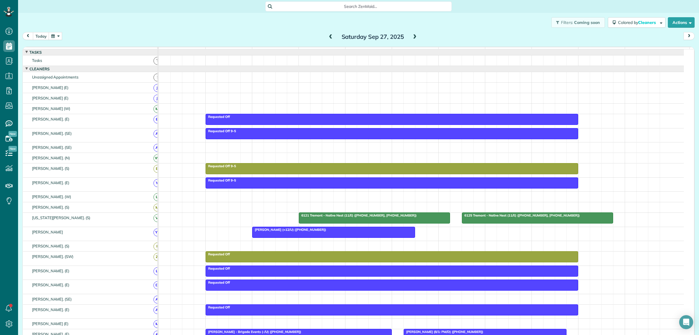
click at [328, 34] on span at bounding box center [331, 36] width 6 height 5
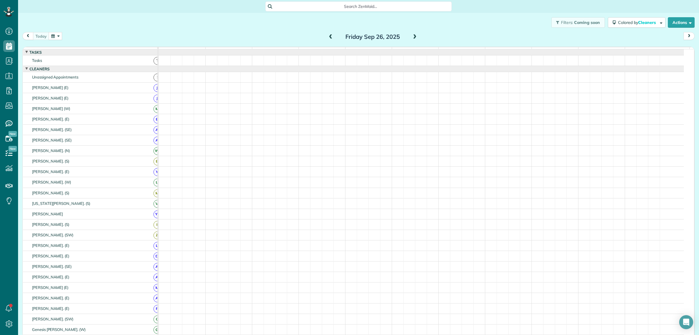
click at [328, 34] on span at bounding box center [331, 36] width 6 height 5
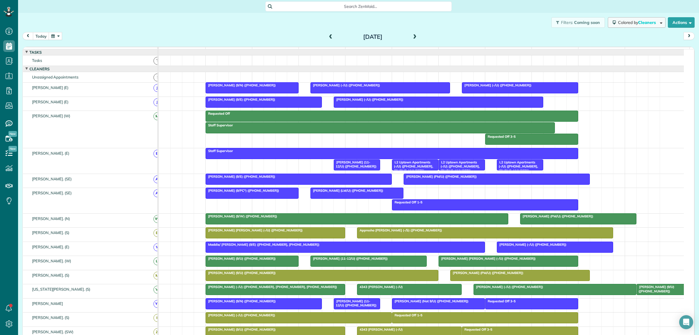
click at [630, 25] on button "Colored by Cleaners" at bounding box center [637, 22] width 58 height 10
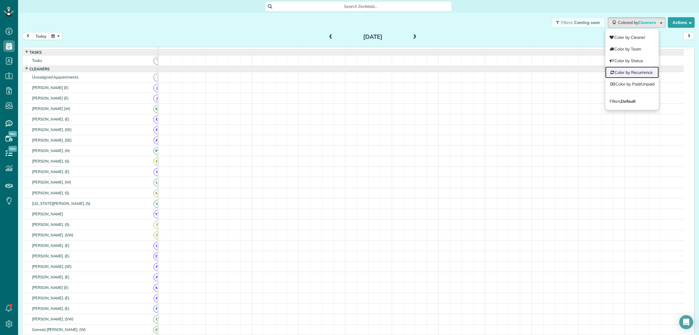
click at [628, 70] on link "Color by Recurrence" at bounding box center [633, 72] width 54 height 12
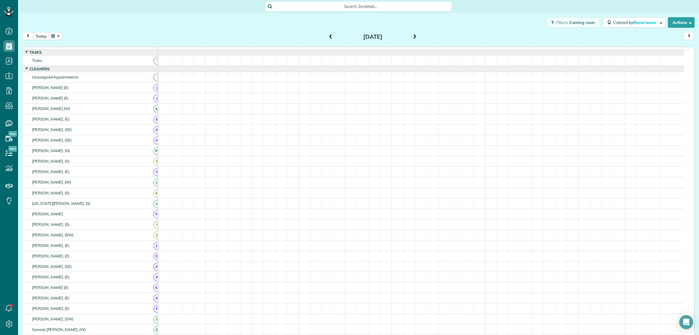
click at [50, 35] on button "button" at bounding box center [55, 36] width 13 height 8
click at [108, 83] on link "25" at bounding box center [107, 84] width 9 height 9
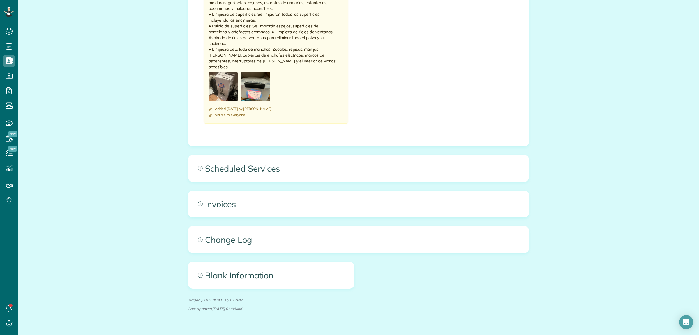
scroll to position [681, 0]
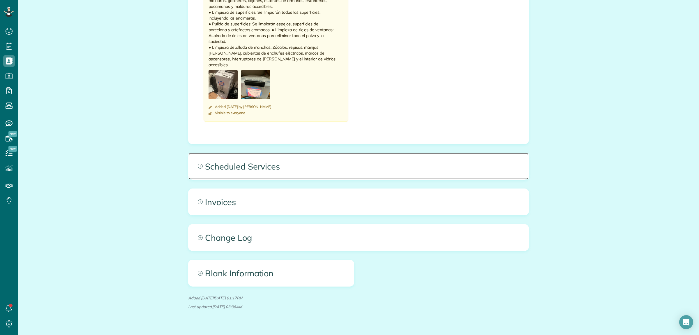
click at [283, 153] on span "Scheduled Services" at bounding box center [359, 166] width 340 height 26
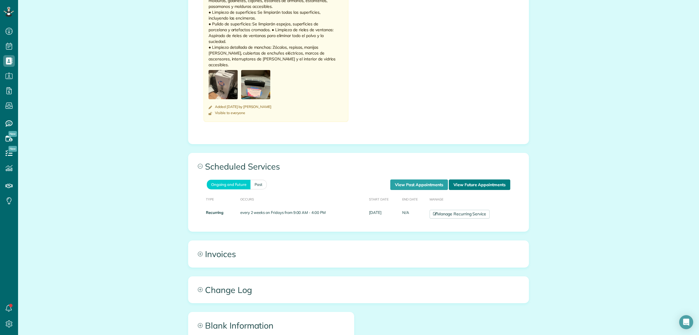
click at [468, 179] on link "View Future Appointments" at bounding box center [479, 184] width 61 height 10
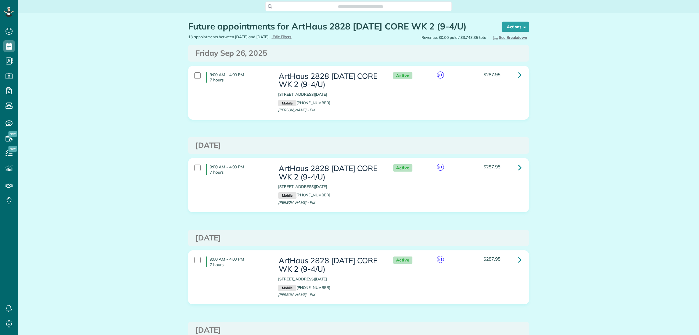
scroll to position [2, 2]
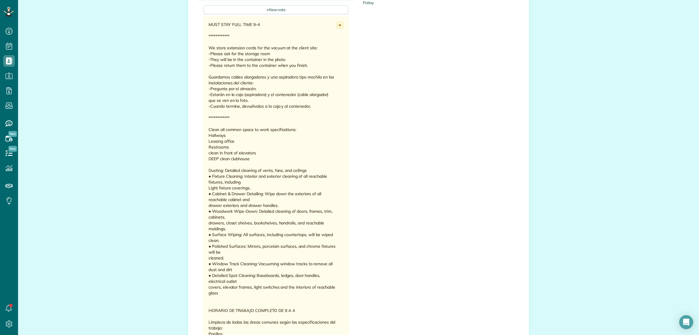
scroll to position [291, 0]
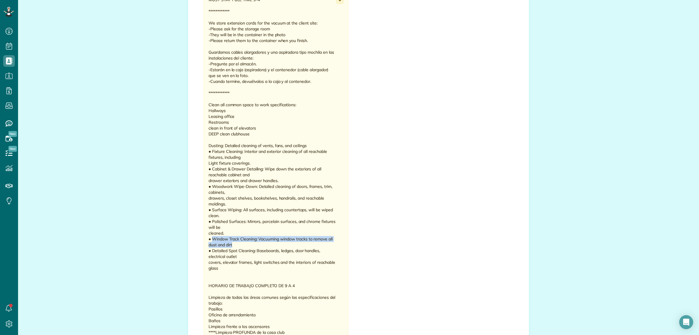
drag, startPoint x: 211, startPoint y: 226, endPoint x: 244, endPoint y: 234, distance: 34.4
click at [248, 231] on div "**********" at bounding box center [273, 244] width 128 height 494
drag, startPoint x: 233, startPoint y: 238, endPoint x: 274, endPoint y: 242, distance: 41.0
click at [274, 242] on div "**********" at bounding box center [273, 244] width 128 height 494
click at [245, 245] on div "**********" at bounding box center [273, 244] width 128 height 494
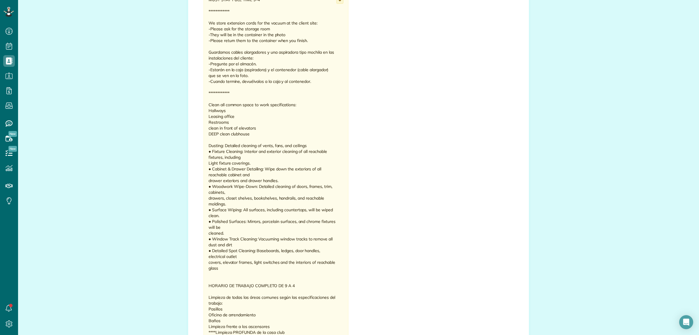
click at [229, 238] on div "**********" at bounding box center [273, 244] width 128 height 494
drag, startPoint x: 213, startPoint y: 232, endPoint x: 235, endPoint y: 232, distance: 21.6
click at [235, 232] on div "**********" at bounding box center [273, 244] width 128 height 494
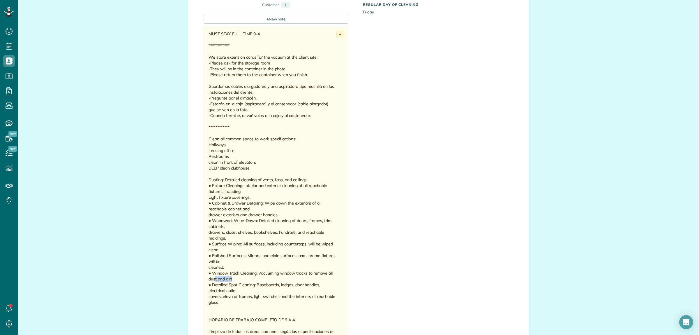
scroll to position [255, 0]
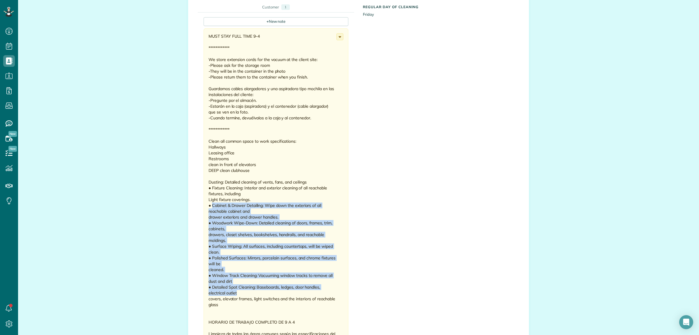
drag, startPoint x: 238, startPoint y: 191, endPoint x: 274, endPoint y: 282, distance: 97.4
click at [274, 282] on div "**********" at bounding box center [273, 280] width 128 height 494
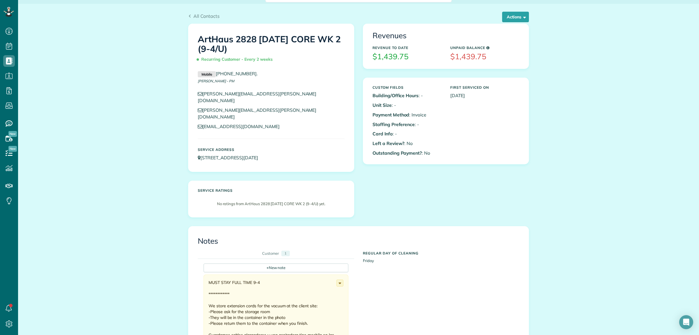
scroll to position [0, 0]
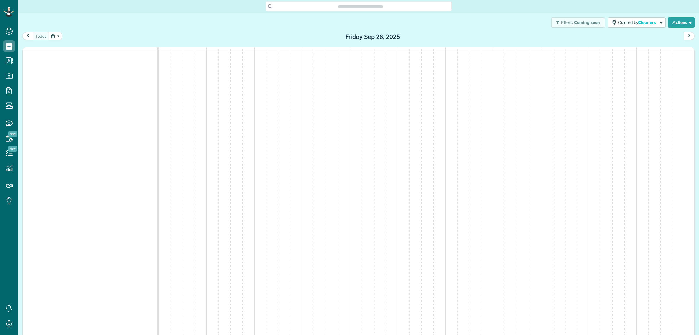
scroll to position [335, 18]
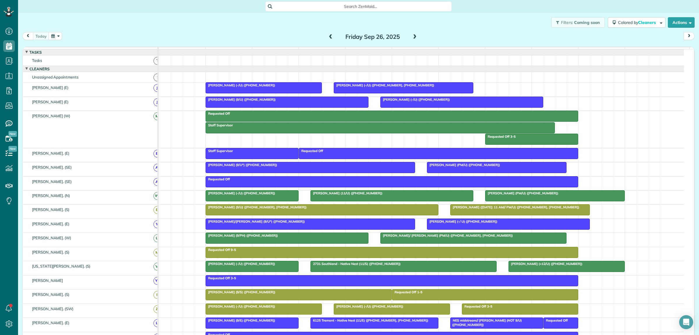
click at [328, 36] on span at bounding box center [331, 36] width 6 height 5
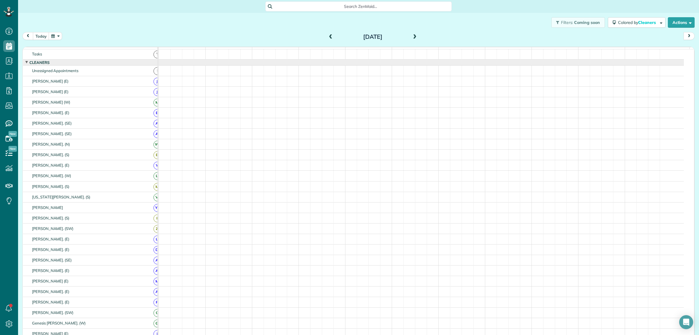
scroll to position [0, 0]
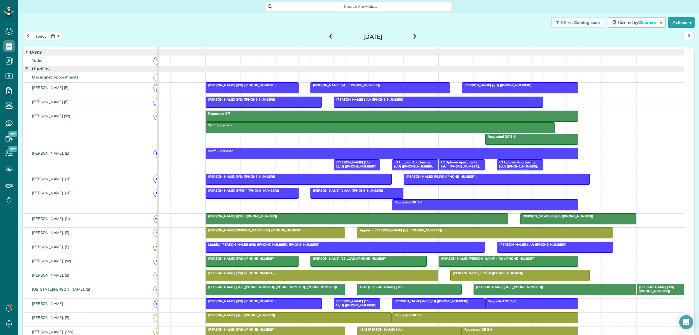
click at [622, 25] on span "Colored by Cleaners" at bounding box center [638, 22] width 40 height 5
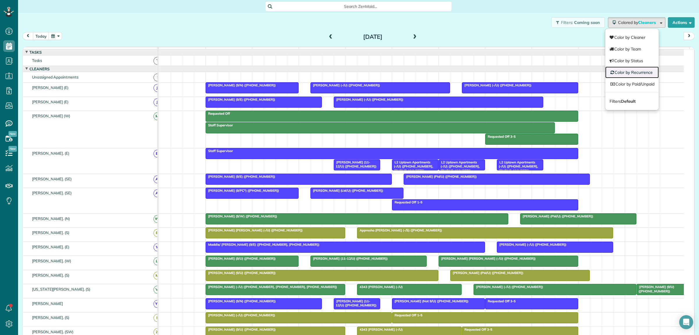
click at [638, 70] on link "Color by Recurrence" at bounding box center [633, 72] width 54 height 12
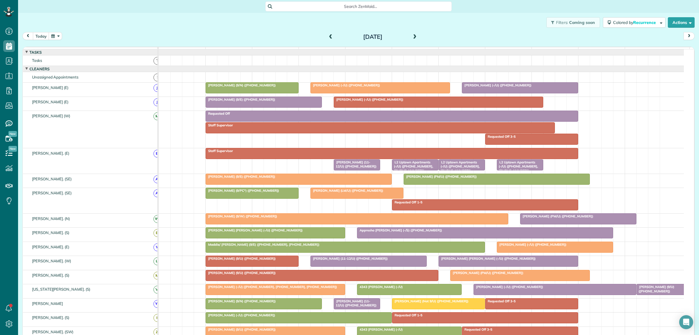
click at [535, 93] on div at bounding box center [521, 87] width 116 height 10
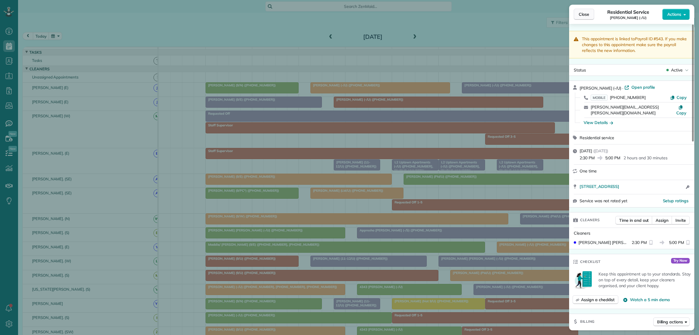
drag, startPoint x: 582, startPoint y: 11, endPoint x: 575, endPoint y: 21, distance: 12.4
click at [582, 11] on button "Close" at bounding box center [584, 14] width 20 height 11
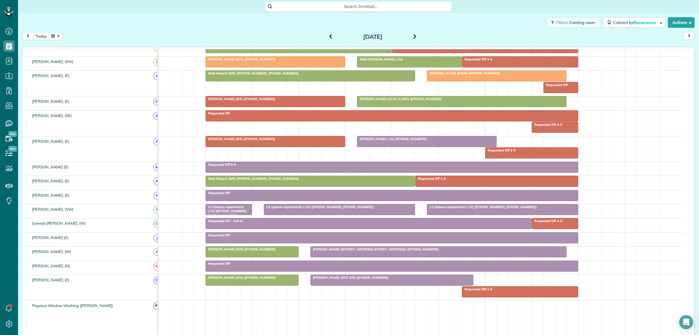
scroll to position [291, 0]
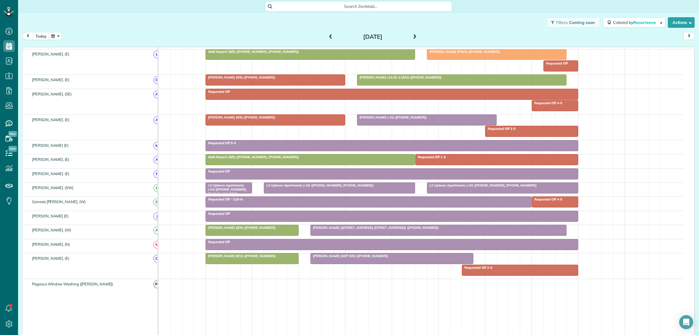
click at [334, 263] on div at bounding box center [392, 258] width 162 height 10
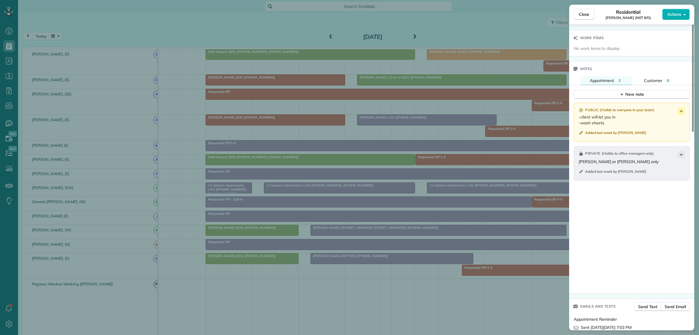
scroll to position [474, 0]
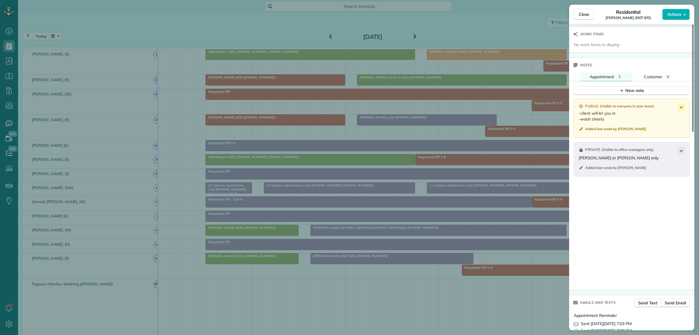
click at [357, 291] on div "Close Residential Daniel Goyco (NOT 9/D) Actions This appointment is linked to …" at bounding box center [349, 167] width 699 height 335
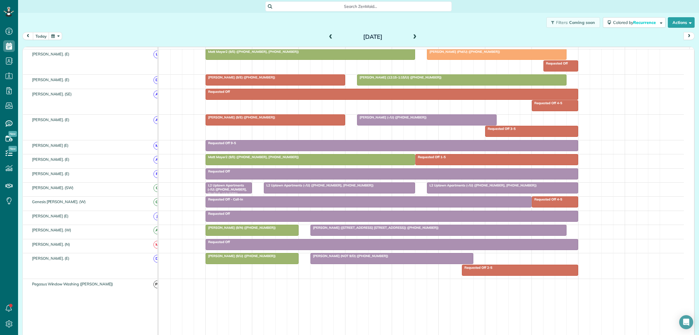
click at [395, 119] on span "Madelyn Morris (-/U) (+15012659101)" at bounding box center [392, 117] width 70 height 4
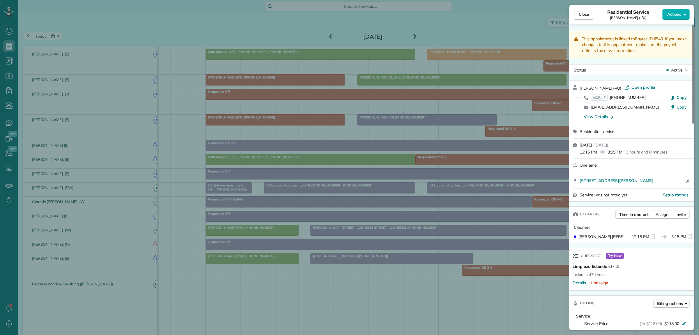
click at [588, 88] on span "Madelyn Morris (-/U)" at bounding box center [601, 87] width 42 height 5
click at [678, 99] on span "Copy" at bounding box center [682, 97] width 10 height 5
click at [583, 13] on span "Close" at bounding box center [584, 14] width 10 height 6
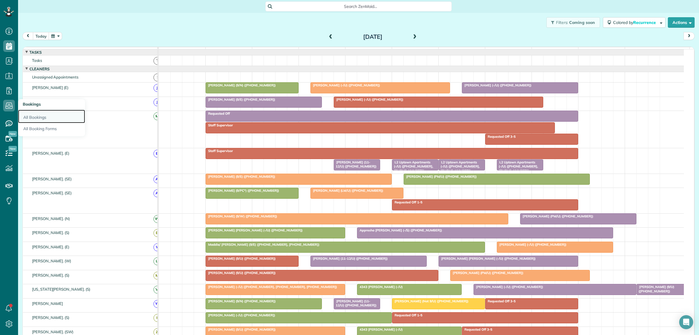
click at [39, 118] on link "All Bookings" at bounding box center [51, 116] width 67 height 13
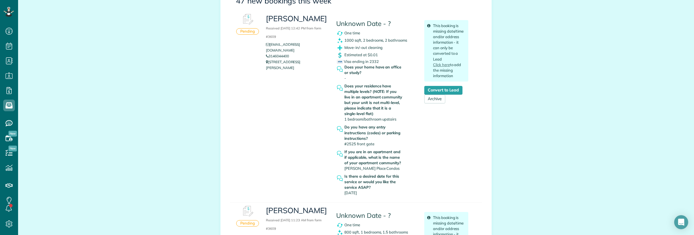
scroll to position [73, 0]
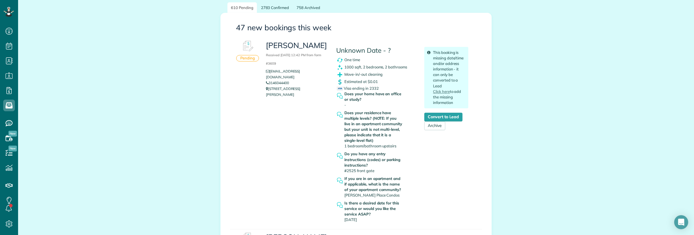
drag, startPoint x: 124, startPoint y: 11, endPoint x: 129, endPoint y: 13, distance: 5.3
copy h3 "[PERSON_NAME]"
drag, startPoint x: 265, startPoint y: 44, endPoint x: 322, endPoint y: 46, distance: 57.4
click at [322, 46] on h3 "[PERSON_NAME] Received [DATE] 12:42 PM from form #3609" at bounding box center [296, 53] width 61 height 25
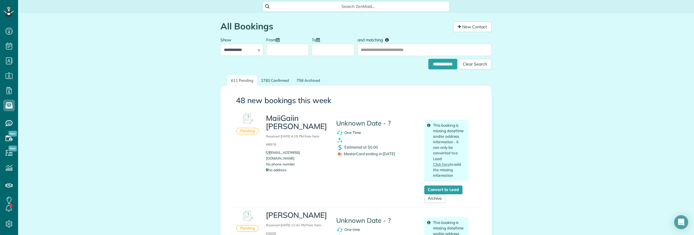
scroll to position [2, 2]
click at [321, 5] on span "Search ZenMaid…" at bounding box center [357, 6] width 177 height 6
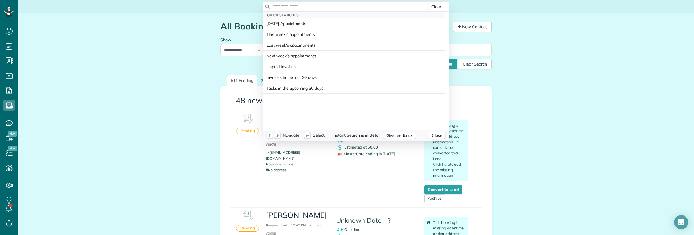
click at [303, 6] on input "text" at bounding box center [350, 6] width 154 height 6
type input "********"
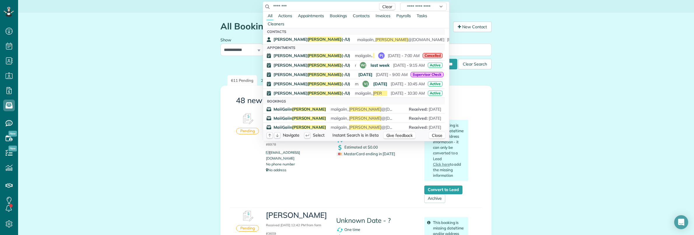
click at [295, 179] on html "Dashboard Scheduling Calendar View List View" at bounding box center [347, 117] width 694 height 235
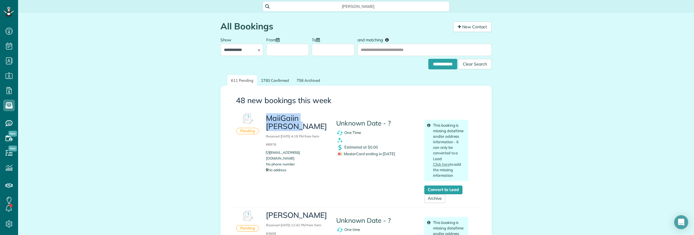
copy h3 "MaiiGaiin [PERSON_NAME]"
drag, startPoint x: 265, startPoint y: 117, endPoint x: 296, endPoint y: 125, distance: 32.4
click at [296, 125] on h3 "MaiiGaiin [PERSON_NAME] Received [DATE] 4:19 PM from form #8978" at bounding box center [296, 130] width 61 height 33
click at [295, 4] on span "[PERSON_NAME]" at bounding box center [357, 6] width 177 height 6
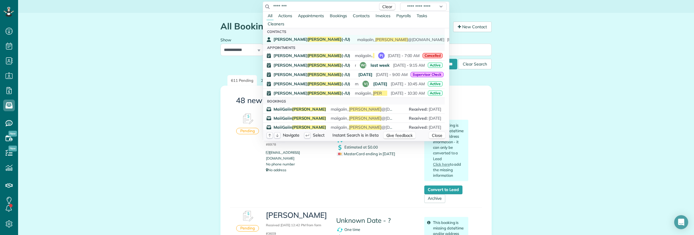
click at [357, 38] on span "maiigaiin_ [PERSON_NAME] @[DOMAIN_NAME] [PHONE_NUMBER]" at bounding box center [420, 40] width 126 height 4
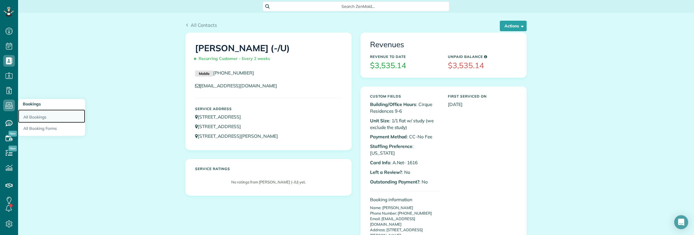
click at [37, 115] on link "All Bookings" at bounding box center [51, 116] width 67 height 13
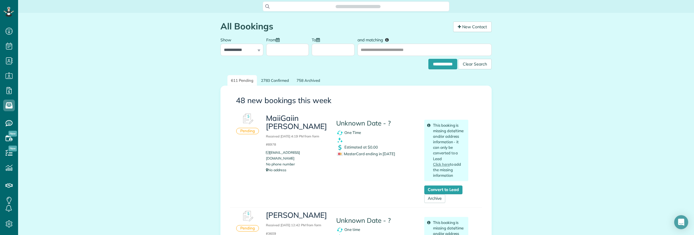
scroll to position [2, 2]
click at [279, 121] on h3 "MaiiGaiin [PERSON_NAME] Received [DATE] 4:19 PM from form #8978" at bounding box center [296, 130] width 61 height 33
drag, startPoint x: 279, startPoint y: 121, endPoint x: 279, endPoint y: 133, distance: 11.9
click at [279, 122] on h3 "MaiiGaiin [PERSON_NAME] Received [DATE] 4:19 PM from form #8978" at bounding box center [296, 130] width 61 height 33
copy h3 "MaiiGaiin"
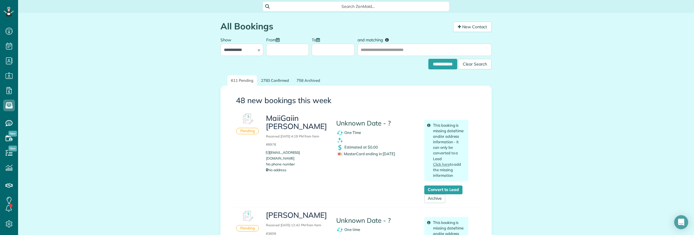
drag, startPoint x: 25, startPoint y: 99, endPoint x: 48, endPoint y: 99, distance: 23.0
drag, startPoint x: 433, startPoint y: 200, endPoint x: 409, endPoint y: 194, distance: 24.8
click at [433, 200] on link "Archive" at bounding box center [434, 198] width 21 height 9
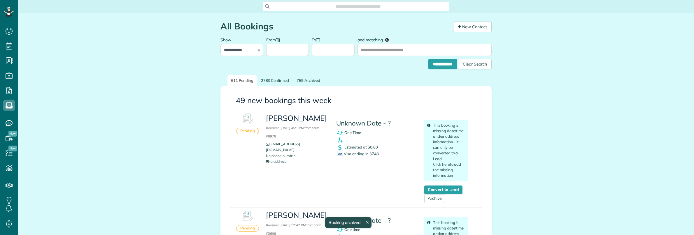
scroll to position [2, 2]
click at [369, 154] on span "Visa ending in 3748" at bounding box center [358, 154] width 42 height 5
copy span "3748"
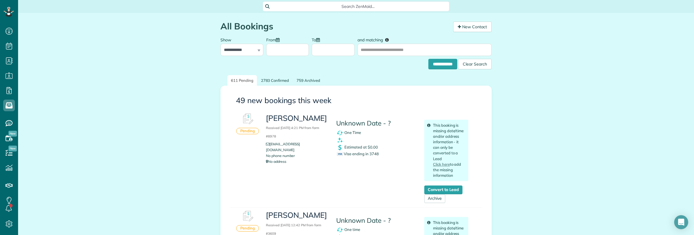
drag, startPoint x: 163, startPoint y: 29, endPoint x: 205, endPoint y: 60, distance: 51.6
copy h3 "[PERSON_NAME]"
drag, startPoint x: 265, startPoint y: 117, endPoint x: 327, endPoint y: 119, distance: 62.7
click at [327, 119] on div "[PERSON_NAME] Received [DATE] 4:21 PM from form #8978 [EMAIL_ADDRESS][DOMAIN_NA…" at bounding box center [296, 138] width 70 height 57
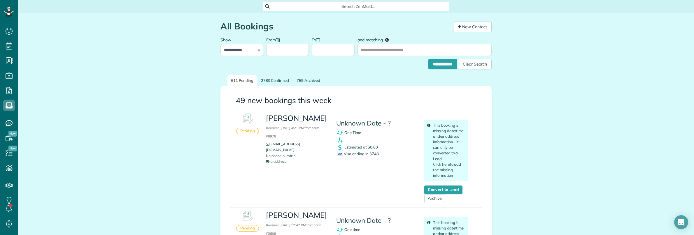
click at [350, 9] on span "Search ZenMaid…" at bounding box center [357, 6] width 177 height 6
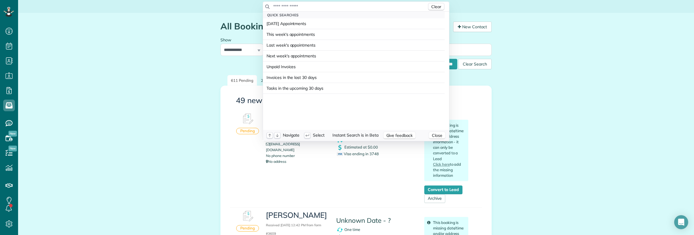
click at [350, 9] on input "text" at bounding box center [350, 6] width 154 height 6
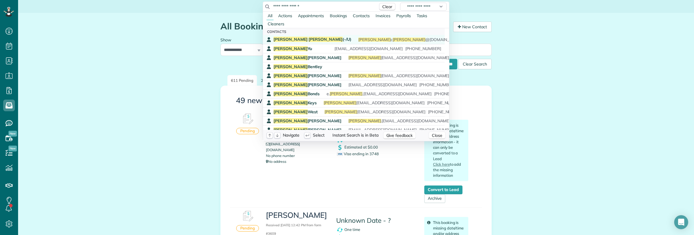
type input "**********"
click at [308, 38] on span "[PERSON_NAME]" at bounding box center [325, 39] width 34 height 5
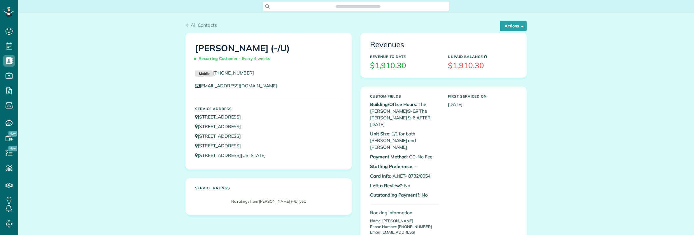
scroll to position [2, 2]
click at [510, 26] on button "Actions" at bounding box center [513, 26] width 27 height 10
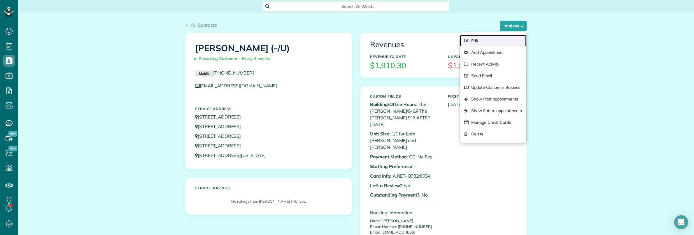
click at [481, 40] on link "Edit" at bounding box center [493, 41] width 66 height 12
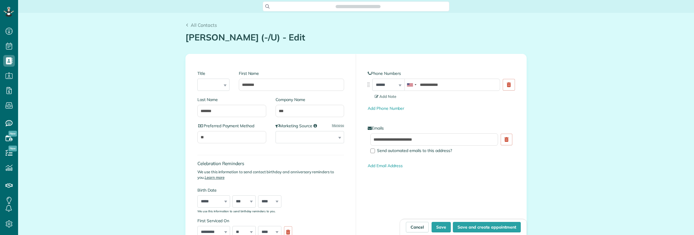
scroll to position [2, 2]
type input "**********"
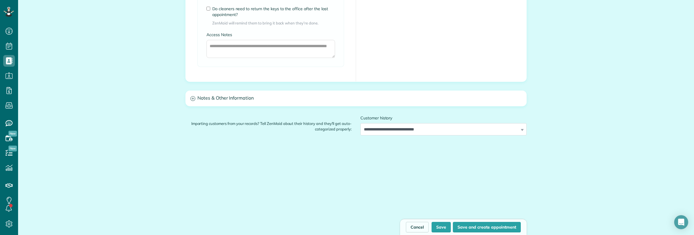
scroll to position [1434, 0]
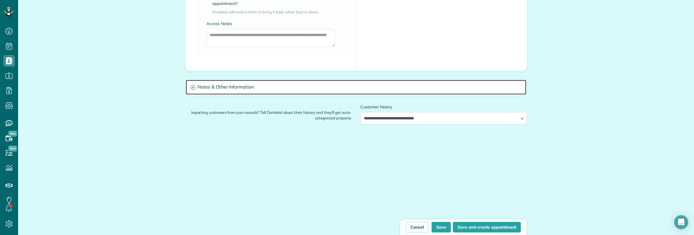
click at [254, 91] on h3 "Notes & Other Information" at bounding box center [356, 87] width 340 height 15
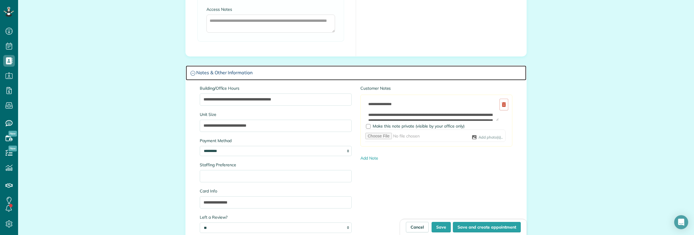
scroll to position [1470, 0]
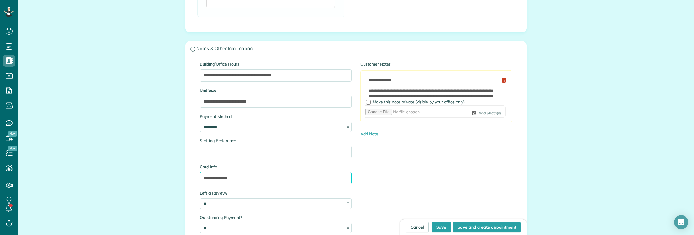
click at [262, 182] on input "**********" at bounding box center [276, 178] width 152 height 12
paste input "*****"
click at [238, 181] on input "**********" at bounding box center [276, 178] width 152 height 12
type input "**********"
click at [440, 225] on button "Save" at bounding box center [440, 227] width 19 height 10
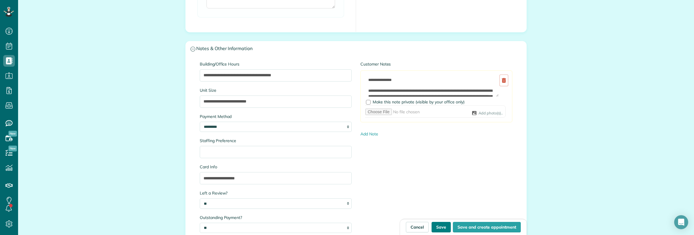
type input "**********"
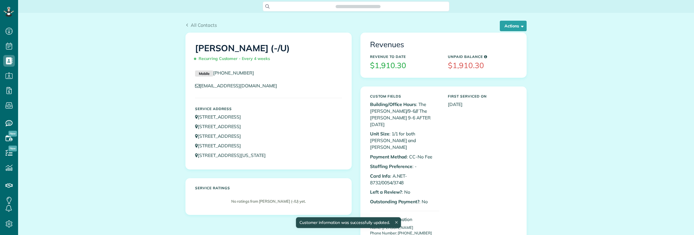
scroll to position [2, 2]
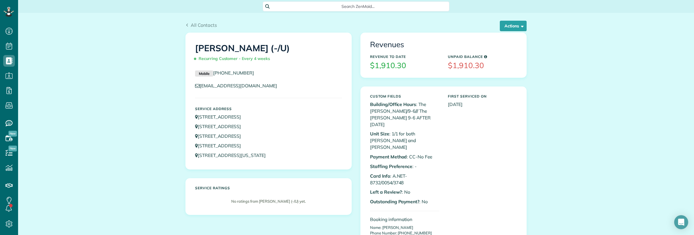
drag, startPoint x: 42, startPoint y: 128, endPoint x: 56, endPoint y: 128, distance: 13.4
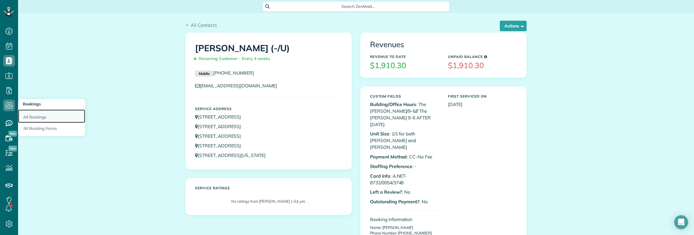
click at [44, 117] on link "All Bookings" at bounding box center [51, 116] width 67 height 13
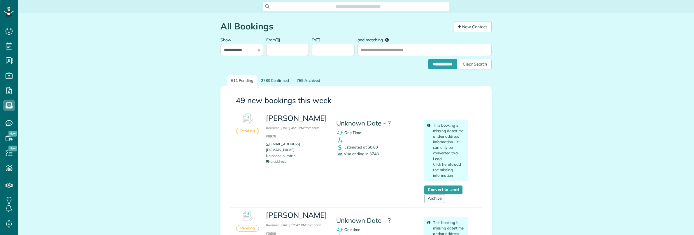
scroll to position [2, 2]
click at [426, 198] on link "Archive" at bounding box center [434, 198] width 21 height 9
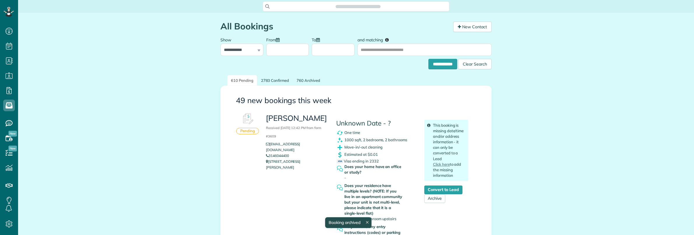
scroll to position [2, 2]
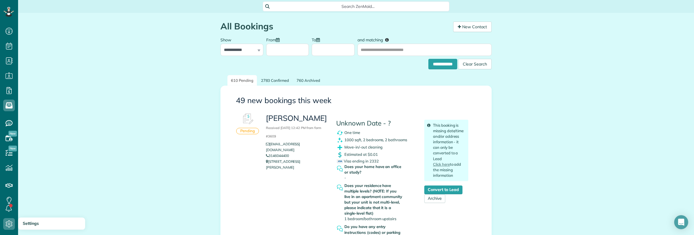
click at [5, 232] on div "Dashboard Scheduling Calendar View List View Dispatch View - Weekly scheduling …" at bounding box center [9, 117] width 18 height 235
